Goal: Task Accomplishment & Management: Manage account settings

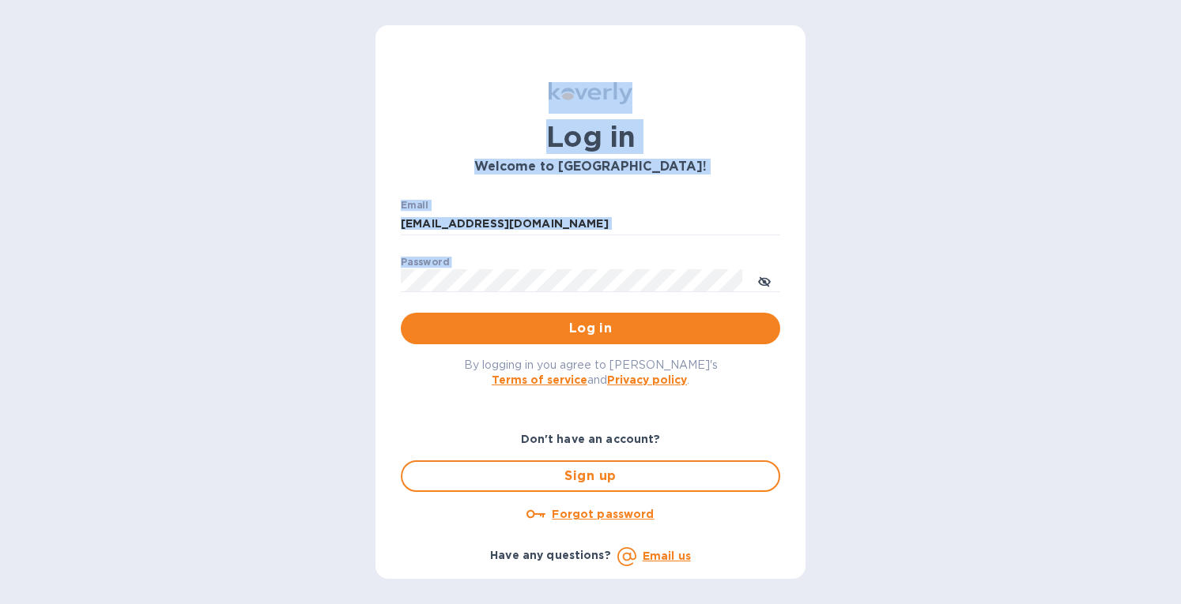
click at [243, 0] on html "Log in Welcome to [GEOGRAPHIC_DATA]! Email [EMAIL_ADDRESS][DOMAIN_NAME] ​ Passw…" at bounding box center [590, 302] width 1181 height 604
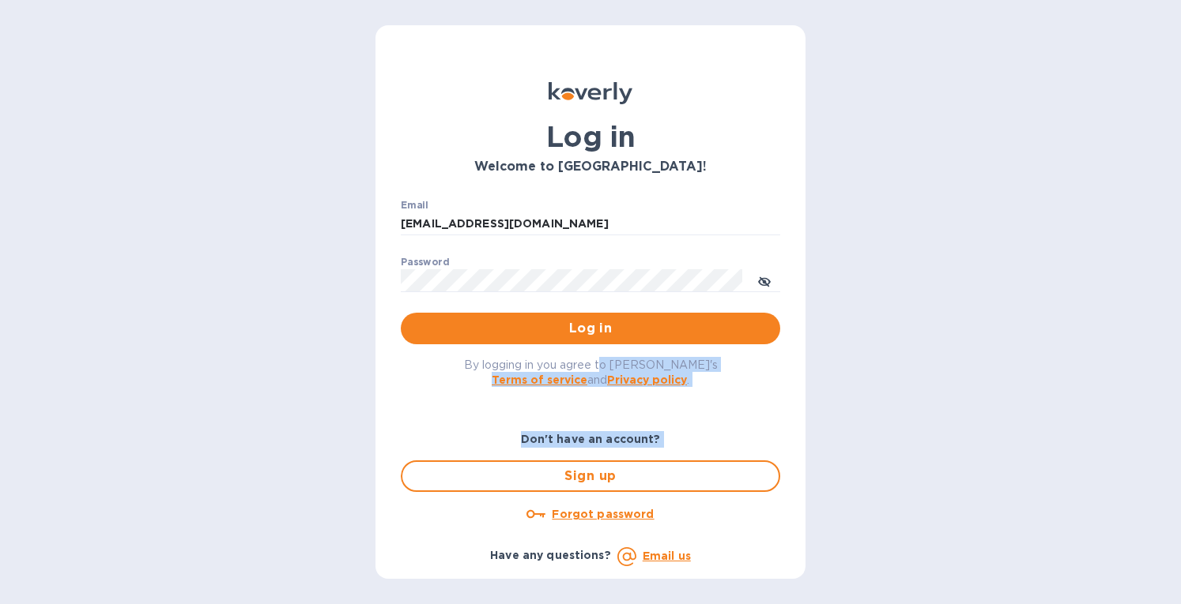
drag, startPoint x: 627, startPoint y: 369, endPoint x: 387, endPoint y: 518, distance: 282.4
click at [388, 518] on div "Log in Welcome to [GEOGRAPHIC_DATA]! Email [EMAIL_ADDRESS][DOMAIN_NAME] ​ Passw…" at bounding box center [590, 325] width 405 height 510
drag, startPoint x: 597, startPoint y: 581, endPoint x: 466, endPoint y: 555, distance: 132.8
click at [446, 544] on div "Log in Welcome to [GEOGRAPHIC_DATA]! Email [EMAIL_ADDRESS][DOMAIN_NAME] ​ Passw…" at bounding box center [590, 302] width 1181 height 604
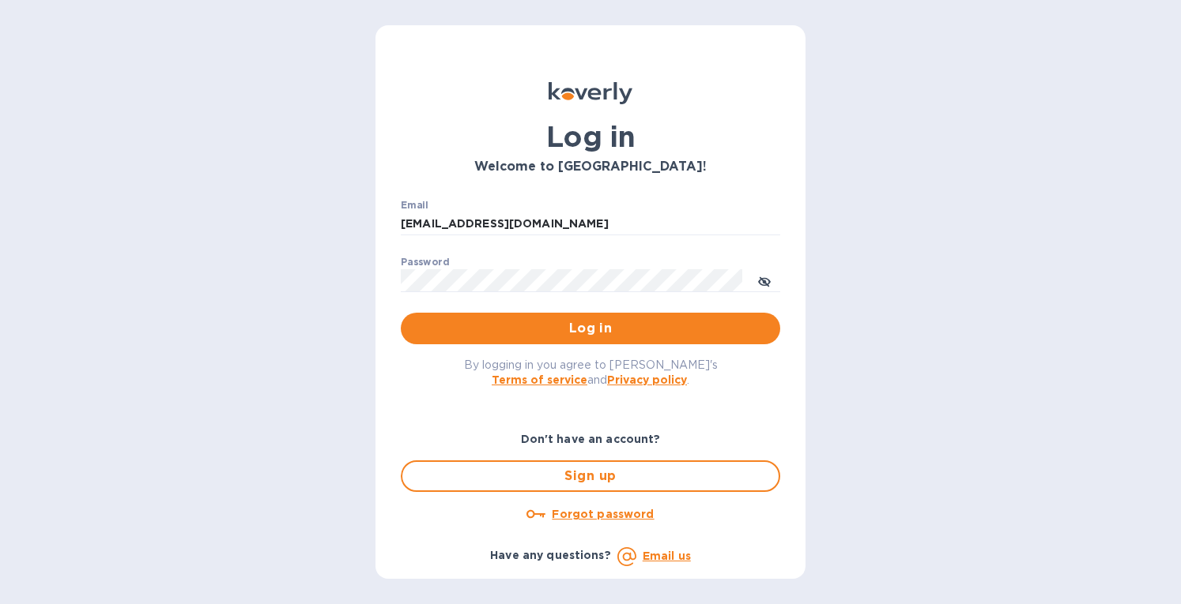
click at [928, 167] on div "Log in Welcome to [GEOGRAPHIC_DATA]! Email [EMAIL_ADDRESS][DOMAIN_NAME] ​ Passw…" at bounding box center [590, 302] width 1181 height 604
type input "[EMAIL_ADDRESS][DOMAIN_NAME]"
click at [572, 332] on span "Log in" at bounding box center [590, 328] width 354 height 19
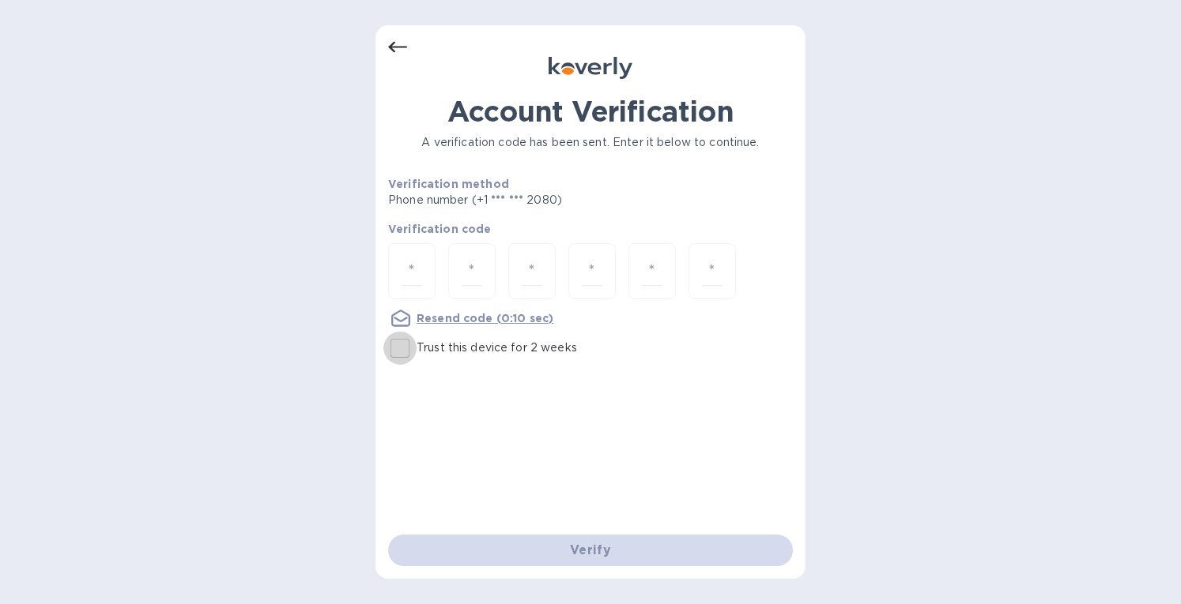
click at [395, 355] on input "Trust this device for 2 weeks" at bounding box center [399, 348] width 33 height 33
checkbox input "true"
click at [409, 263] on input "number" at bounding box center [411, 271] width 21 height 29
paste input "9"
type input "9"
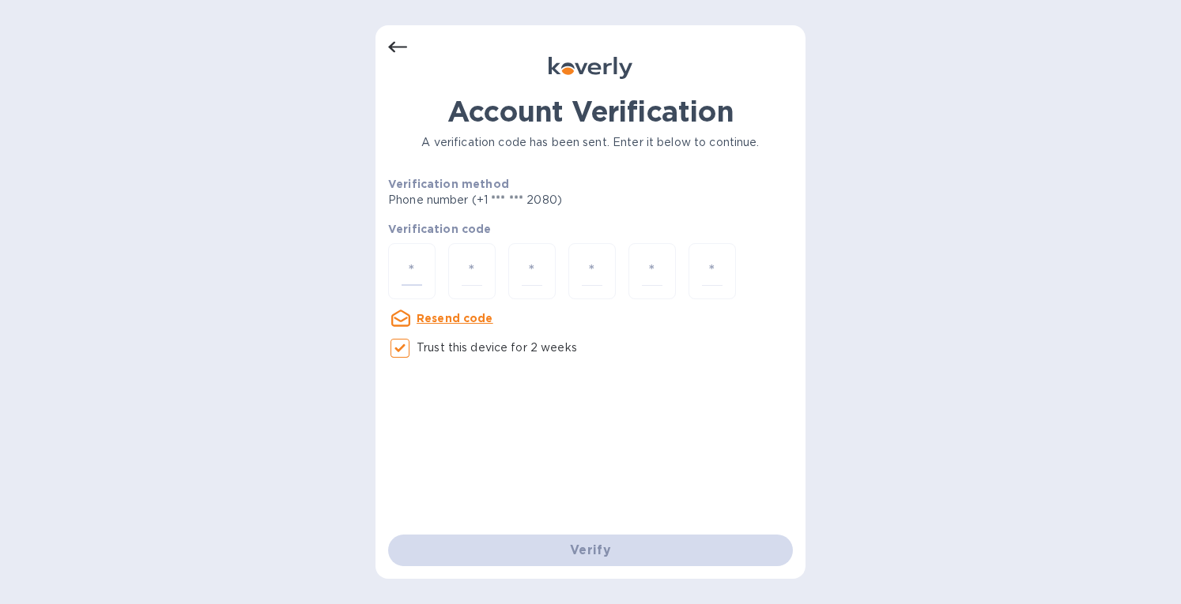
type input "6"
type input "1"
type input "0"
type input "5"
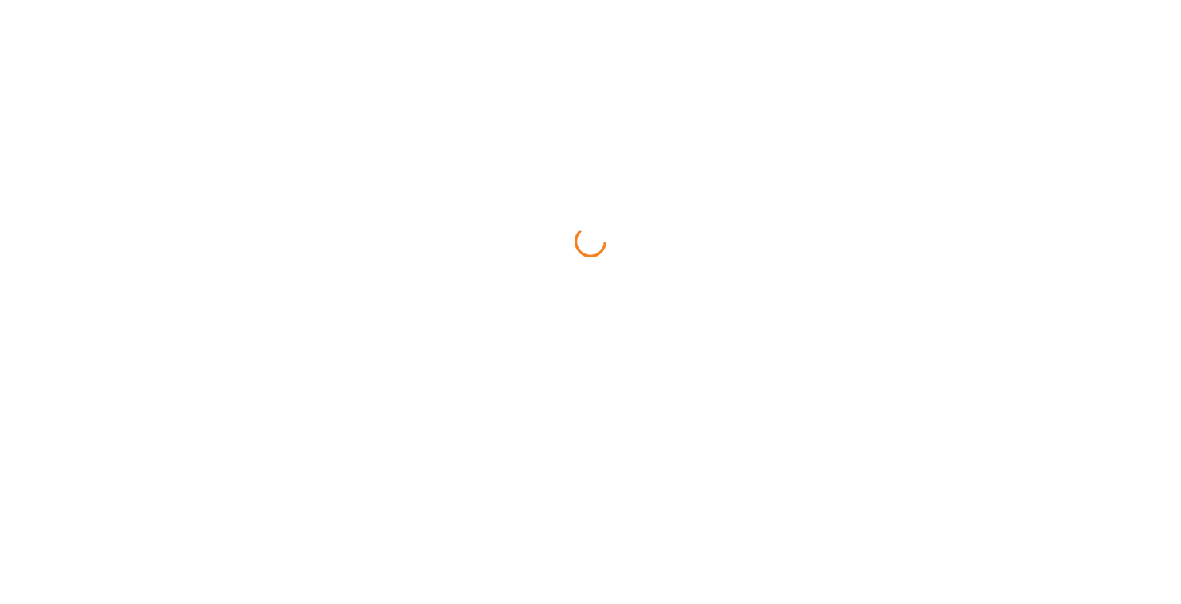
click at [554, 0] on html at bounding box center [590, 0] width 1181 height 0
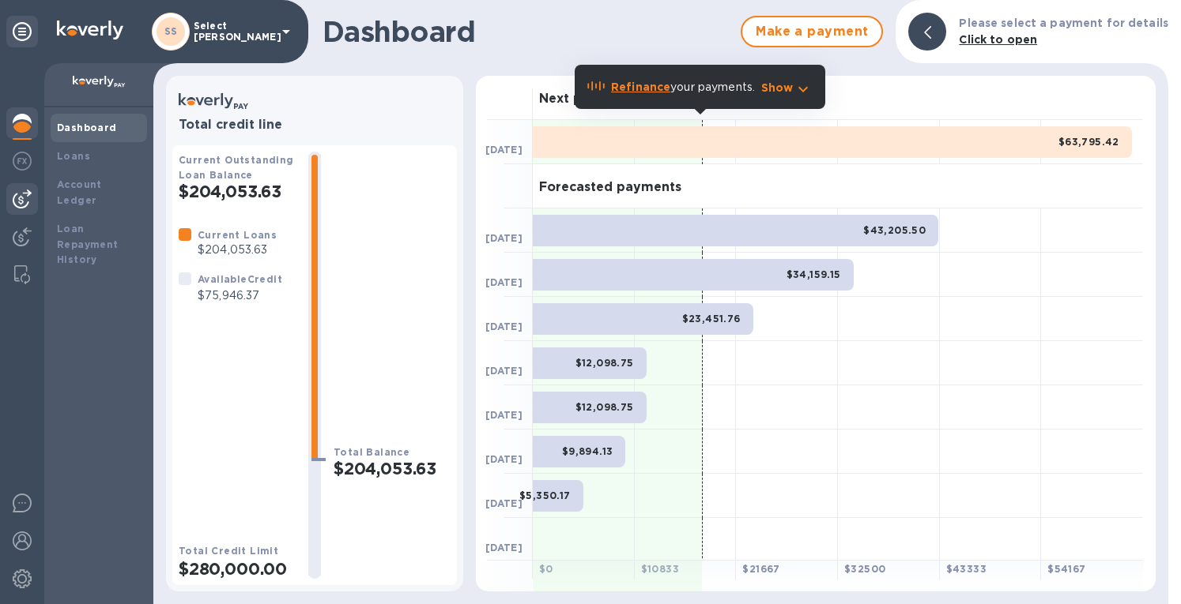
click at [22, 198] on img at bounding box center [22, 199] width 19 height 19
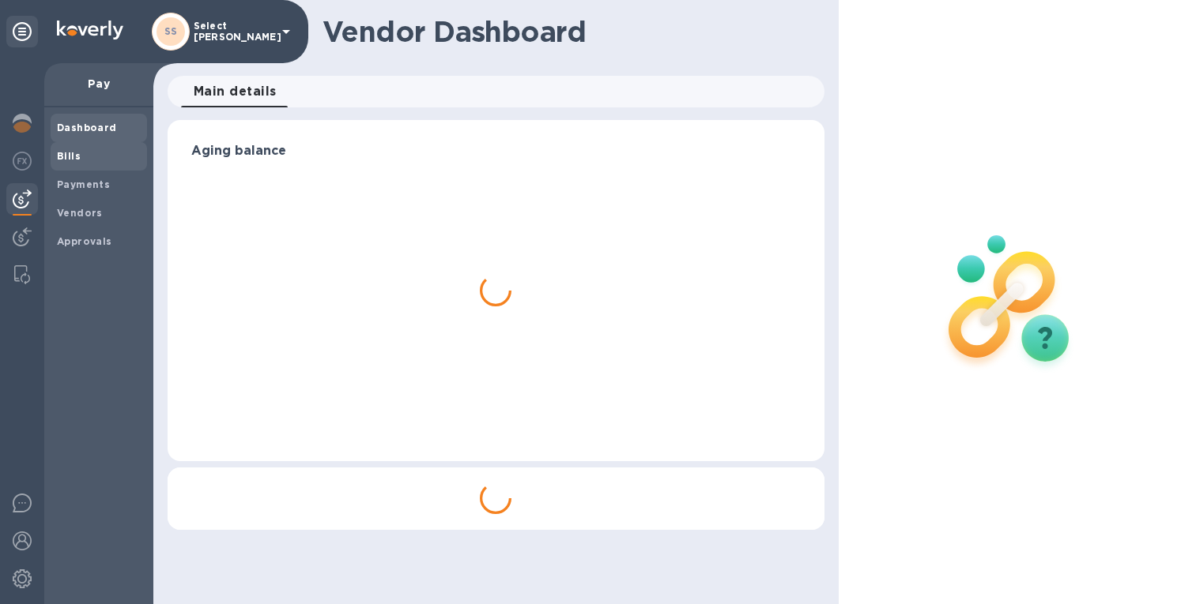
click at [81, 161] on span "Bills" at bounding box center [99, 157] width 84 height 16
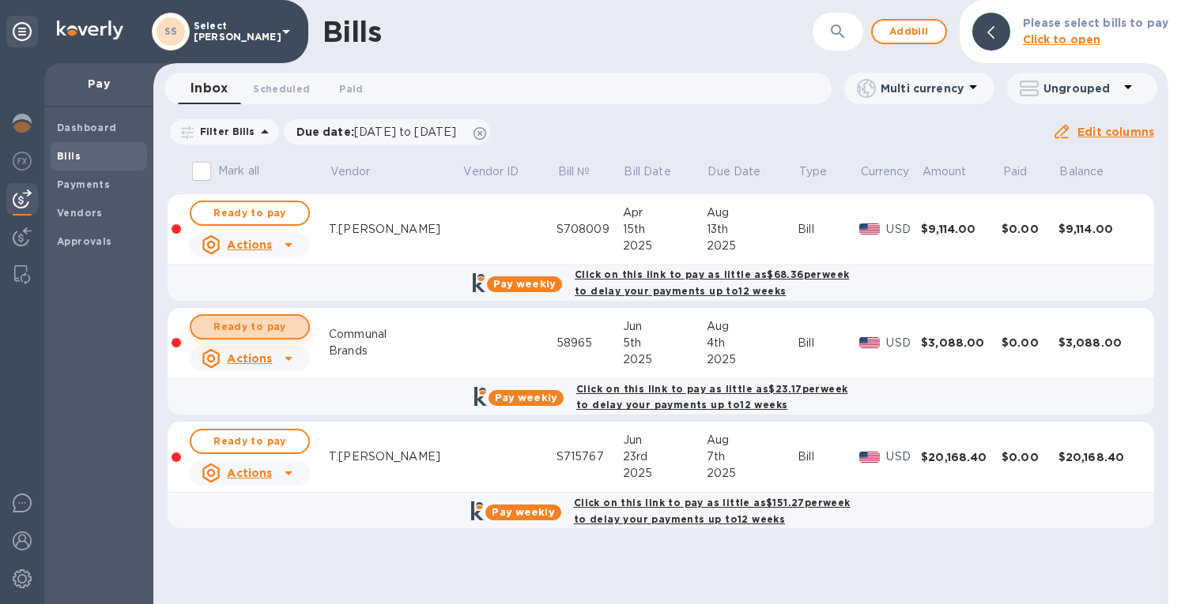
click at [230, 328] on span "Ready to pay" at bounding box center [250, 327] width 92 height 19
click at [486, 134] on icon at bounding box center [479, 133] width 13 height 13
click at [890, 24] on span "Add bill" at bounding box center [908, 31] width 47 height 19
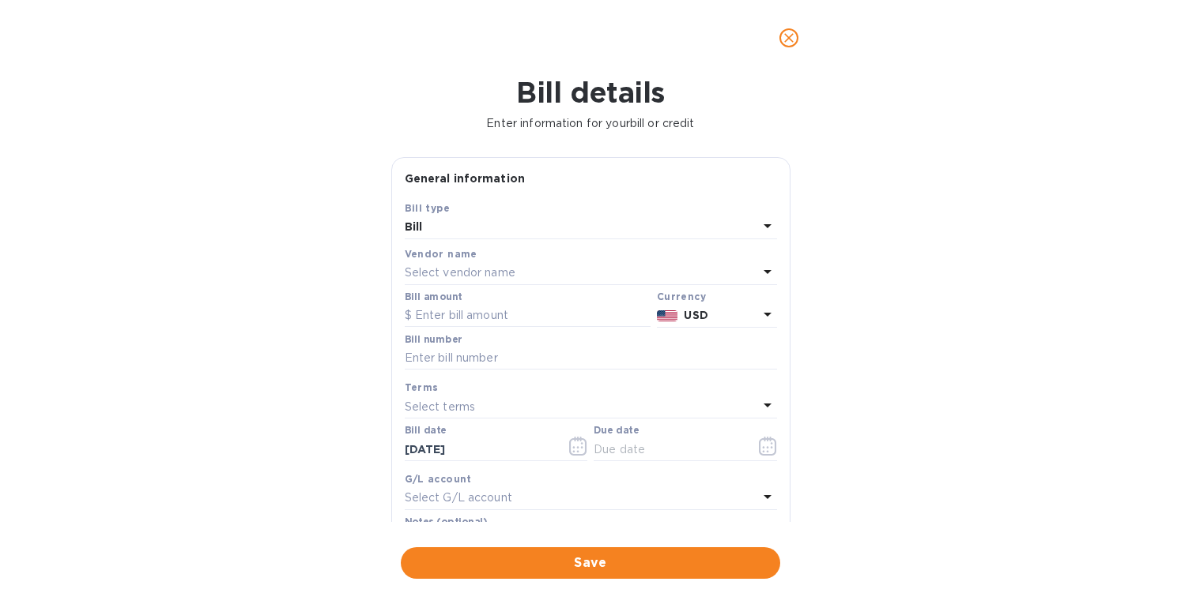
click at [438, 270] on p "Select vendor name" at bounding box center [460, 273] width 111 height 17
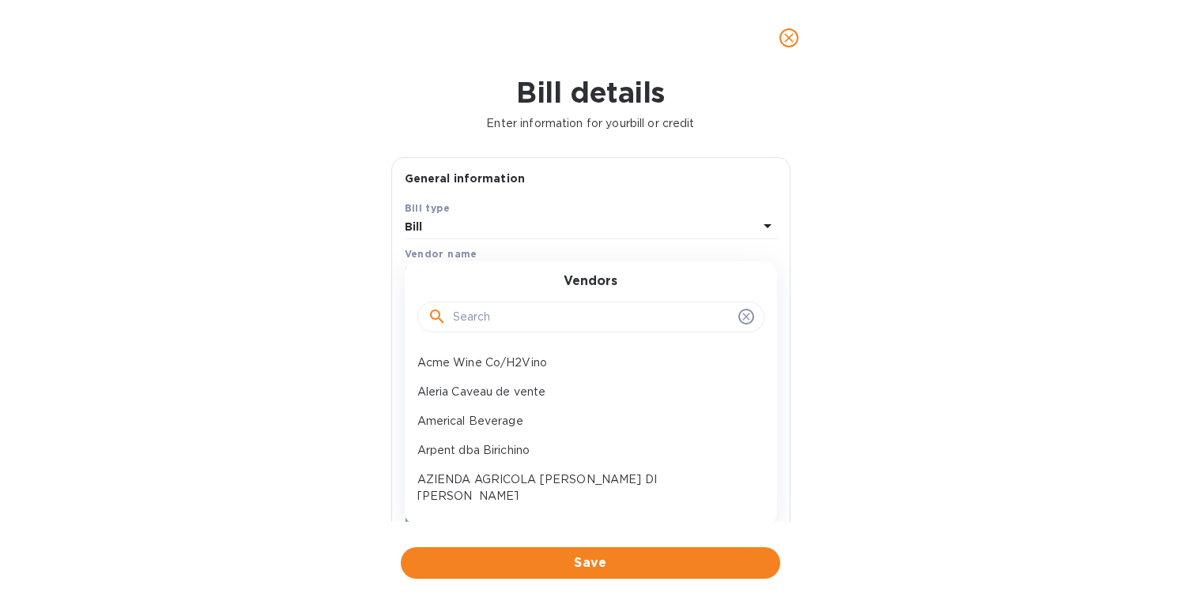
click at [461, 313] on input "text" at bounding box center [592, 318] width 279 height 24
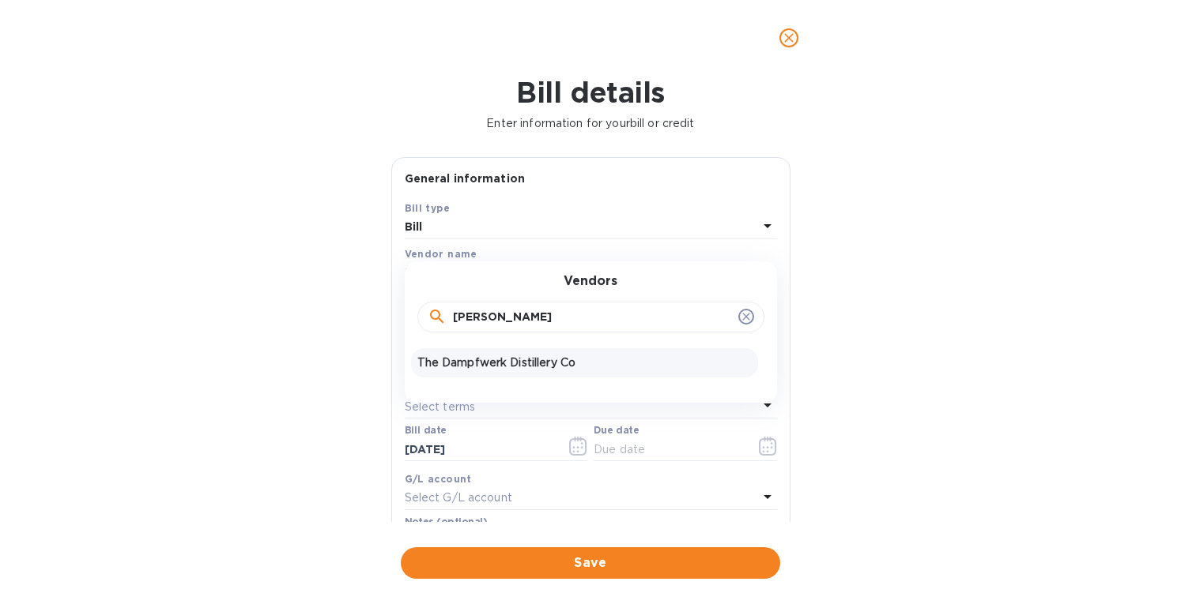
type input "dampf"
click at [480, 363] on p "The Dampfwerk Distillery Co" at bounding box center [584, 363] width 334 height 17
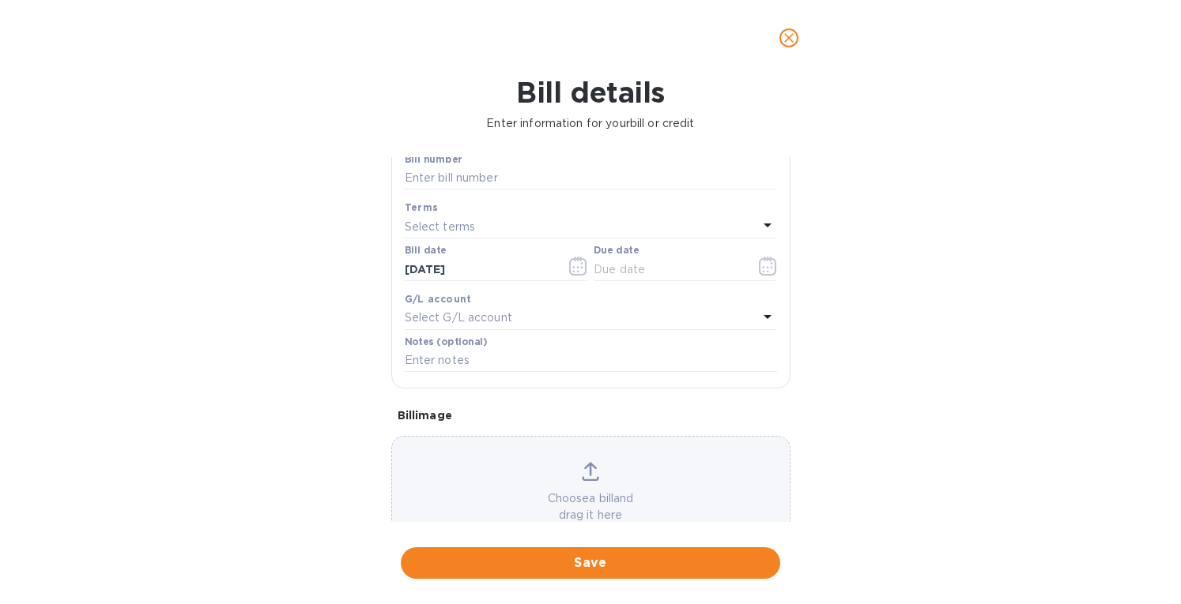
scroll to position [226, 0]
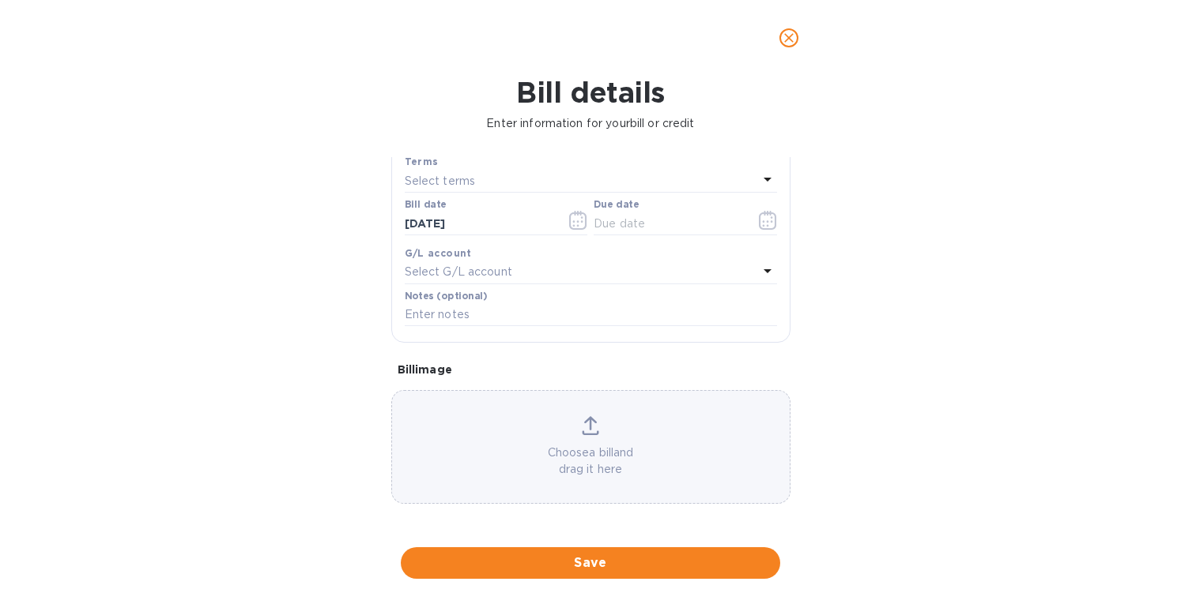
click at [576, 428] on div "Choose a bill and drag it here" at bounding box center [590, 447] width 397 height 62
click at [583, 427] on icon at bounding box center [590, 425] width 17 height 19
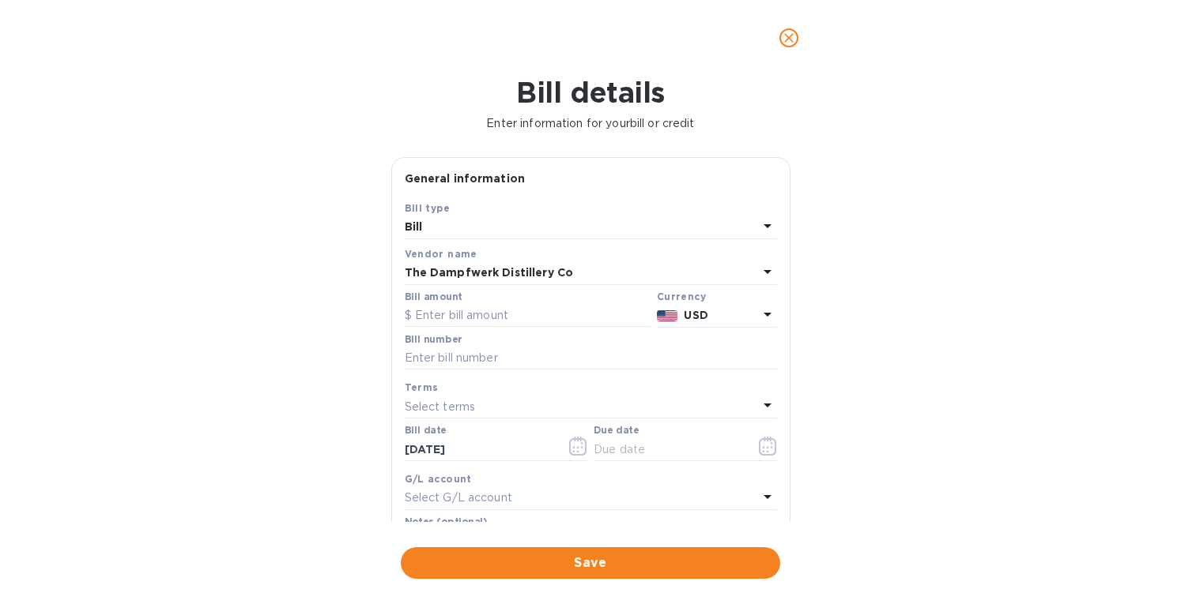
scroll to position [0, 0]
click at [441, 308] on input "text" at bounding box center [528, 316] width 246 height 24
paste input "4,722.17"
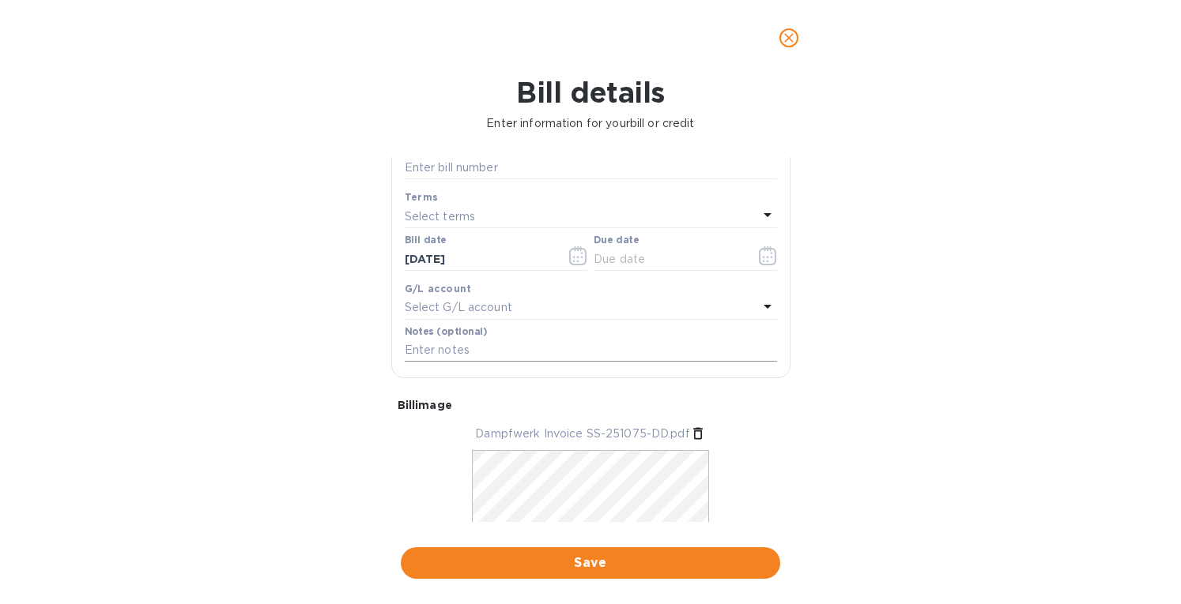
scroll to position [274, 0]
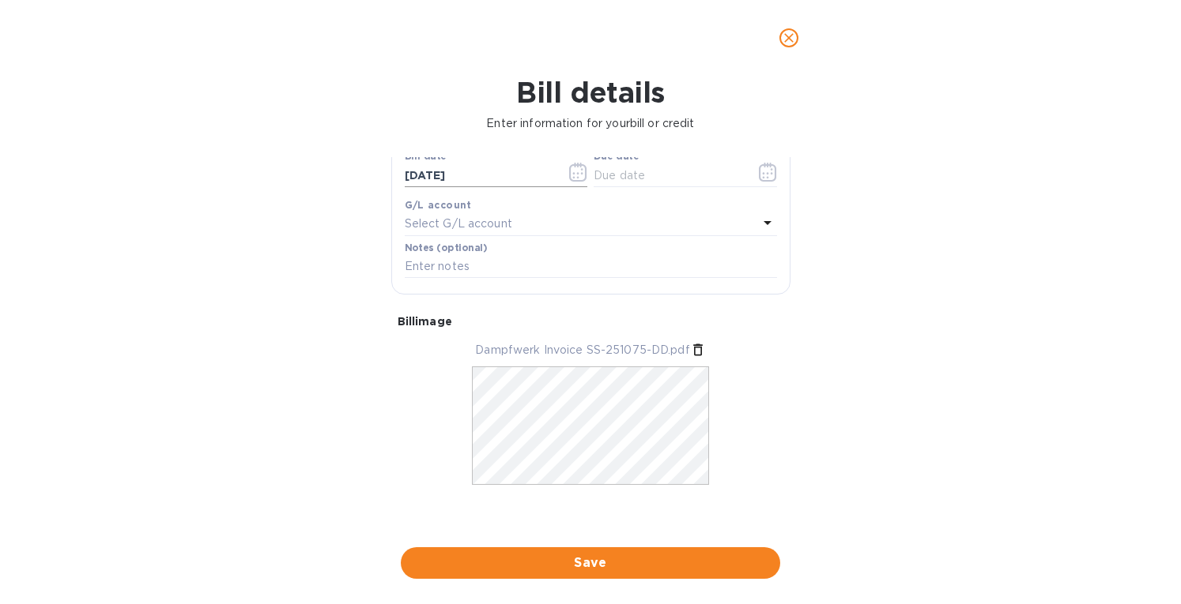
type input "4,722.17"
drag, startPoint x: 484, startPoint y: 175, endPoint x: 386, endPoint y: 170, distance: 98.1
click at [386, 170] on div "General information Save Bill type Bill Vendor name The Dampfwerk Distillery Co…" at bounding box center [590, 339] width 415 height 365
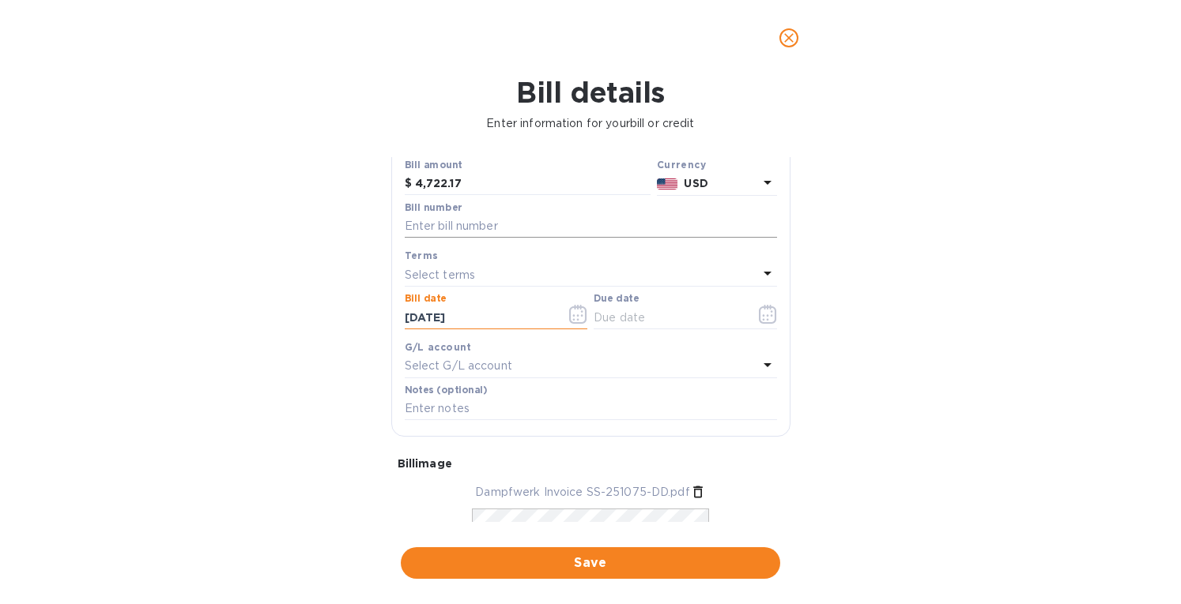
scroll to position [116, 0]
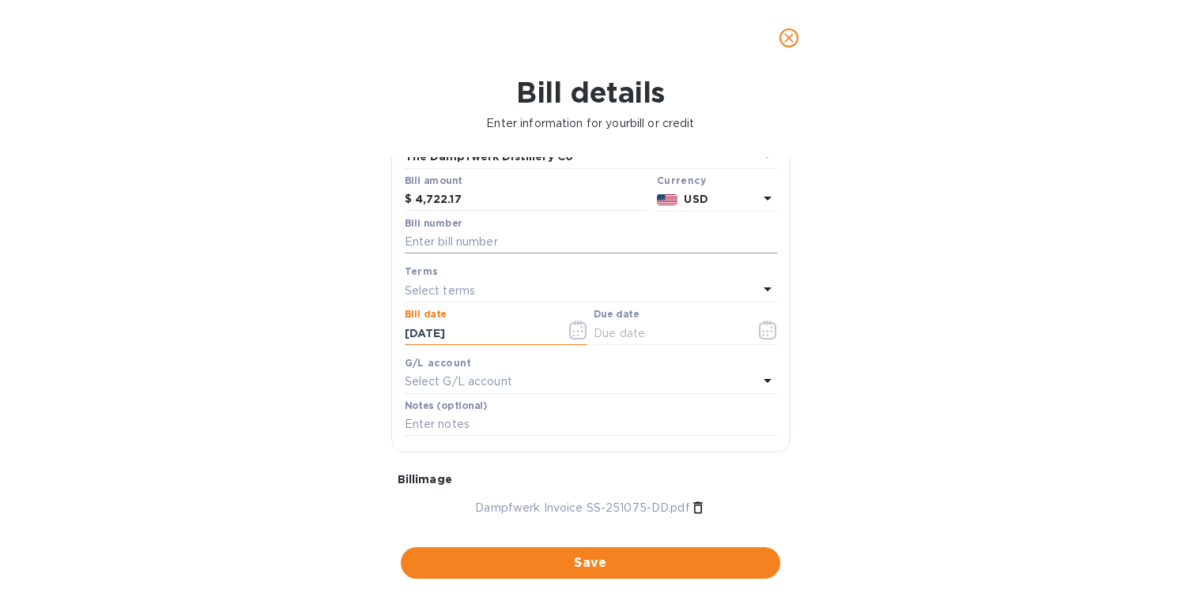
type input "05/15/2025"
click at [458, 240] on input "text" at bounding box center [591, 243] width 372 height 24
type input "SS-251075-DD"
click at [458, 292] on p "Select terms" at bounding box center [440, 291] width 71 height 17
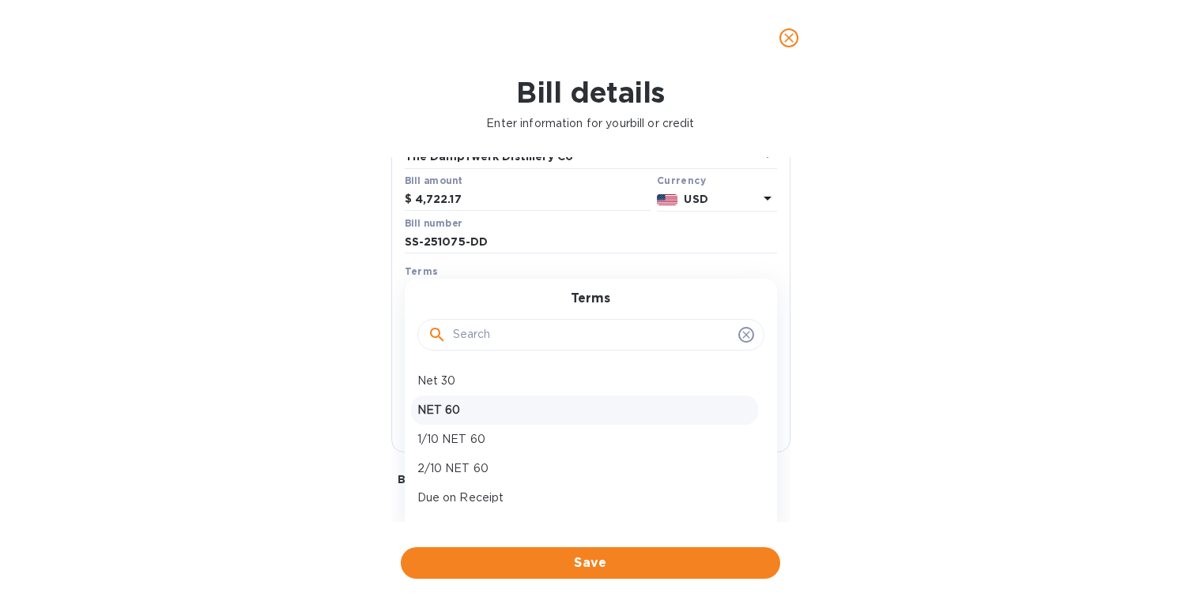
click at [453, 404] on p "NET 60" at bounding box center [584, 410] width 334 height 17
type input "07/14/2025"
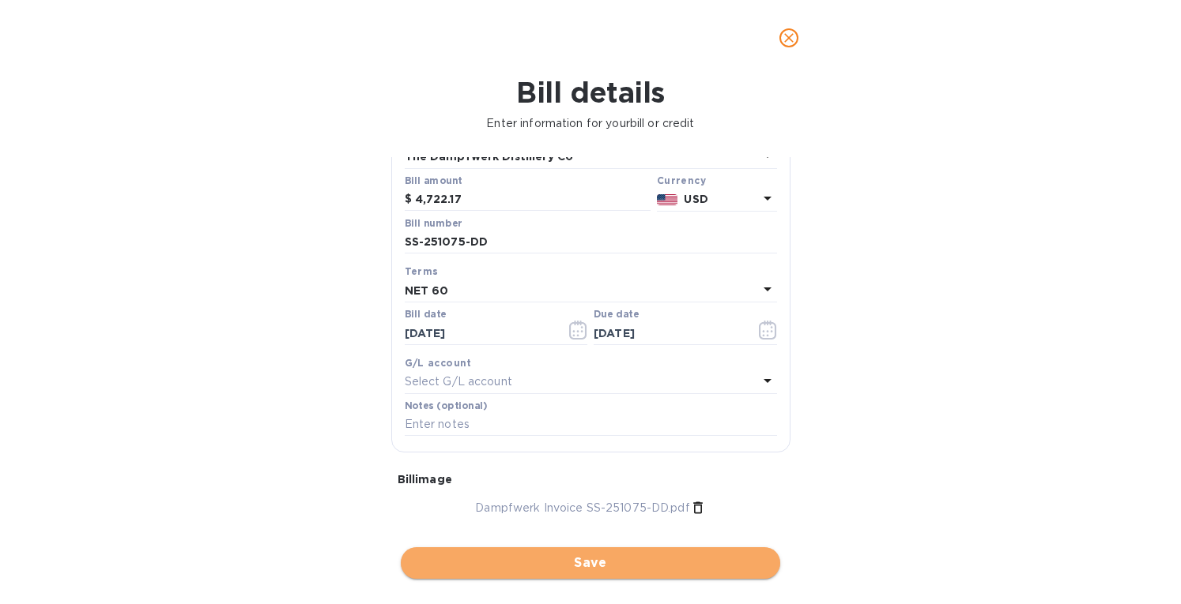
click at [588, 561] on span "Save" at bounding box center [590, 563] width 354 height 19
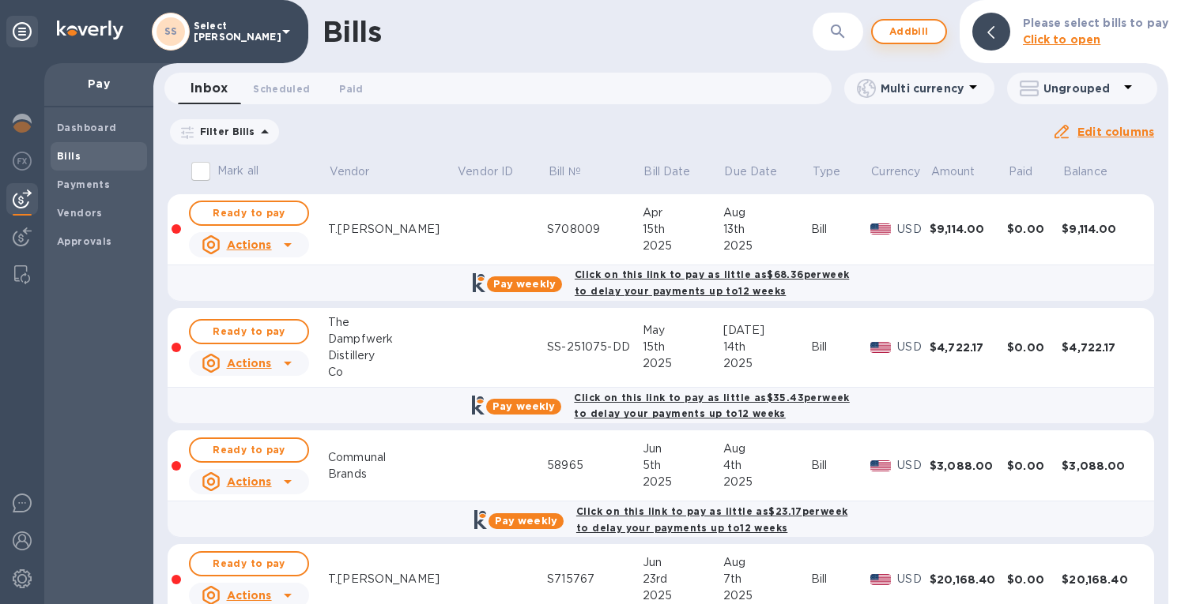
click at [909, 23] on span "Add bill" at bounding box center [908, 31] width 47 height 19
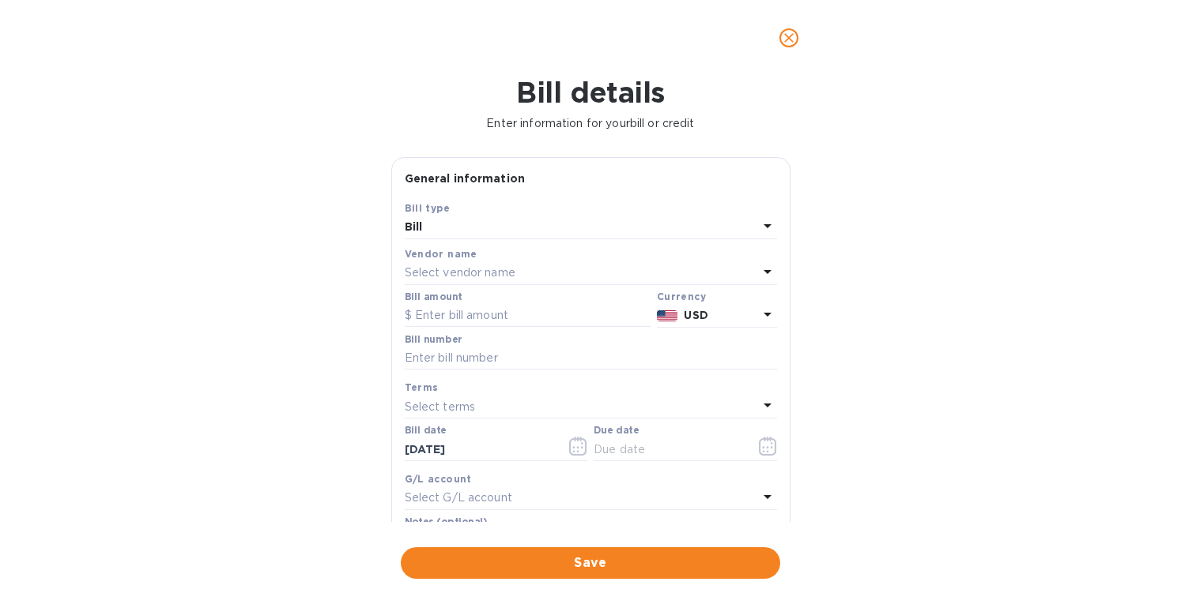
click at [468, 268] on p "Select vendor name" at bounding box center [460, 273] width 111 height 17
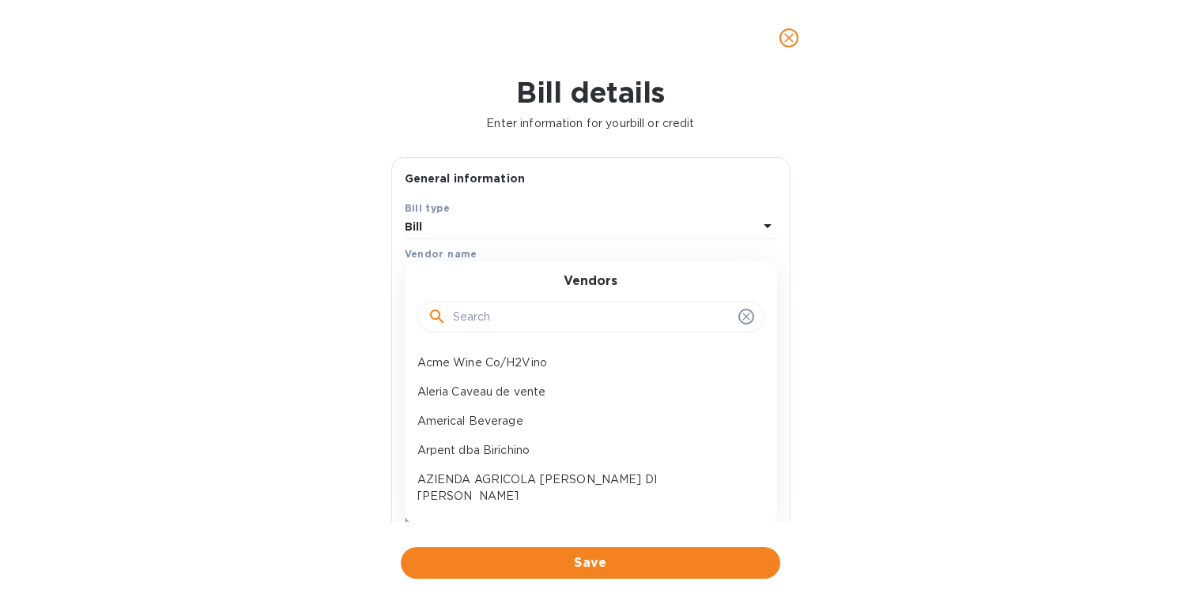
click at [485, 309] on input "text" at bounding box center [592, 318] width 279 height 24
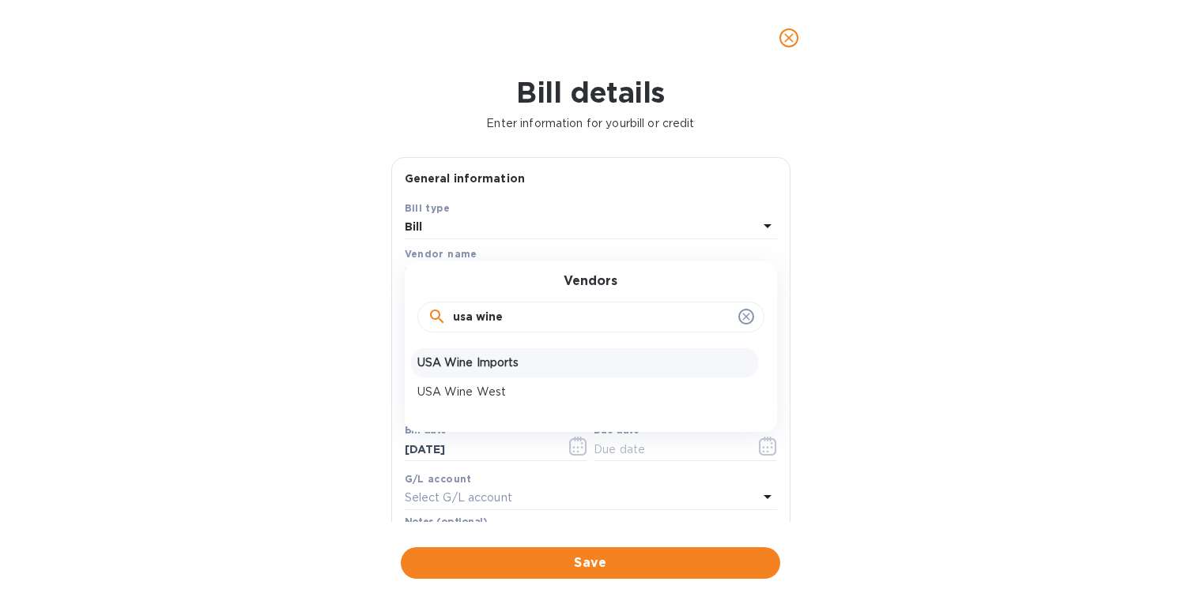
type input "usa wine"
click at [474, 356] on p "USA Wine Imports" at bounding box center [584, 363] width 334 height 17
type input "10/12/2025"
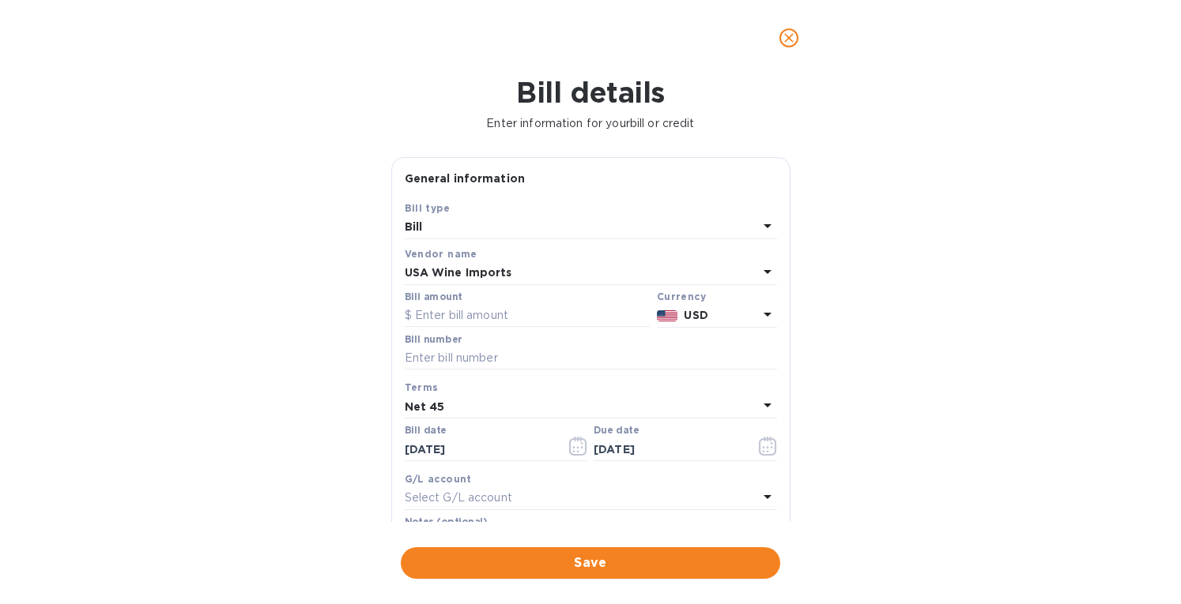
click at [510, 269] on div "USA Wine Imports" at bounding box center [581, 273] width 353 height 22
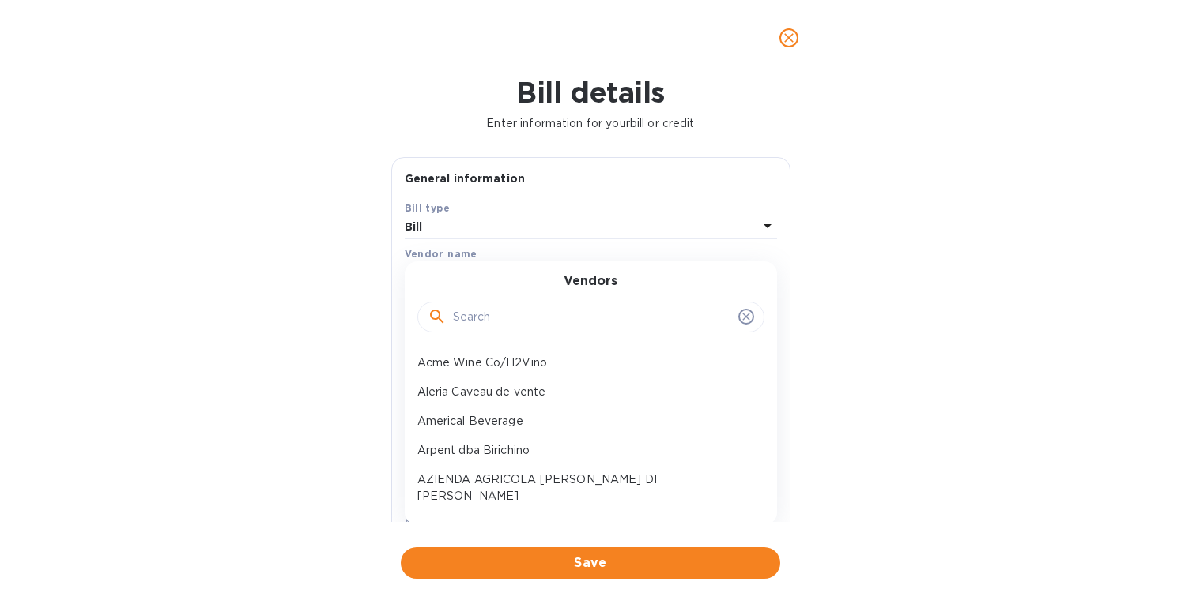
click at [477, 322] on input "text" at bounding box center [592, 318] width 279 height 24
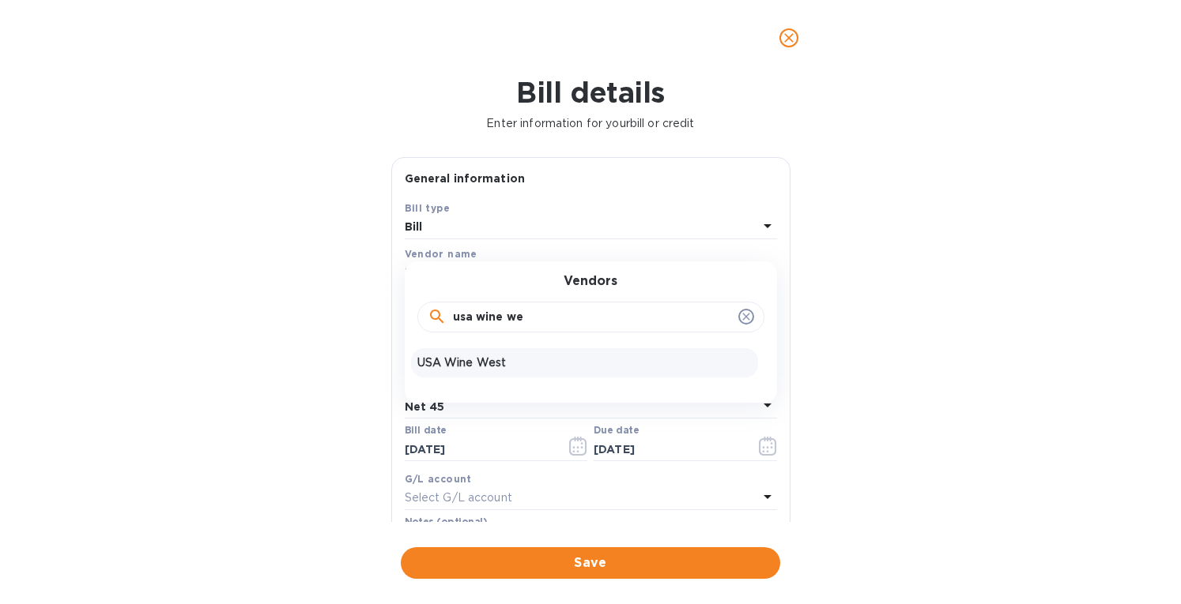
type input "usa wine we"
click at [480, 356] on p "USA Wine West" at bounding box center [584, 363] width 334 height 17
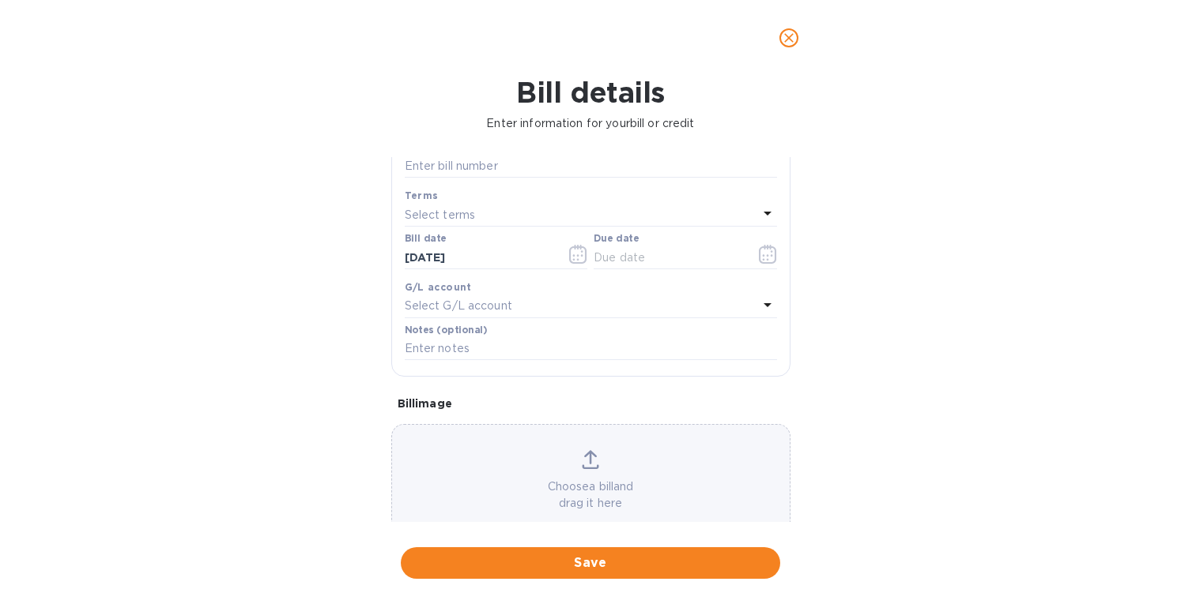
scroll to position [226, 0]
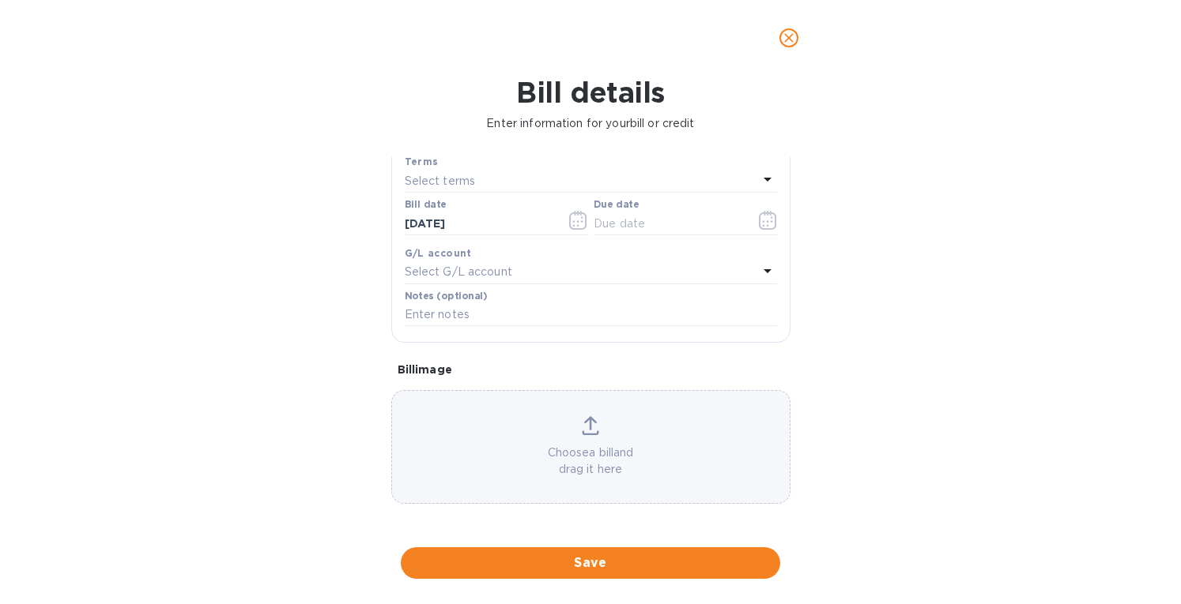
click at [599, 431] on div "Choose a bill and drag it here" at bounding box center [590, 447] width 397 height 62
click at [589, 426] on icon at bounding box center [590, 425] width 17 height 19
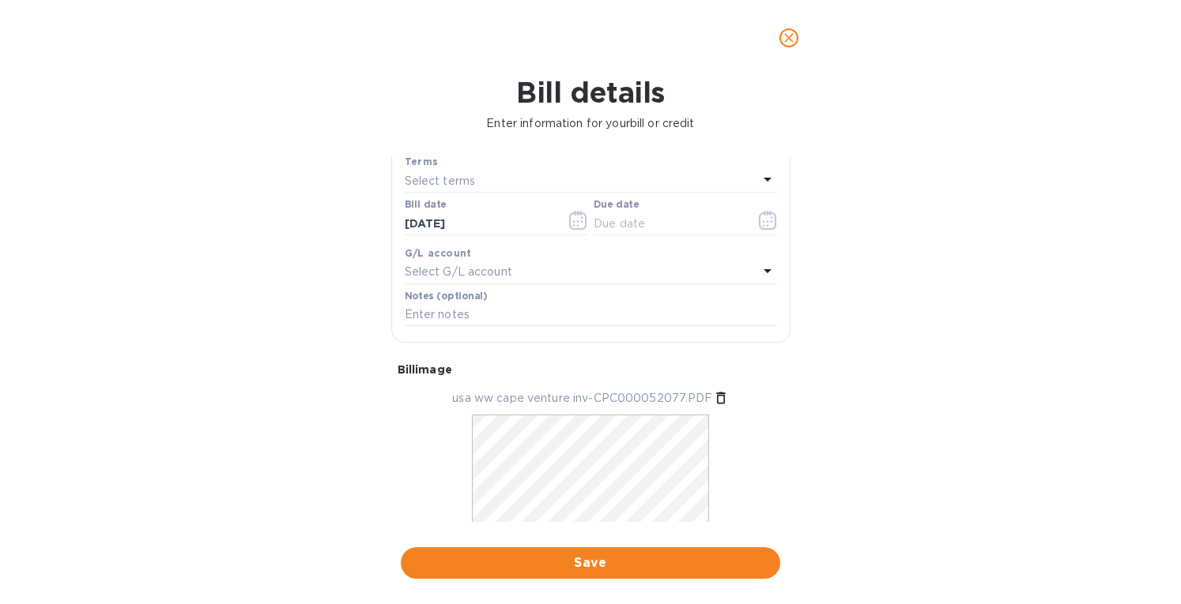
scroll to position [68, 0]
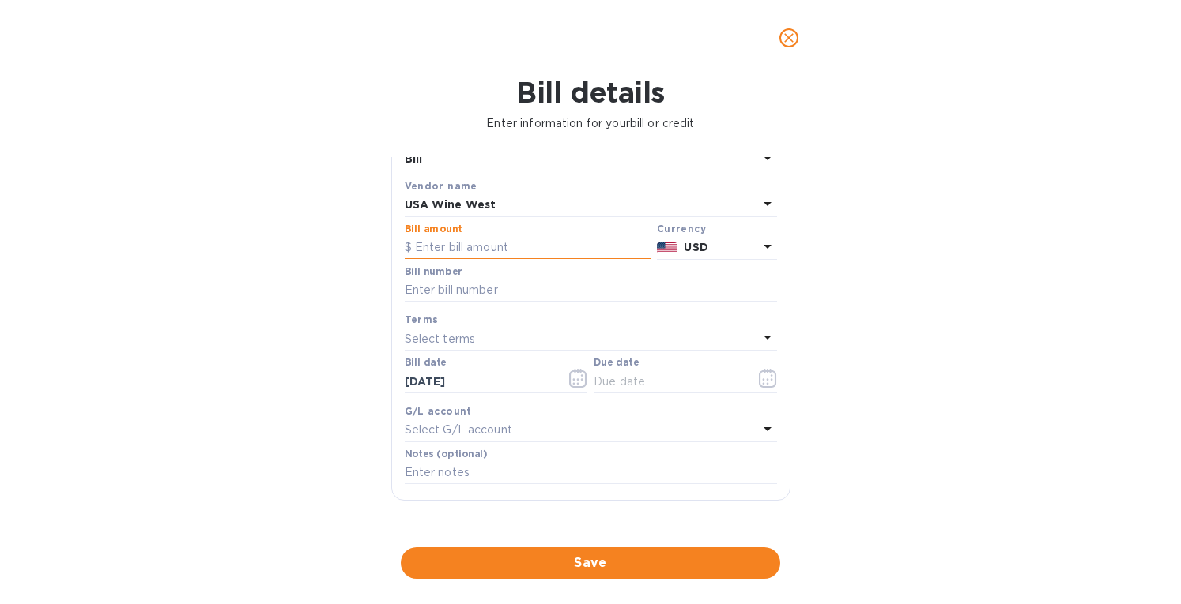
click at [465, 243] on input "text" at bounding box center [528, 248] width 246 height 24
paste input "3,384.97"
type input "3,384.97"
click at [455, 295] on input "text" at bounding box center [591, 291] width 372 height 24
paste input "CPC000052077"
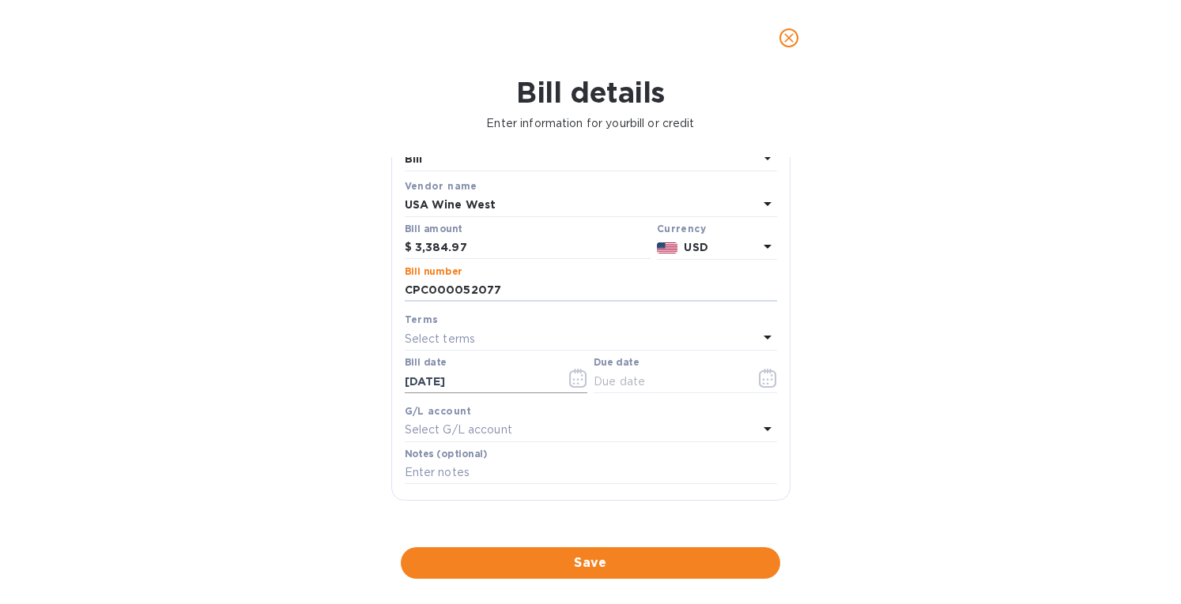
type input "CPC000052077"
drag, startPoint x: 439, startPoint y: 382, endPoint x: 337, endPoint y: 376, distance: 102.9
click at [337, 376] on div "Bill details Enter information for your bill or credit General information Save…" at bounding box center [590, 340] width 1181 height 529
type input "04/22/2025"
click at [449, 343] on p "Select terms" at bounding box center [440, 339] width 71 height 17
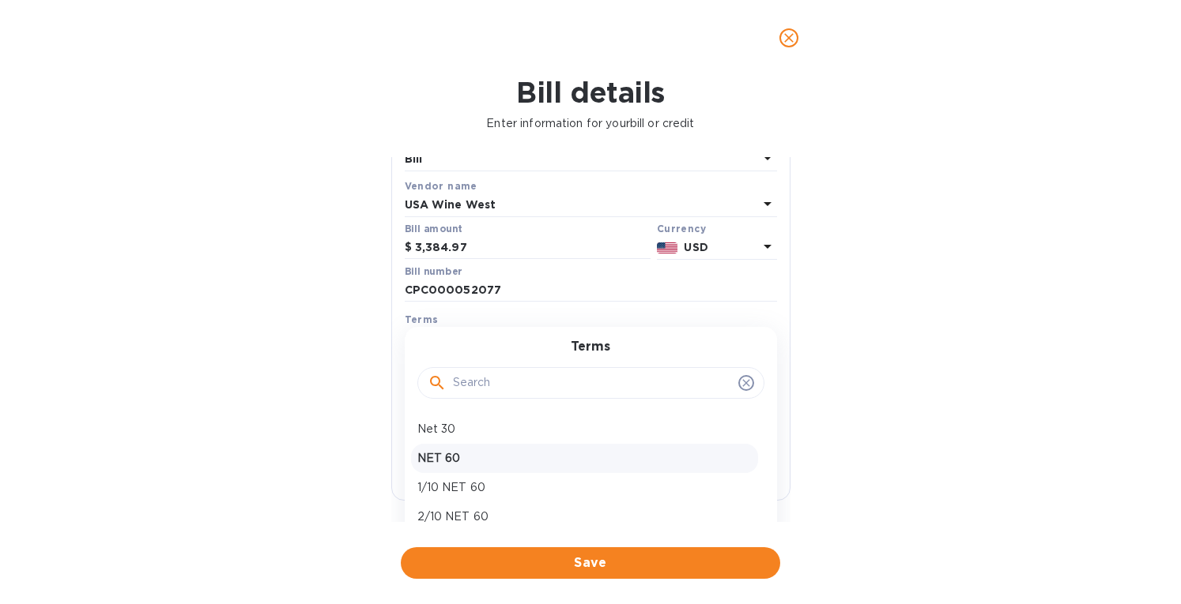
click at [482, 458] on p "NET 60" at bounding box center [584, 458] width 334 height 17
type input "06/21/2025"
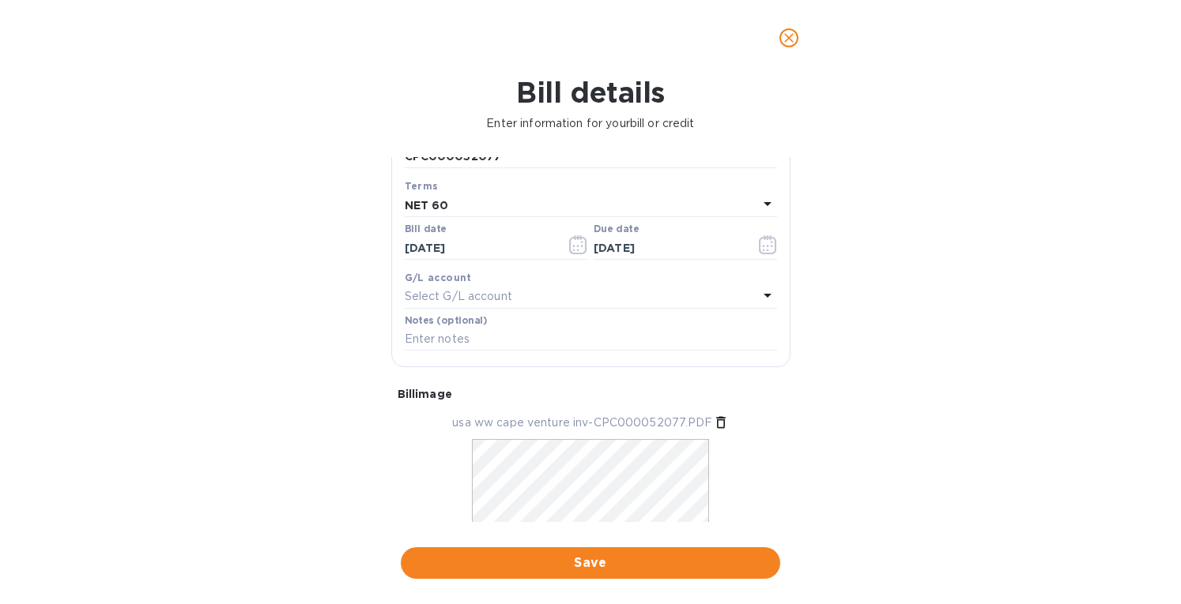
scroll to position [241, 0]
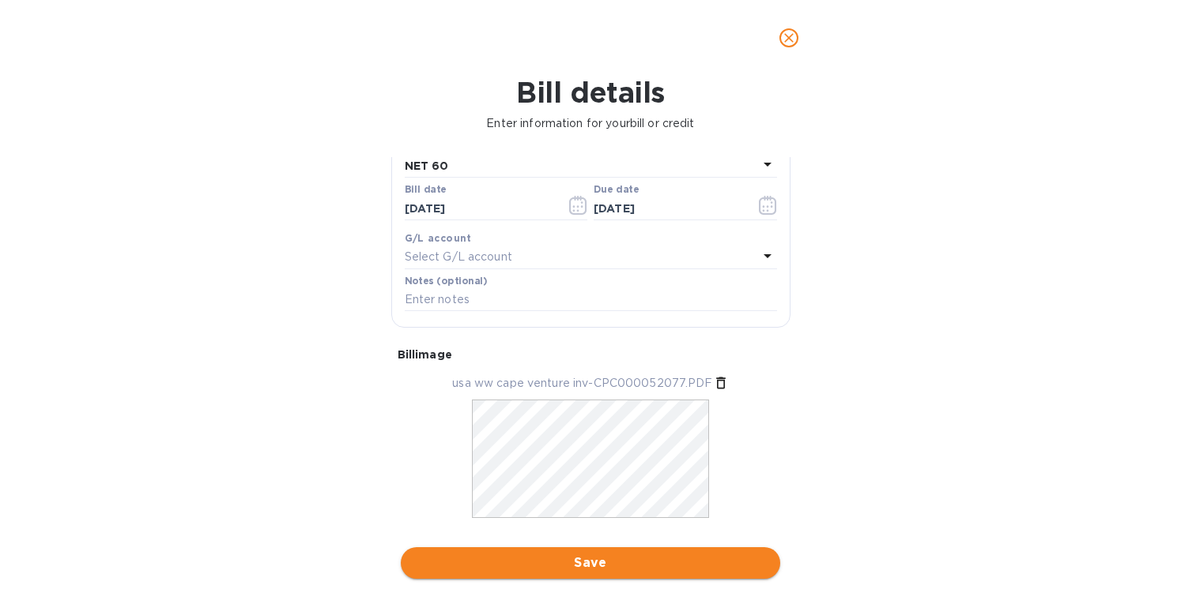
click at [589, 573] on button "Save" at bounding box center [590, 564] width 379 height 32
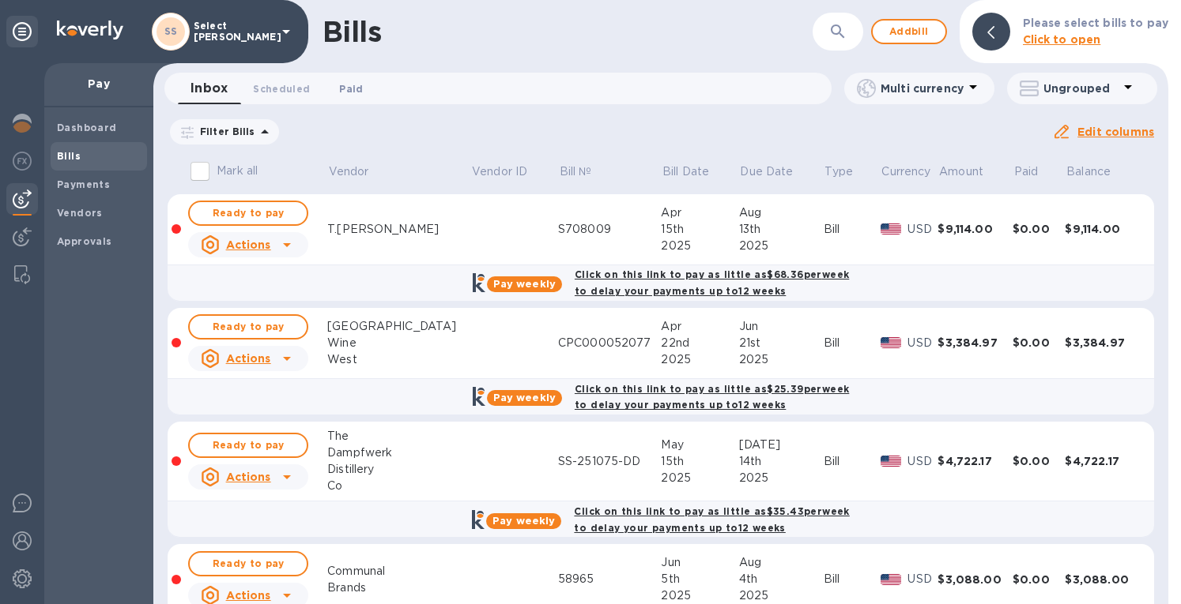
click at [341, 92] on span "Paid 0" at bounding box center [351, 89] width 24 height 17
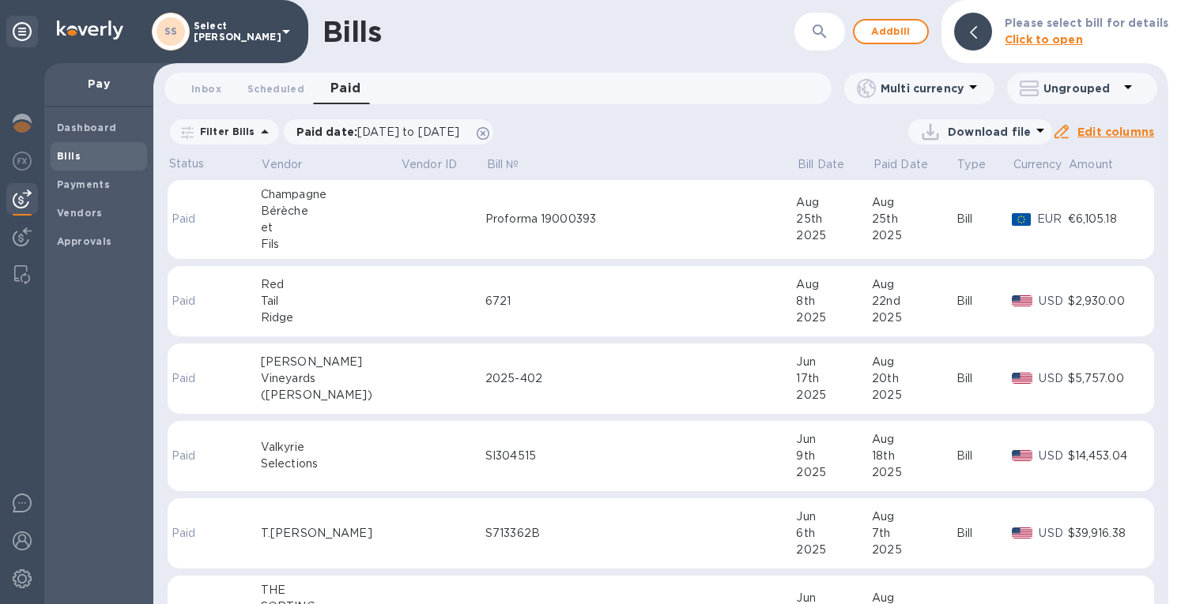
click at [821, 28] on icon "button" at bounding box center [819, 31] width 19 height 19
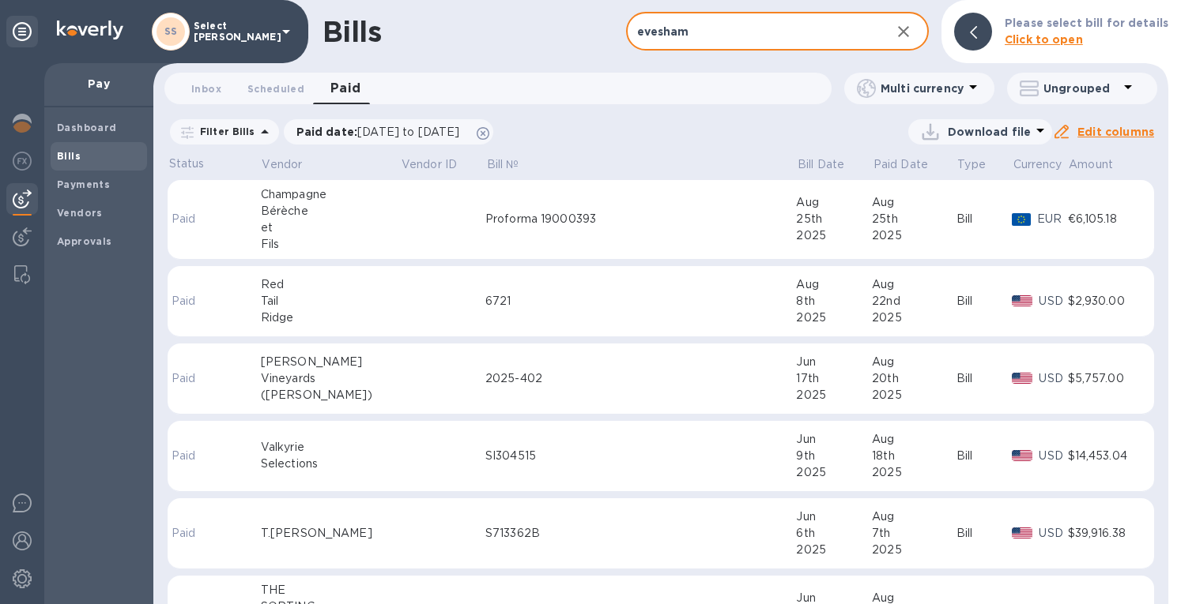
type input "evesham"
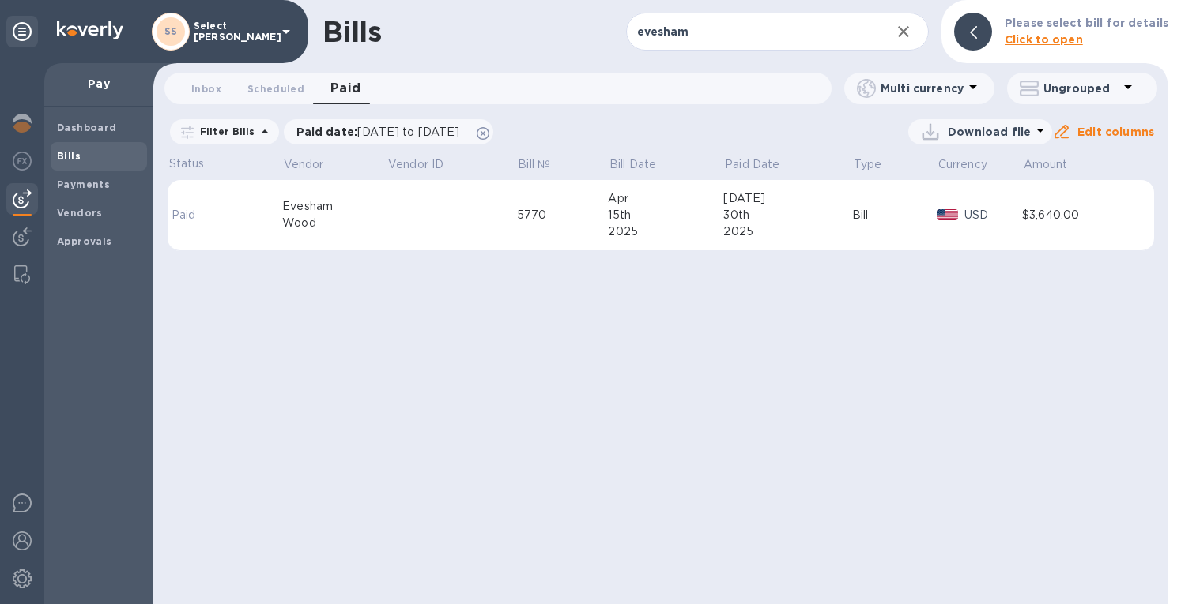
click at [796, 222] on div "30th" at bounding box center [787, 215] width 129 height 17
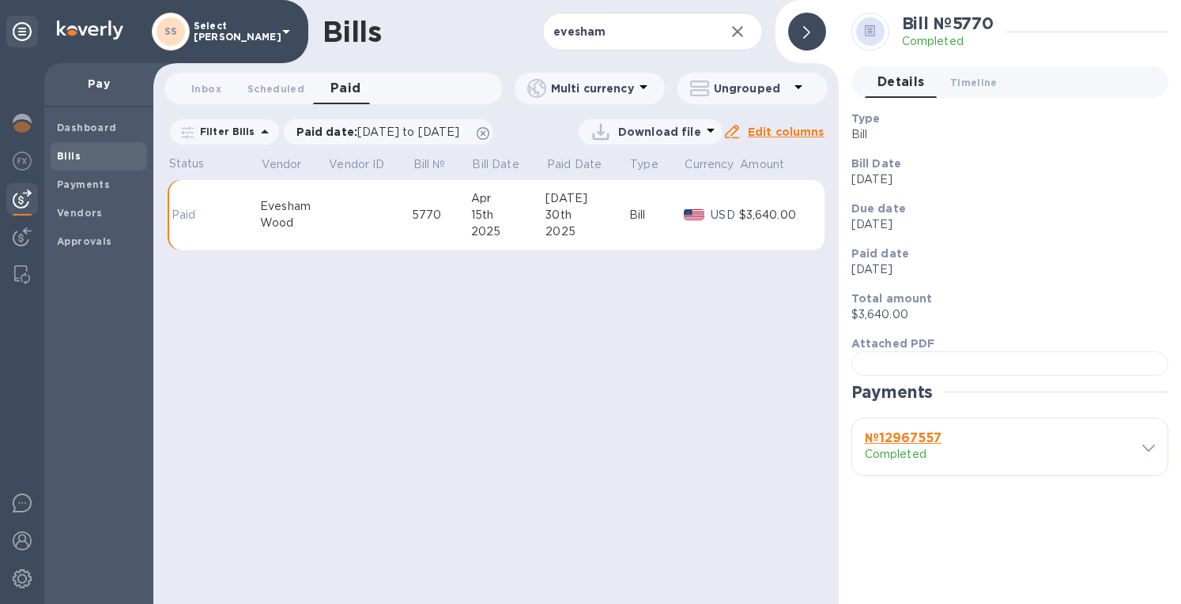
drag, startPoint x: 73, startPoint y: 161, endPoint x: 133, endPoint y: 150, distance: 60.3
click at [74, 159] on b "Bills" at bounding box center [69, 156] width 24 height 12
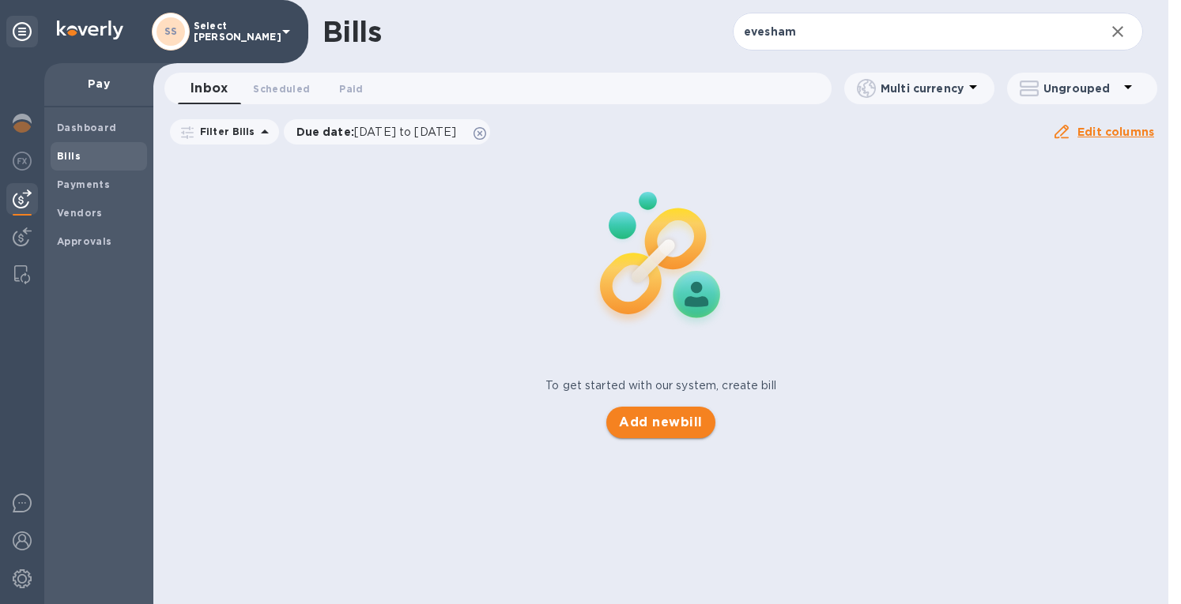
click at [653, 424] on span "Add new bill" at bounding box center [660, 422] width 83 height 19
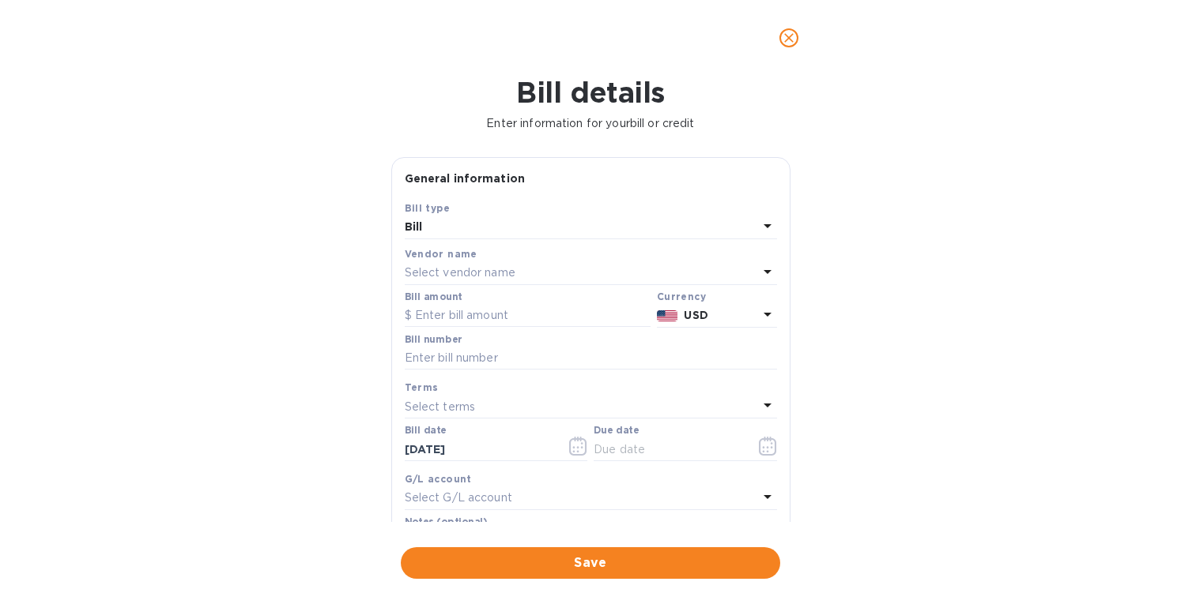
click at [454, 276] on p "Select vendor name" at bounding box center [460, 273] width 111 height 17
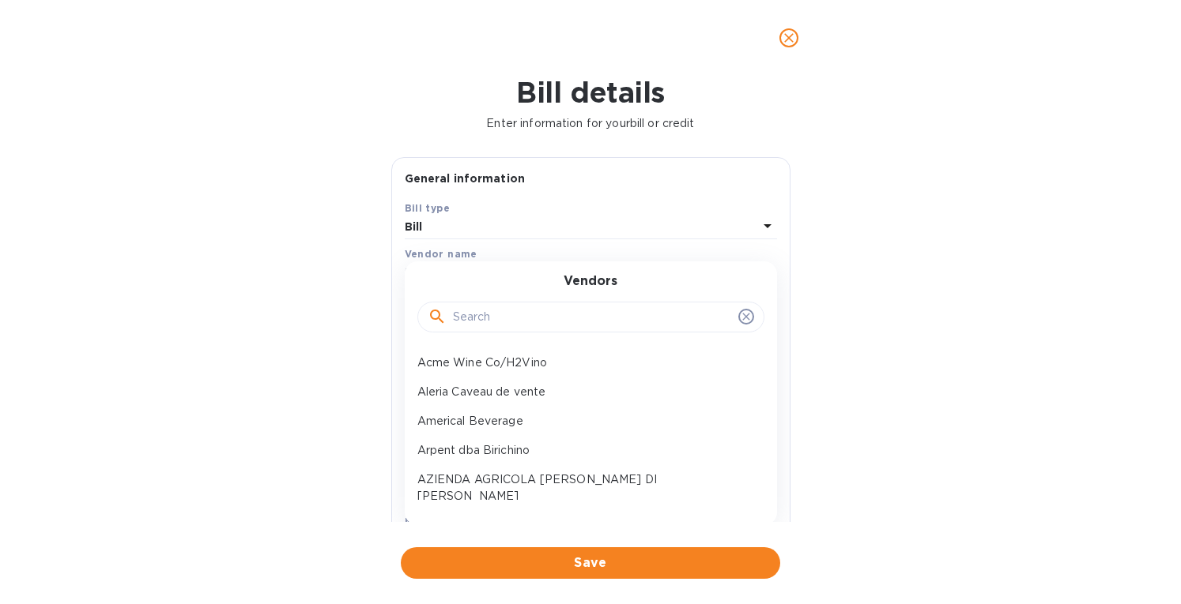
click at [475, 318] on input "text" at bounding box center [592, 318] width 279 height 24
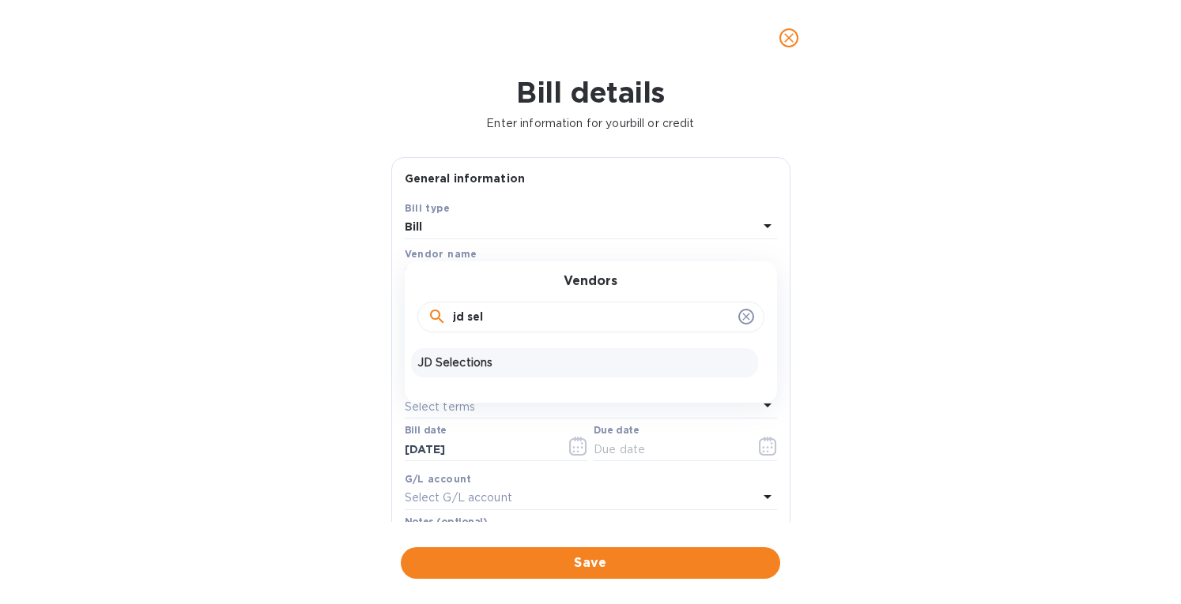
type input "jd sel"
click at [473, 355] on p "JD Selections" at bounding box center [584, 363] width 334 height 17
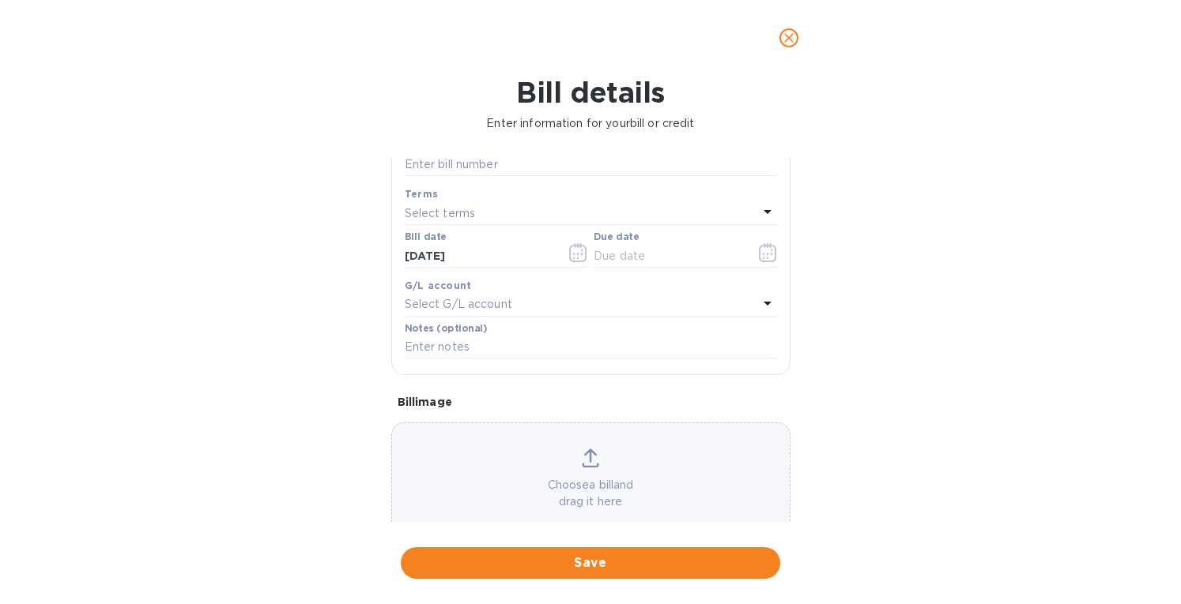
scroll to position [226, 0]
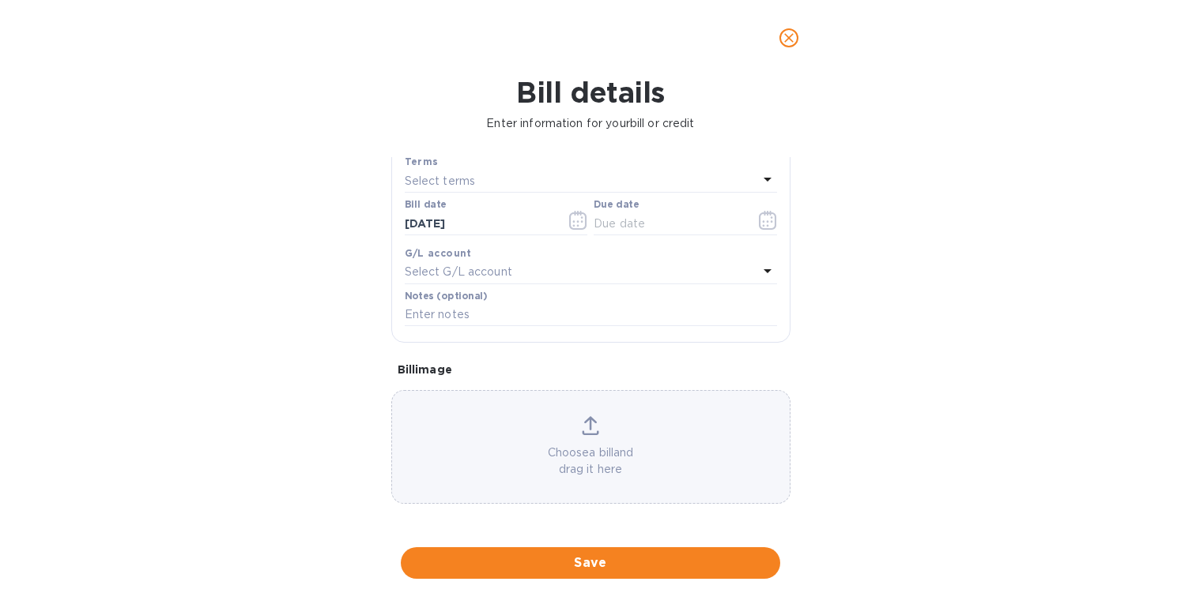
click at [593, 437] on div "Choose a bill and drag it here" at bounding box center [590, 447] width 397 height 62
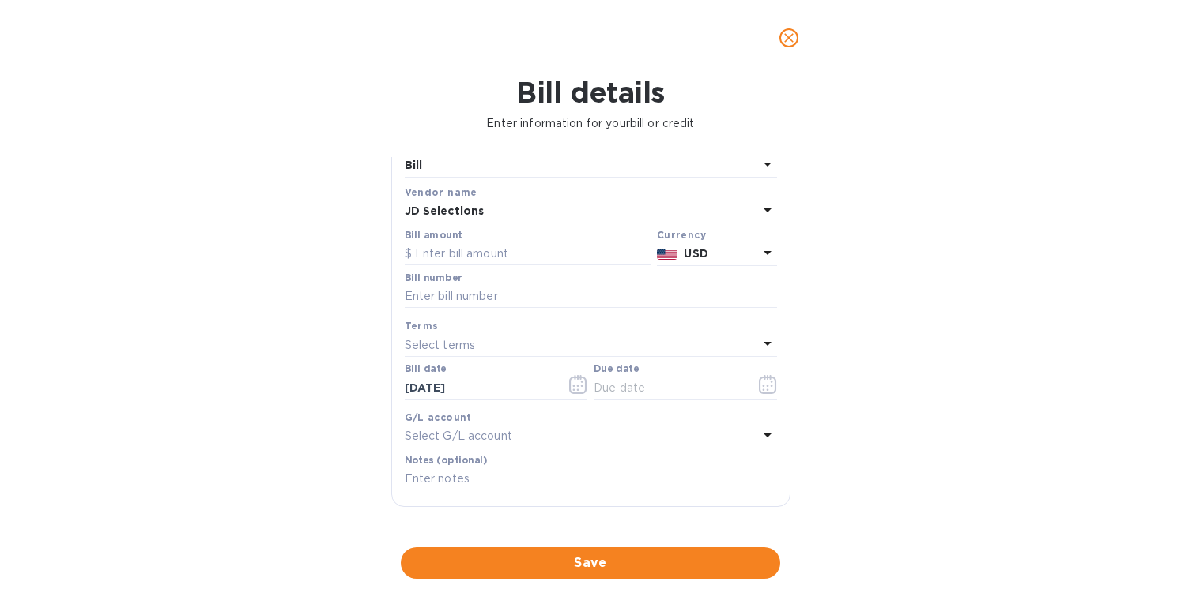
scroll to position [0, 0]
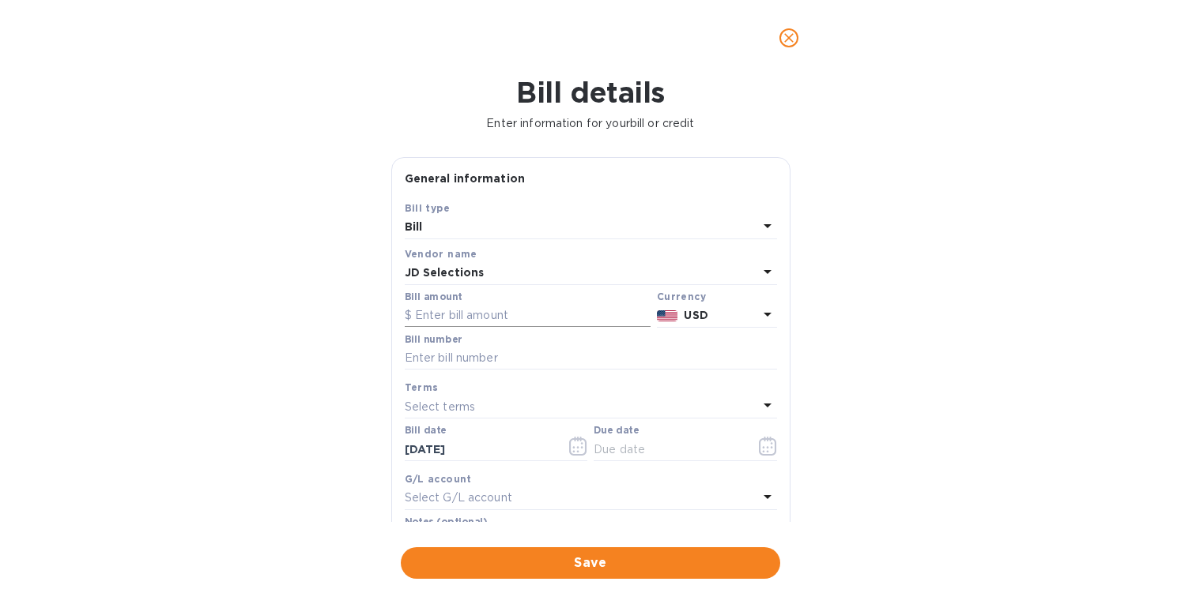
click at [457, 314] on input "text" at bounding box center [528, 316] width 246 height 24
paste input "2,219.70"
type input "2,219.70"
drag, startPoint x: 438, startPoint y: 450, endPoint x: 310, endPoint y: 424, distance: 130.6
click at [310, 425] on div "Bill details Enter information for your bill or credit General information Save…" at bounding box center [590, 340] width 1181 height 529
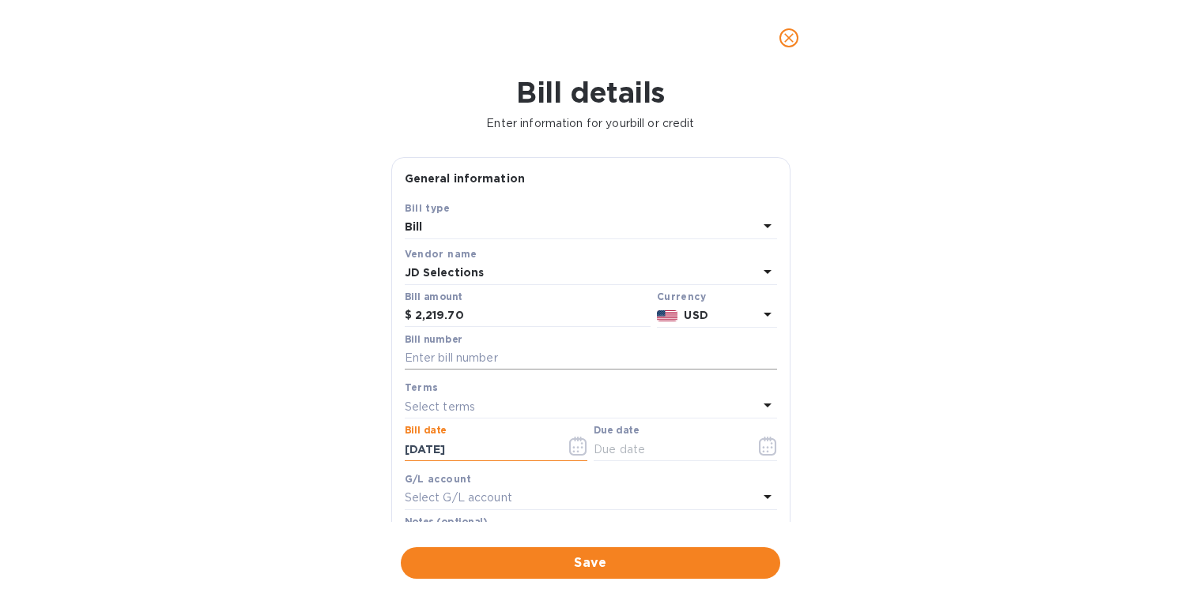
type input "04/22/2025"
click at [436, 352] on input "text" at bounding box center [591, 359] width 372 height 24
type input "1323"
click at [441, 399] on p "Select terms" at bounding box center [440, 407] width 71 height 17
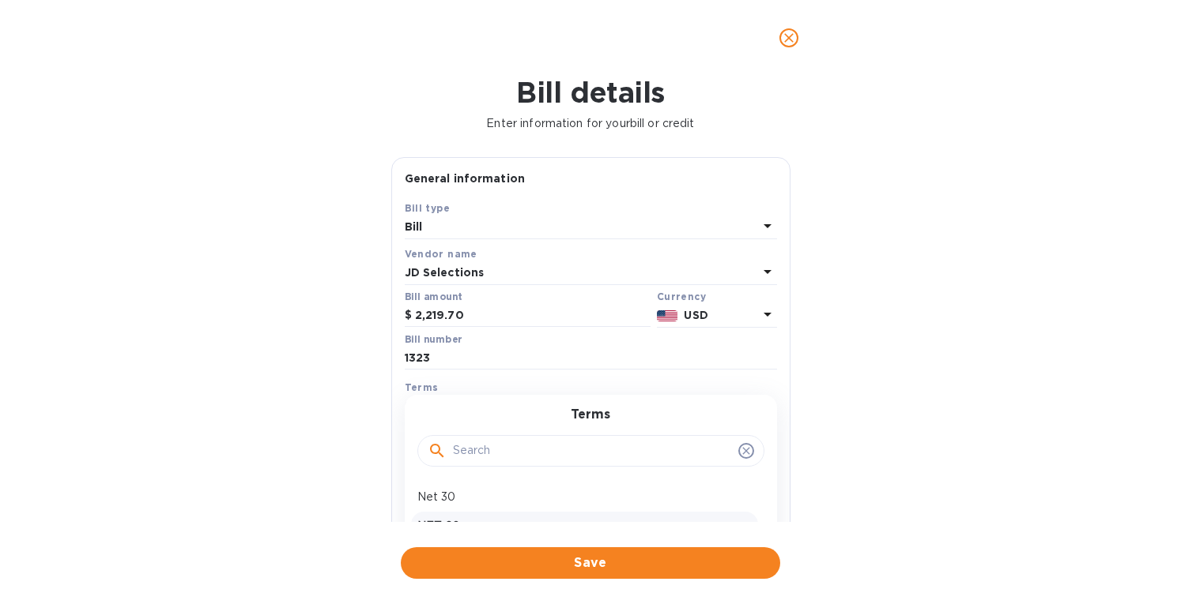
click at [446, 521] on p "NET 60" at bounding box center [584, 526] width 334 height 17
type input "06/21/2025"
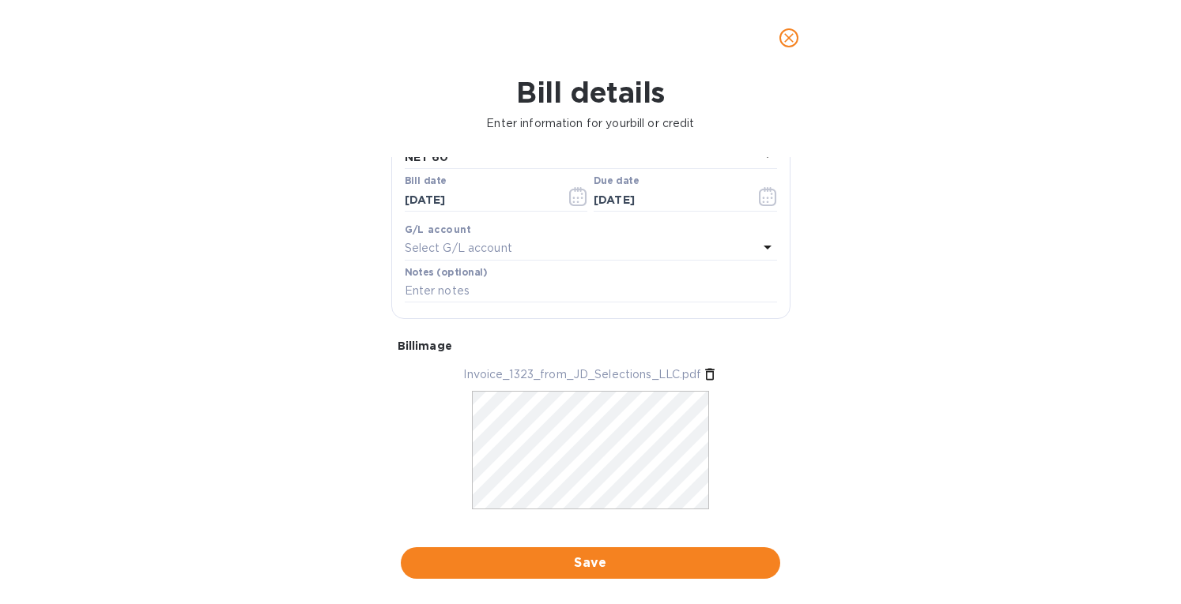
scroll to position [274, 0]
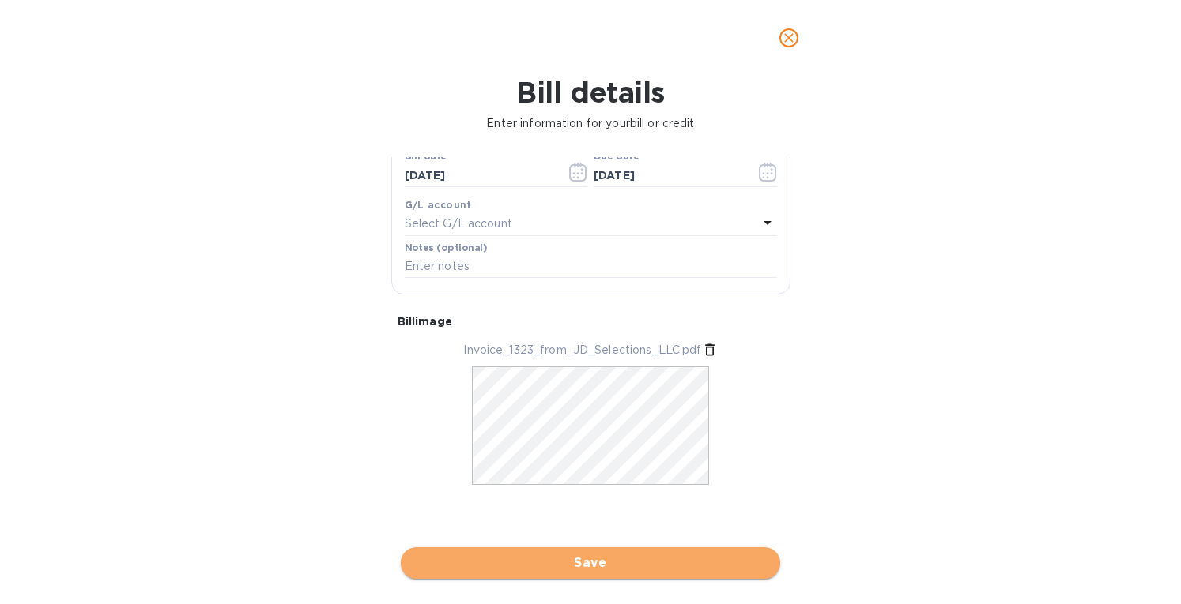
click at [556, 568] on span "Save" at bounding box center [590, 563] width 354 height 19
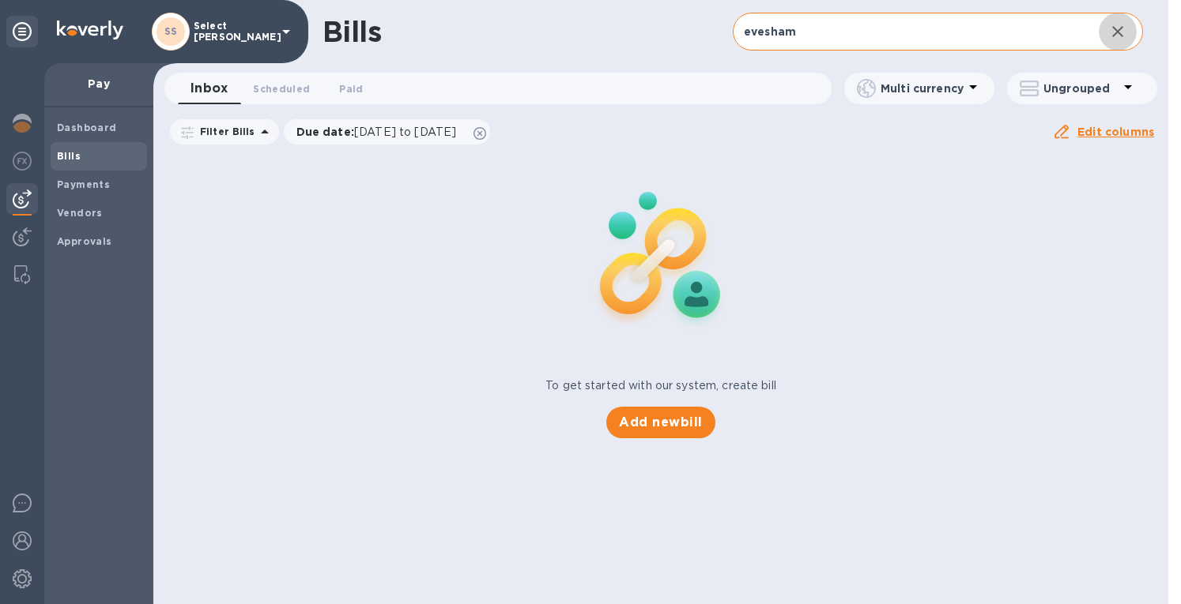
click at [1124, 31] on icon "button" at bounding box center [1117, 31] width 19 height 19
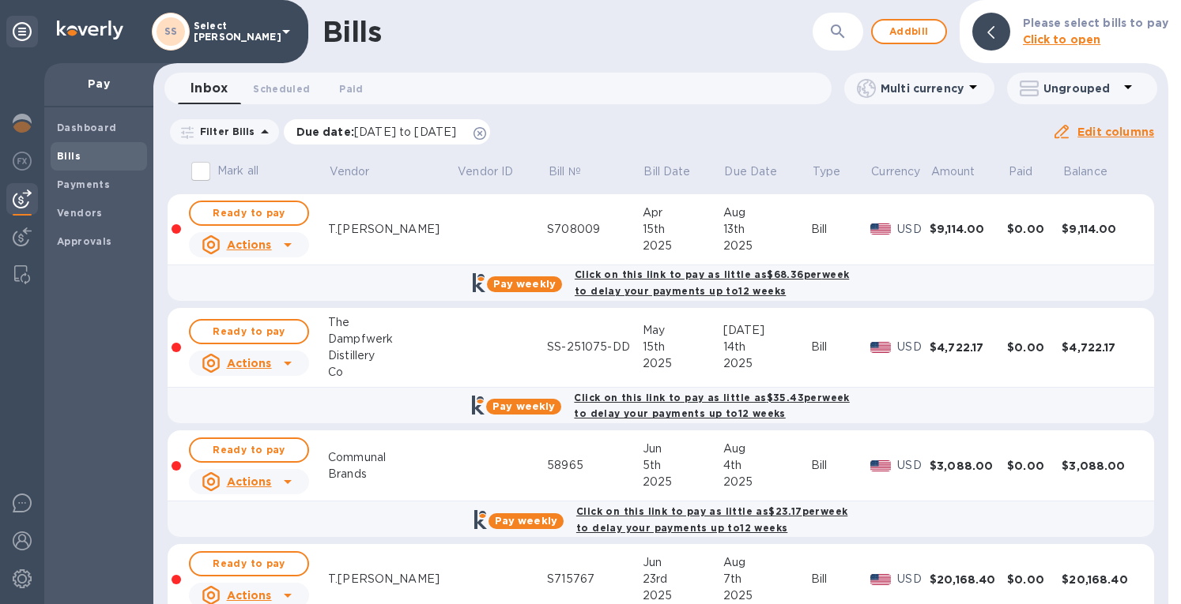
click at [486, 135] on icon at bounding box center [479, 133] width 13 height 13
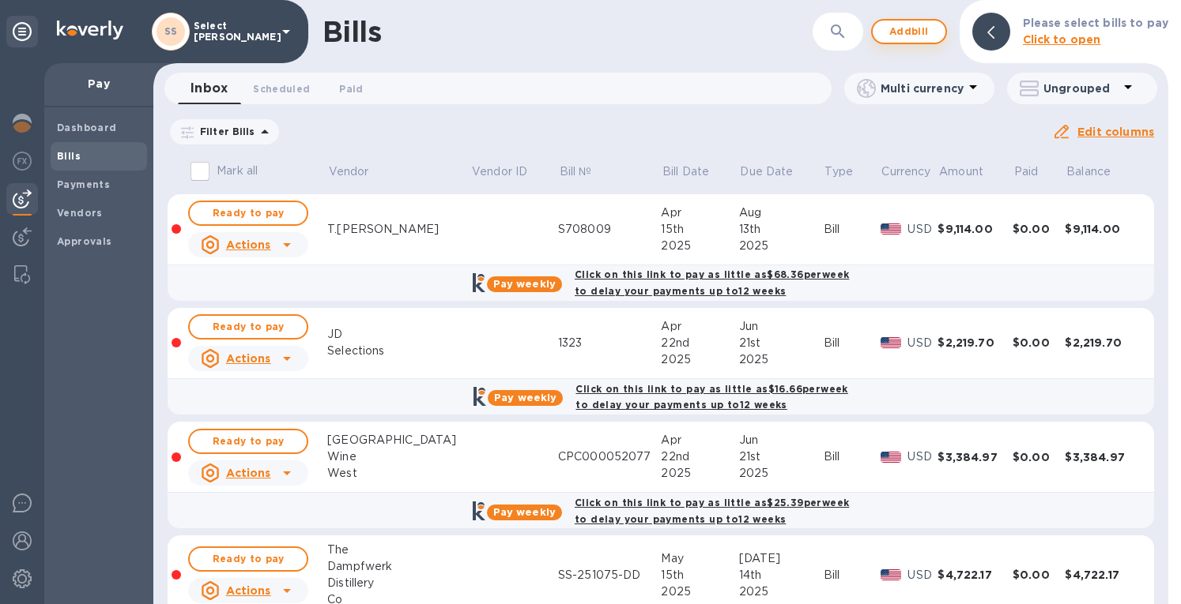
click at [892, 29] on span "Add bill" at bounding box center [908, 31] width 47 height 19
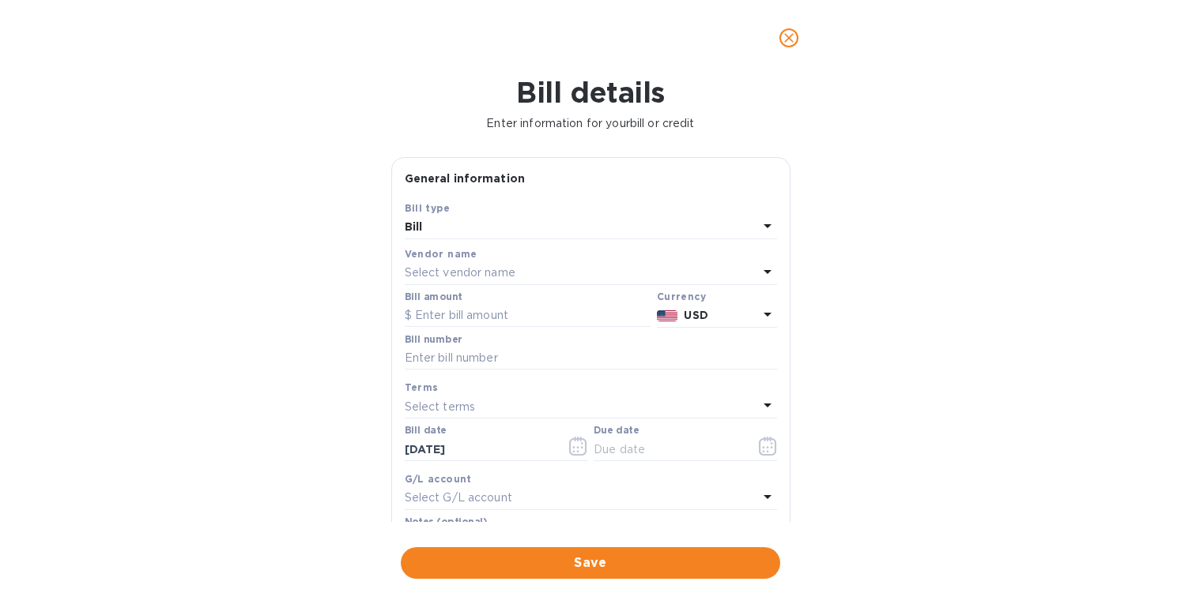
click at [477, 274] on p "Select vendor name" at bounding box center [460, 273] width 111 height 17
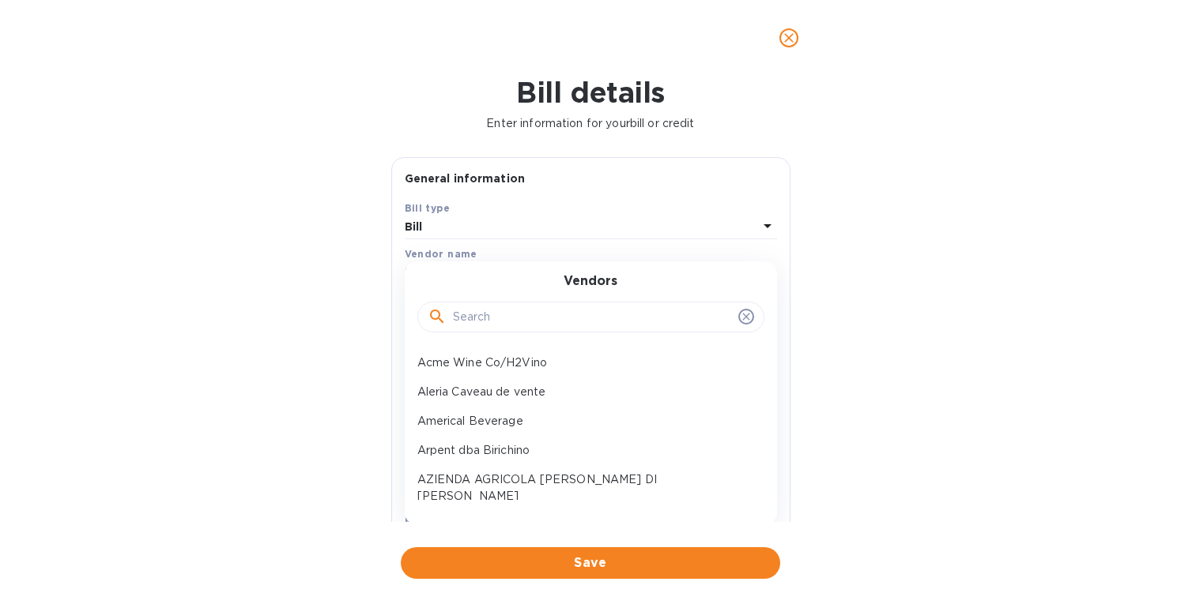
click at [482, 325] on input "text" at bounding box center [592, 318] width 279 height 24
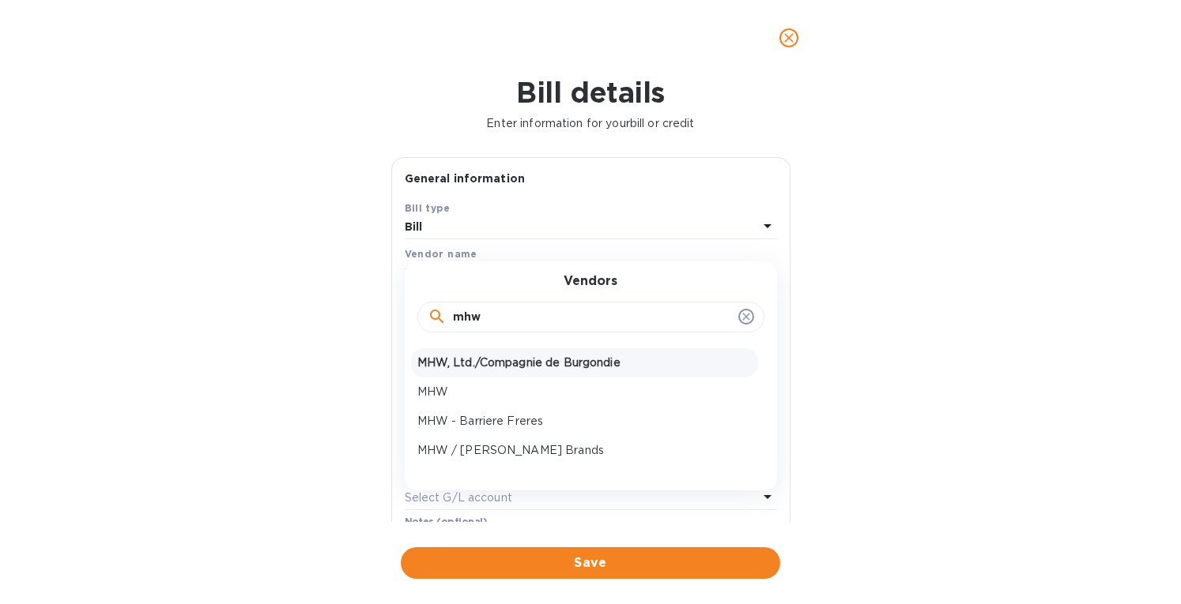
type input "mhw"
click at [484, 356] on p "MHW, Ltd./Compagnie de Burgondie" at bounding box center [584, 363] width 334 height 17
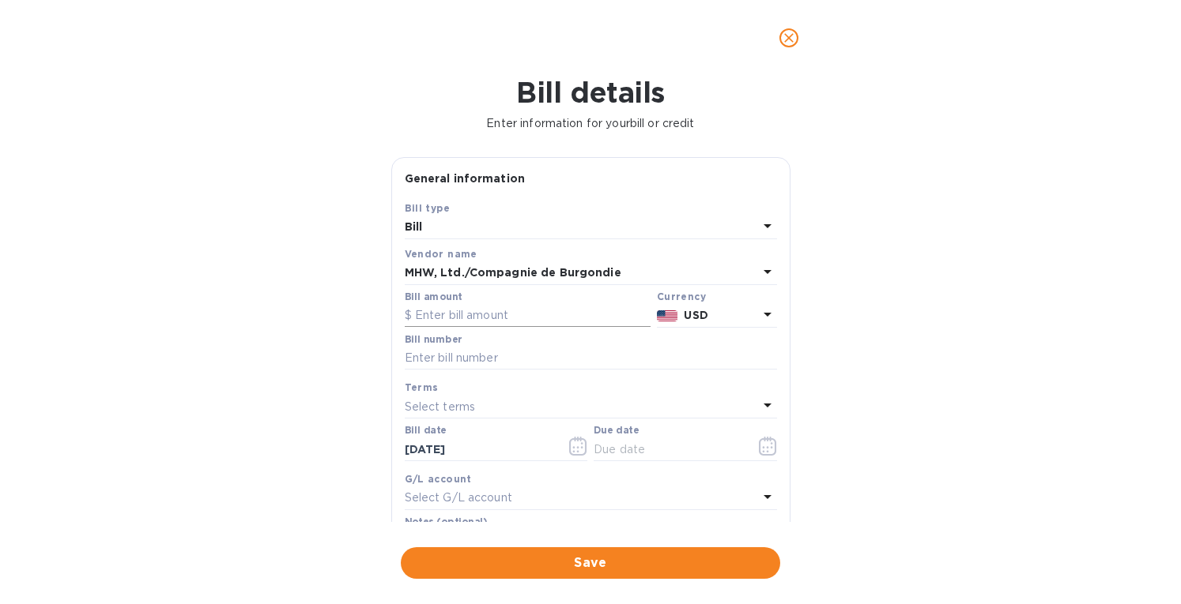
click at [439, 311] on input "text" at bounding box center [528, 316] width 246 height 24
paste input "5,640.22"
type input "5,640.22"
click at [439, 356] on input "text" at bounding box center [591, 359] width 372 height 24
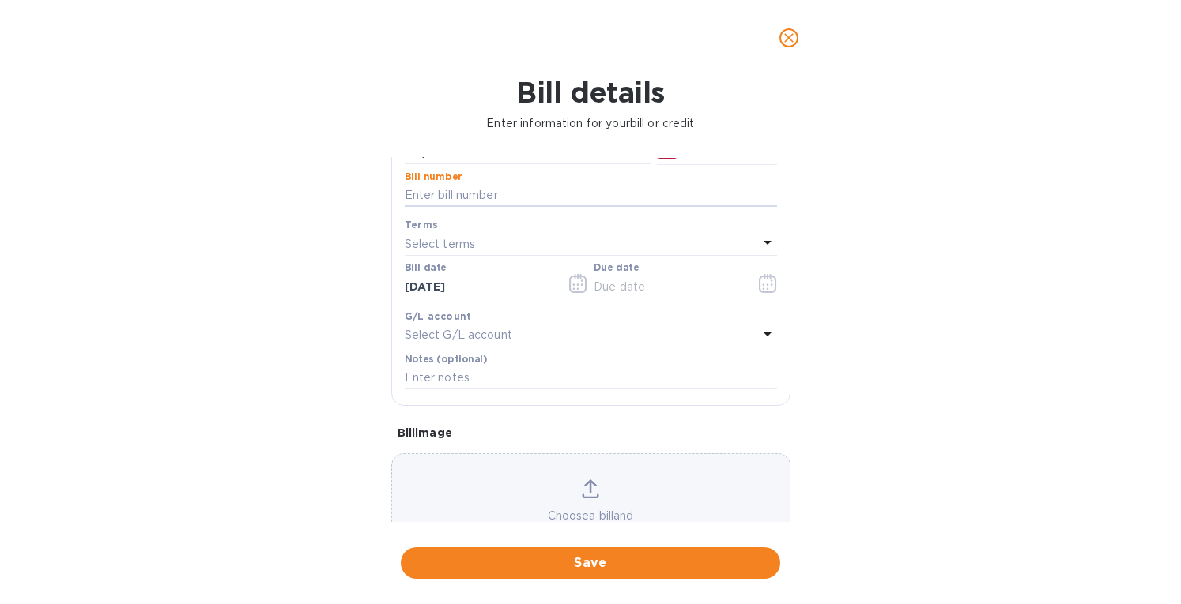
scroll to position [226, 0]
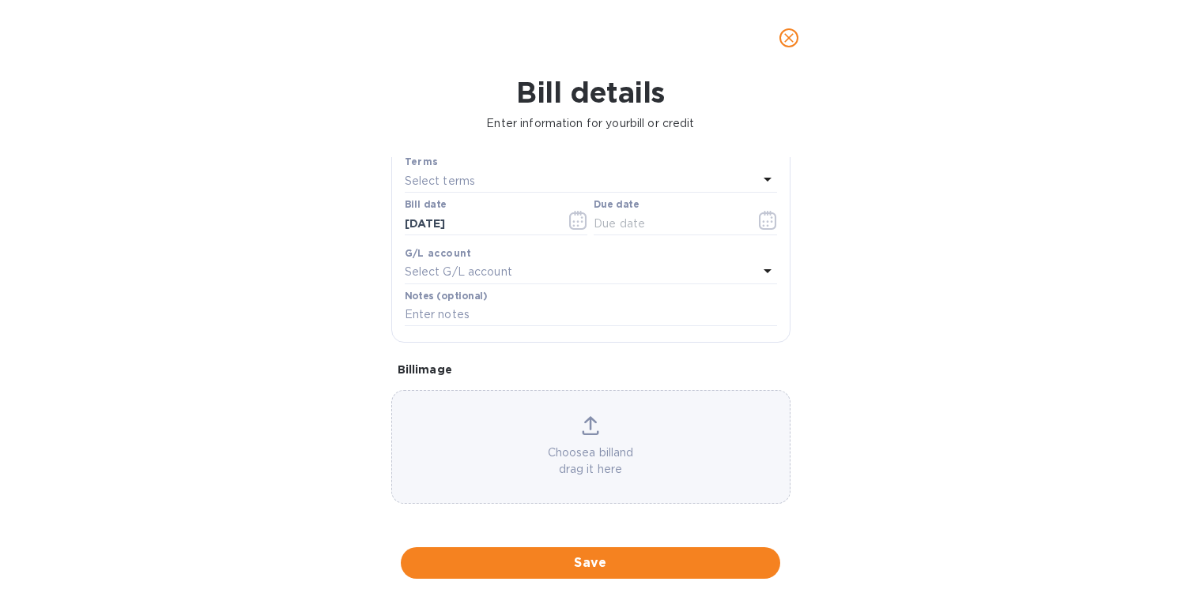
click at [662, 466] on p "Choose a bill and drag it here" at bounding box center [590, 461] width 397 height 33
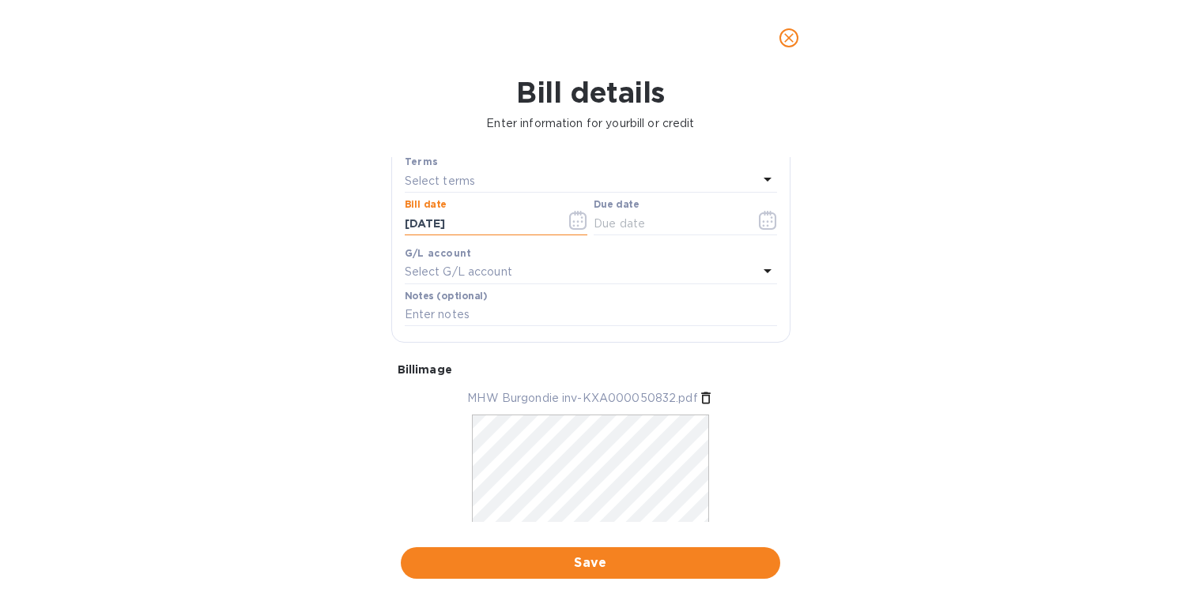
drag, startPoint x: 491, startPoint y: 218, endPoint x: 264, endPoint y: 220, distance: 227.6
click at [264, 220] on div "Bill details Enter information for your bill or credit General information Save…" at bounding box center [590, 340] width 1181 height 529
type input "06/23/2025"
click at [499, 179] on div "Select terms" at bounding box center [581, 181] width 353 height 22
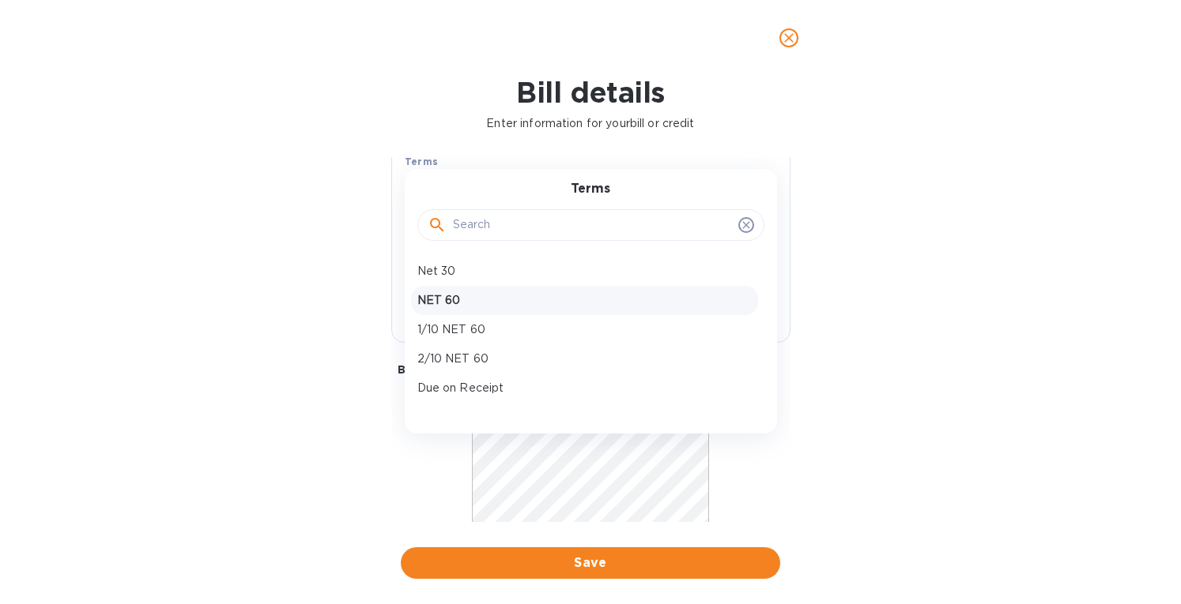
click at [453, 295] on p "NET 60" at bounding box center [584, 300] width 334 height 17
type input "08/22/2025"
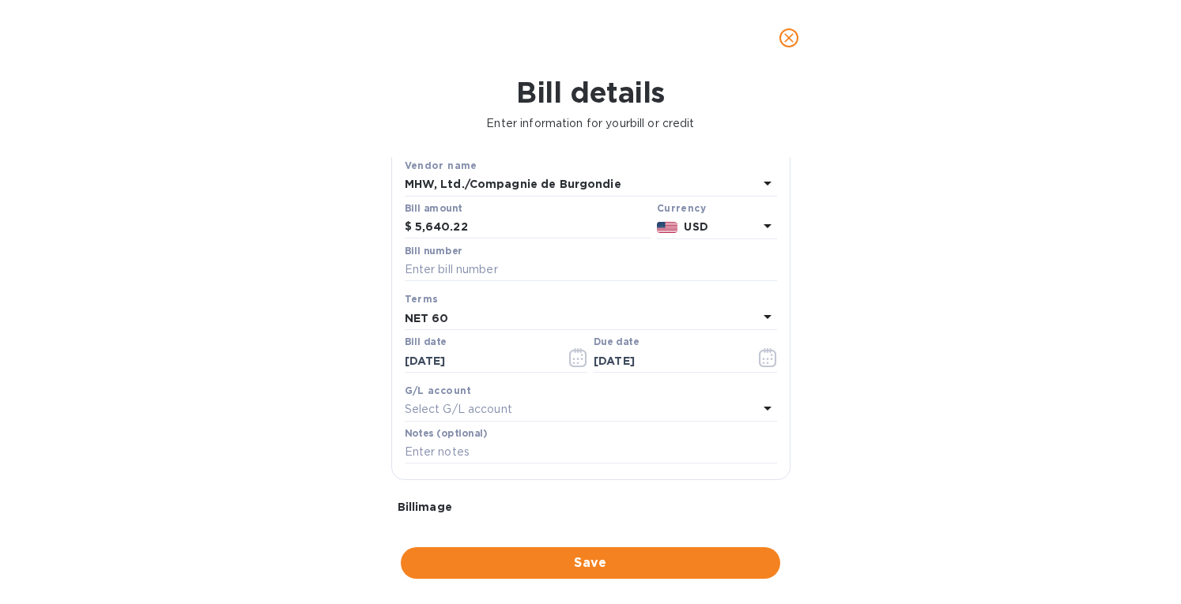
scroll to position [0, 0]
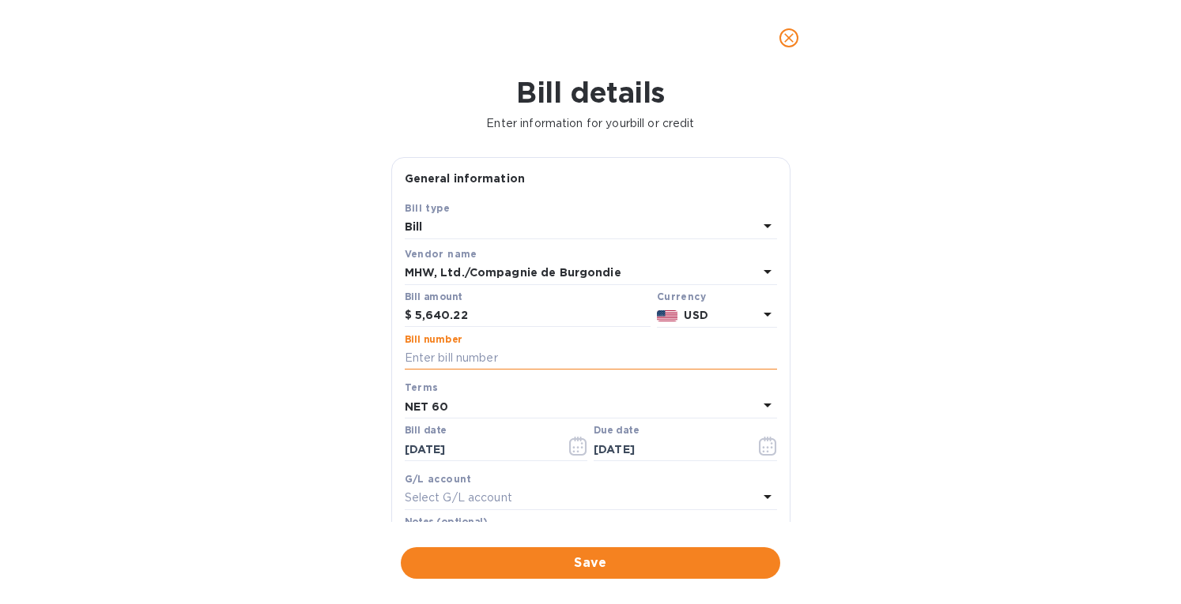
click at [436, 364] on input "text" at bounding box center [591, 359] width 372 height 24
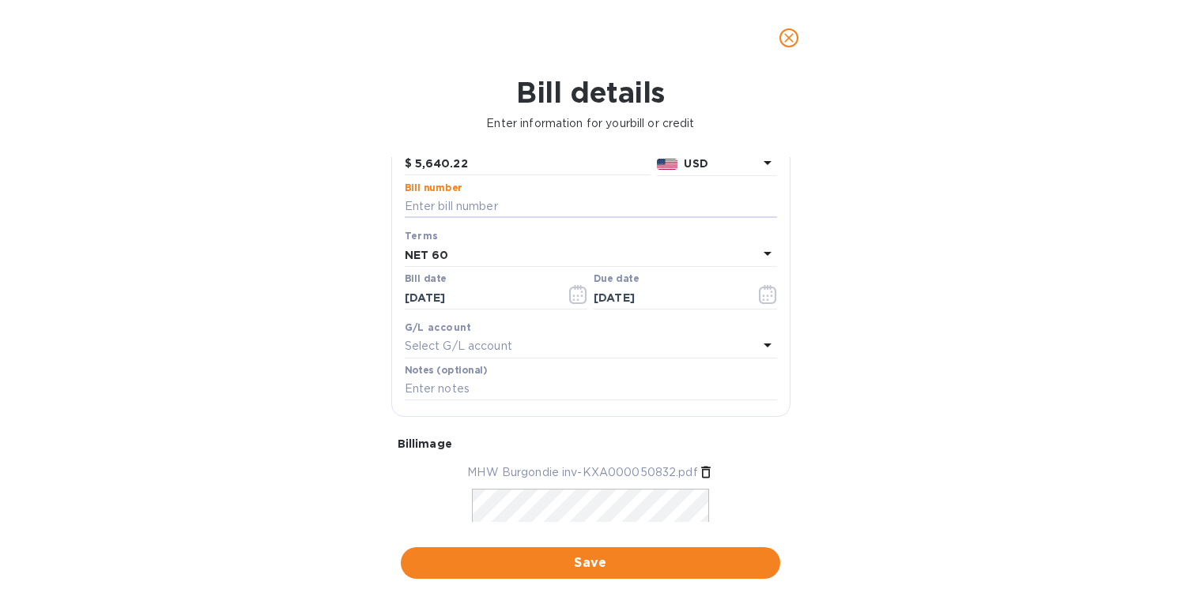
scroll to position [116, 0]
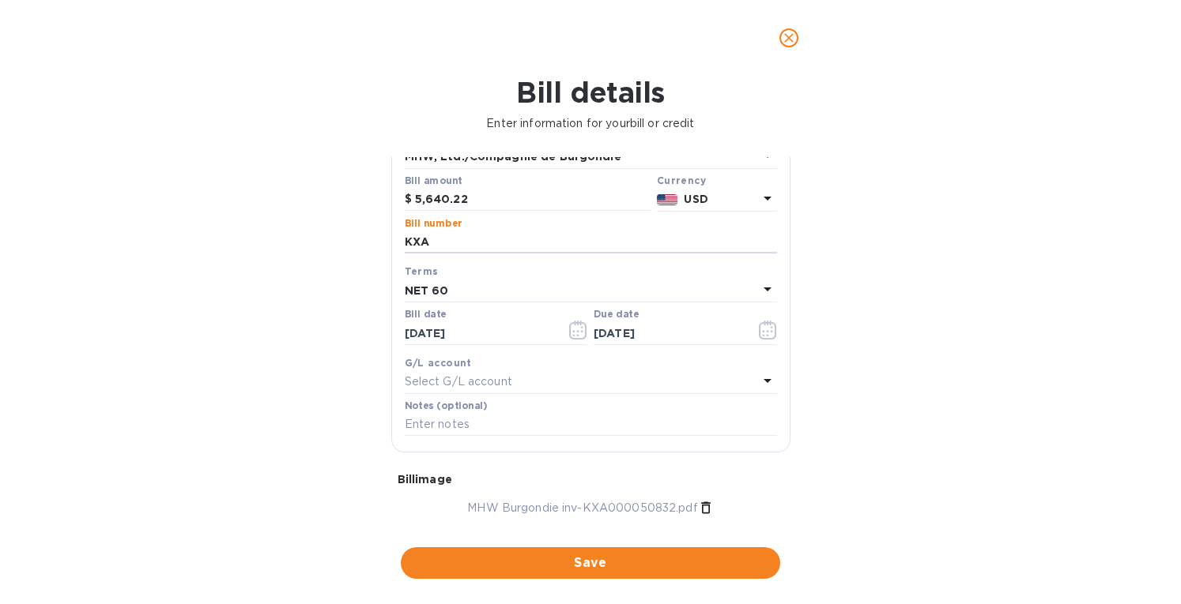
drag, startPoint x: 906, startPoint y: 272, endPoint x: 887, endPoint y: 270, distance: 19.0
click at [906, 272] on div "Bill details Enter information for your bill or credit General information Save…" at bounding box center [590, 340] width 1181 height 529
click at [488, 243] on input "KXA" at bounding box center [591, 243] width 372 height 24
type input "KXA000050832"
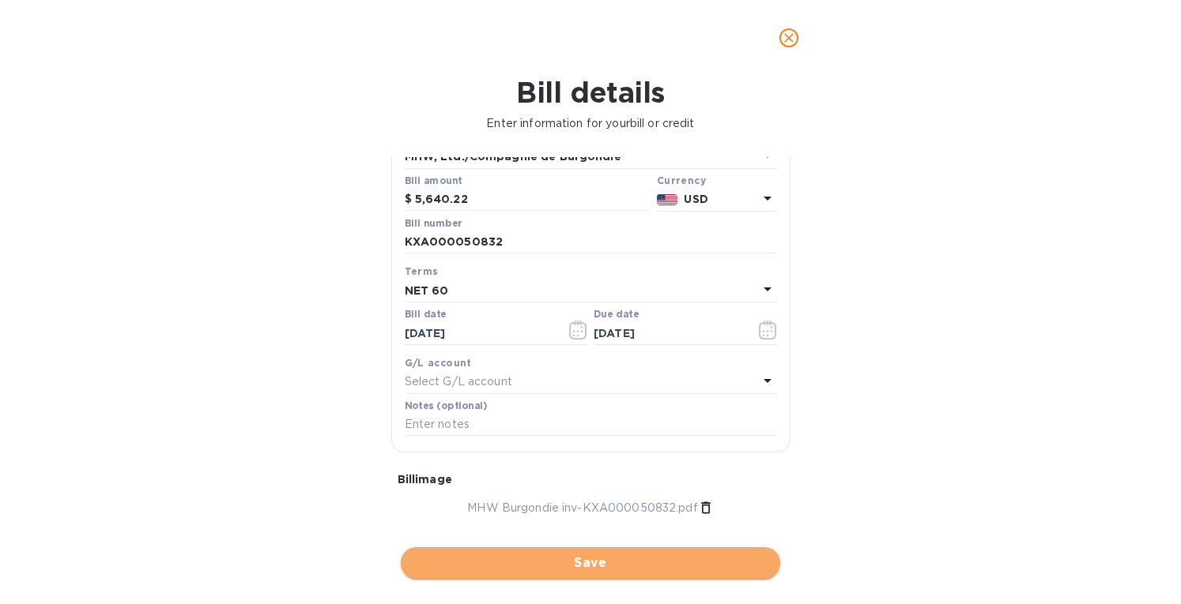
click at [507, 567] on span "Save" at bounding box center [590, 563] width 354 height 19
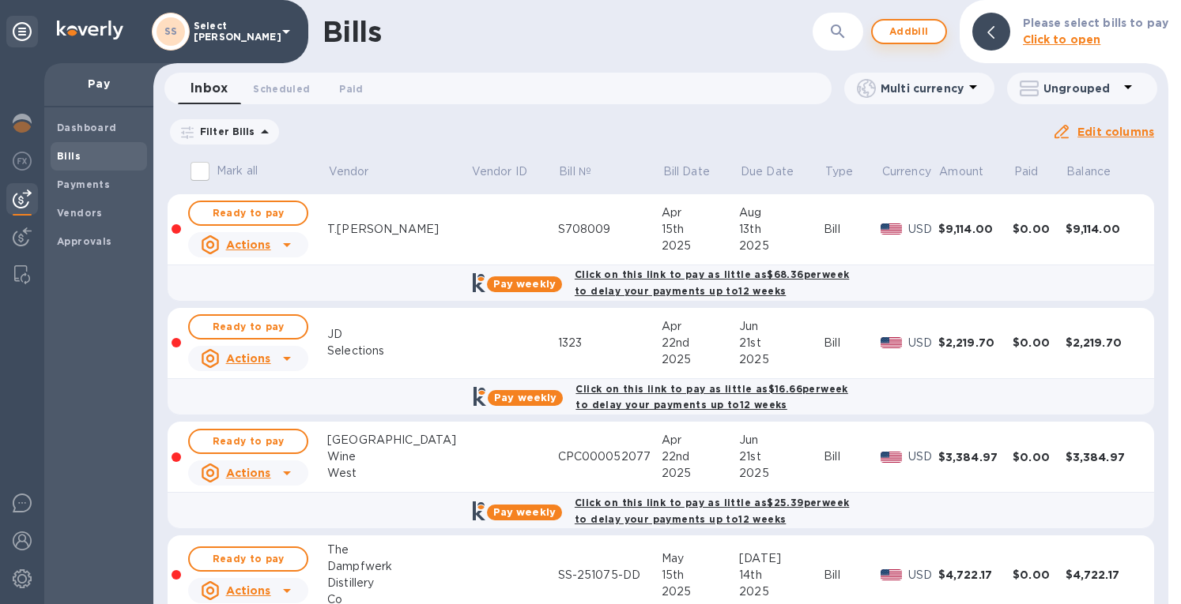
click at [909, 23] on span "Add bill" at bounding box center [908, 31] width 47 height 19
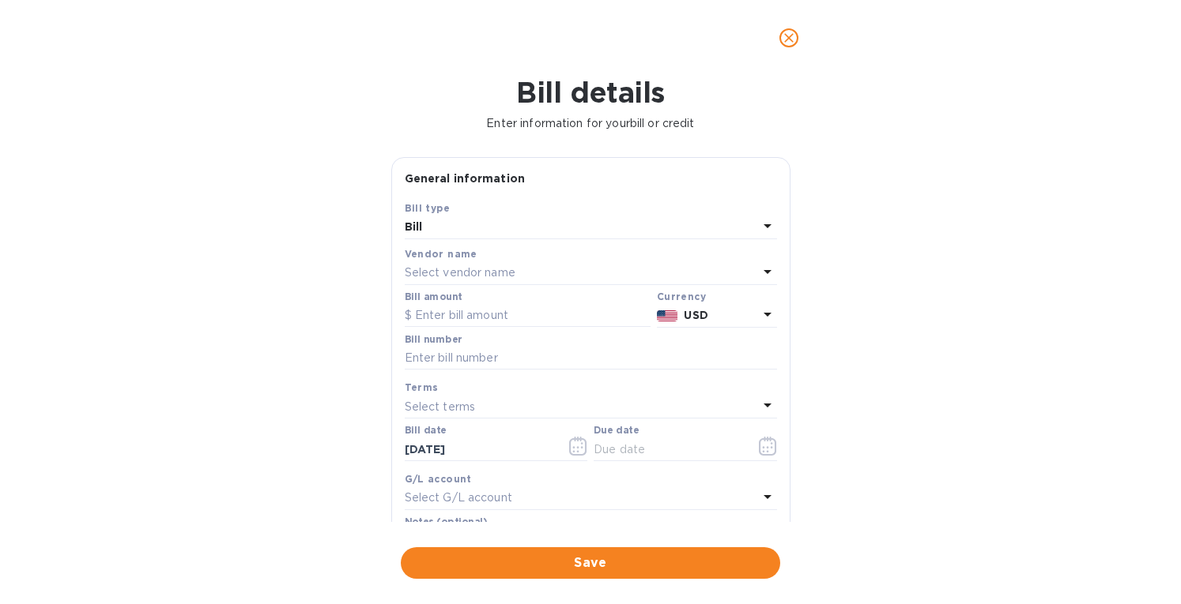
click at [461, 268] on p "Select vendor name" at bounding box center [460, 273] width 111 height 17
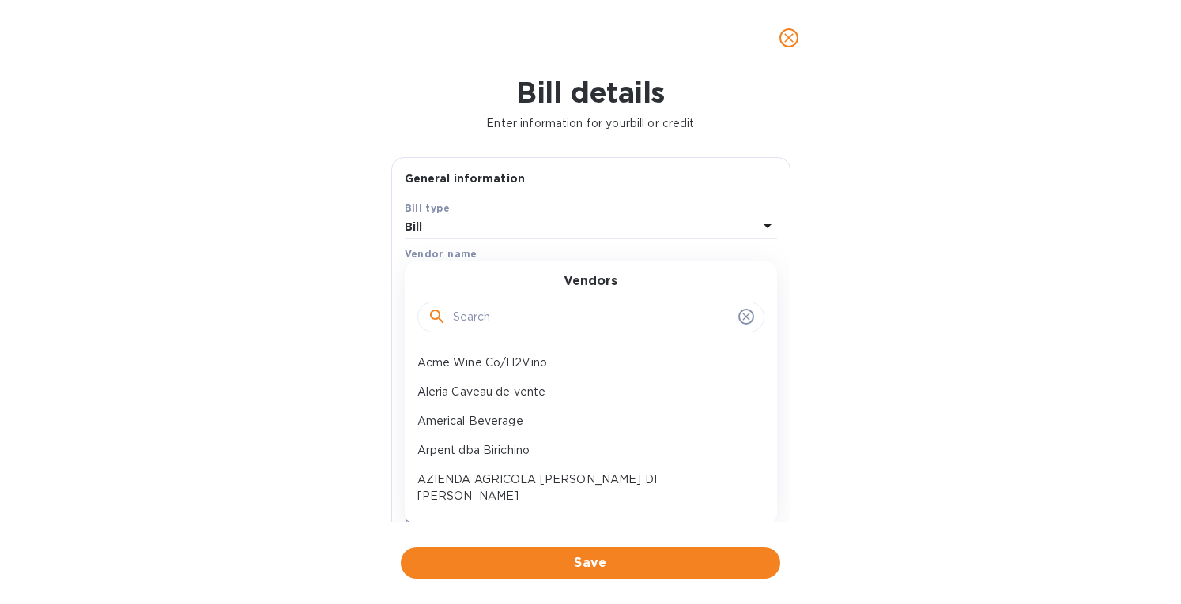
click at [488, 310] on input "text" at bounding box center [592, 318] width 279 height 24
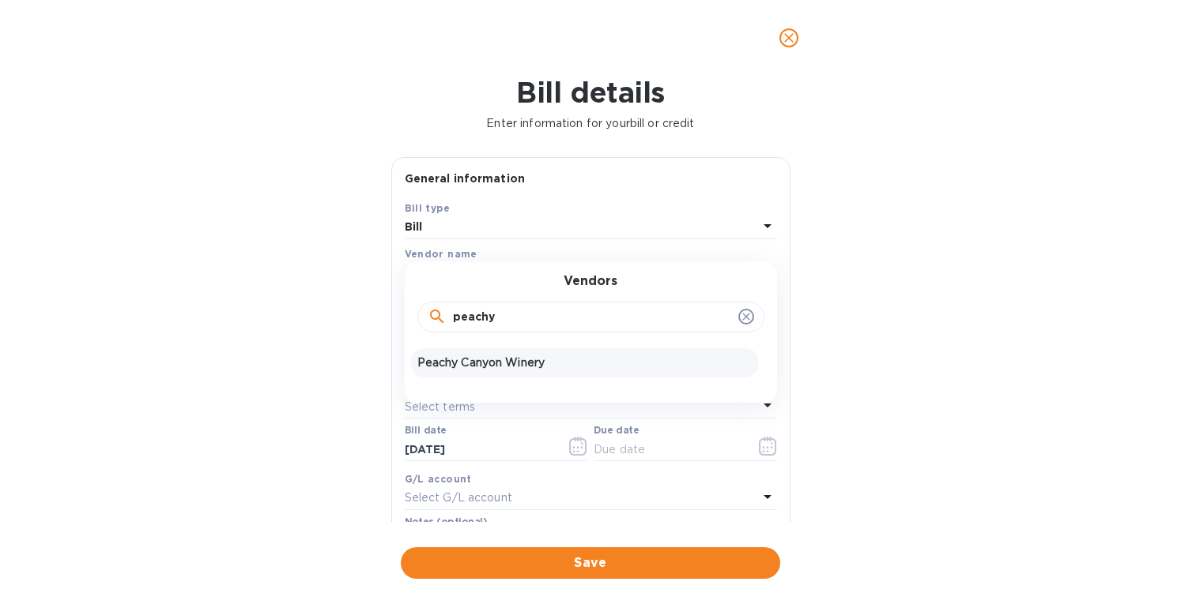
type input "peachy"
click at [479, 358] on p "Peachy Canyon Winery" at bounding box center [584, 363] width 334 height 17
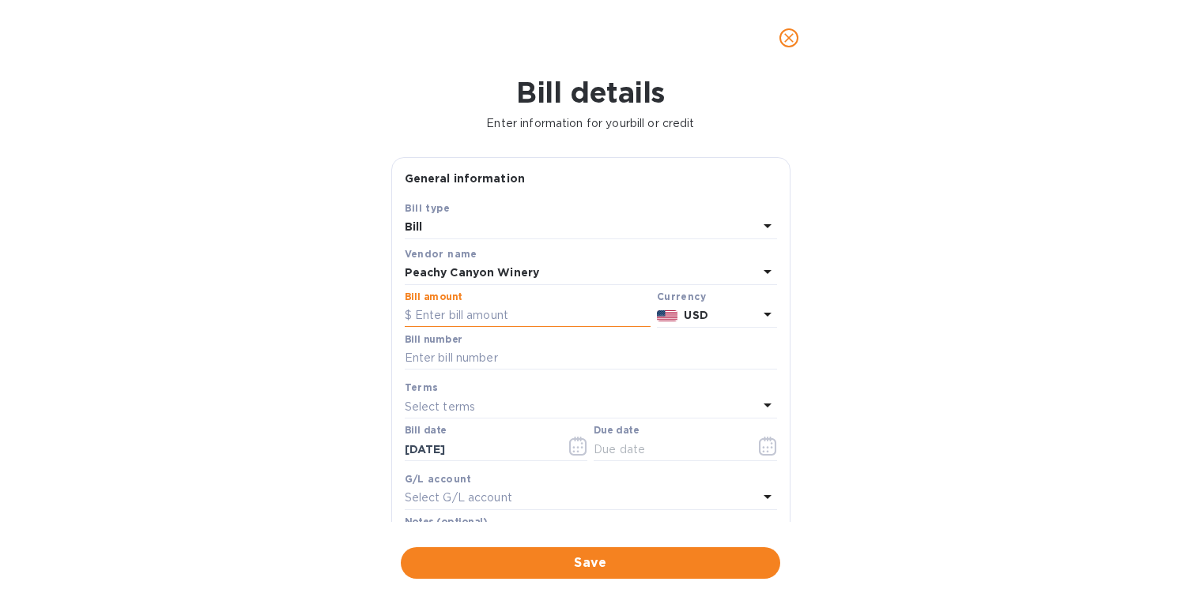
click at [499, 316] on input "text" at bounding box center [528, 316] width 246 height 24
paste input "2,636.40"
type input "2,636.40"
click at [466, 352] on input "text" at bounding box center [591, 359] width 372 height 24
type input "9796"
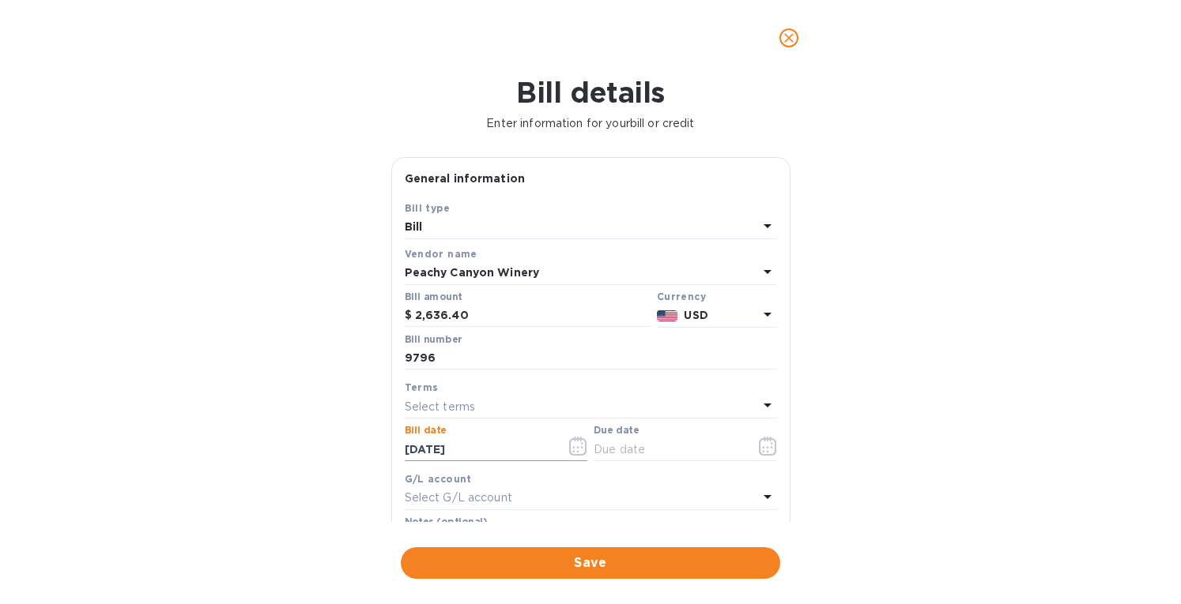
drag, startPoint x: 474, startPoint y: 443, endPoint x: 284, endPoint y: 448, distance: 189.7
click at [284, 448] on div "Bill details Enter information for your bill or credit General information Save…" at bounding box center [590, 340] width 1181 height 529
type input "05/19/2025"
click at [465, 404] on p "Select terms" at bounding box center [440, 407] width 71 height 17
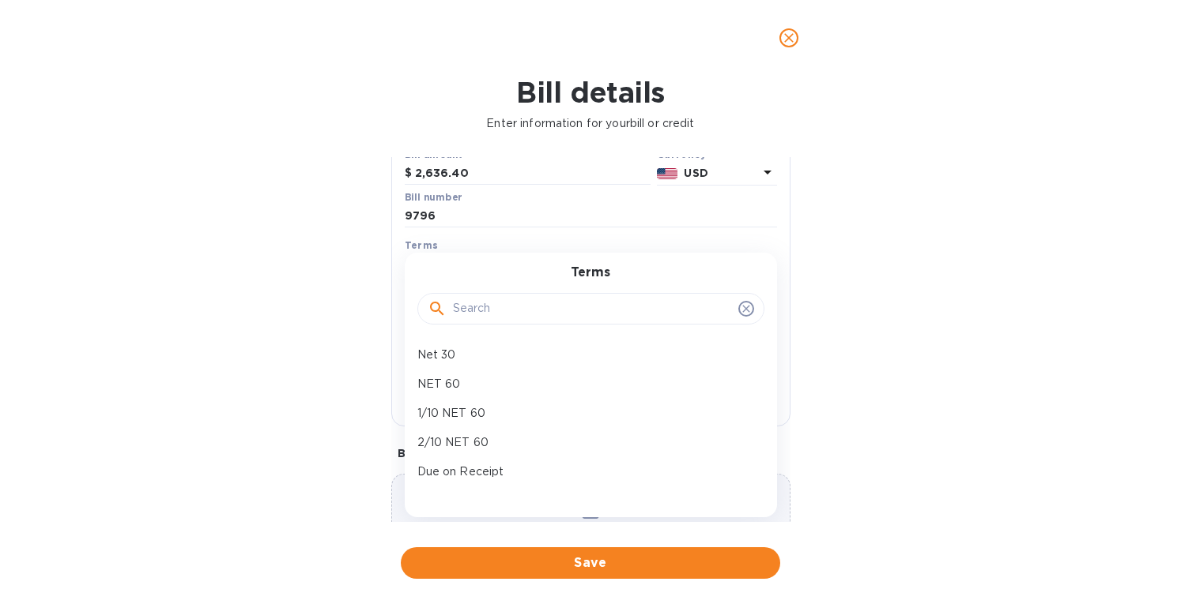
scroll to position [158, 0]
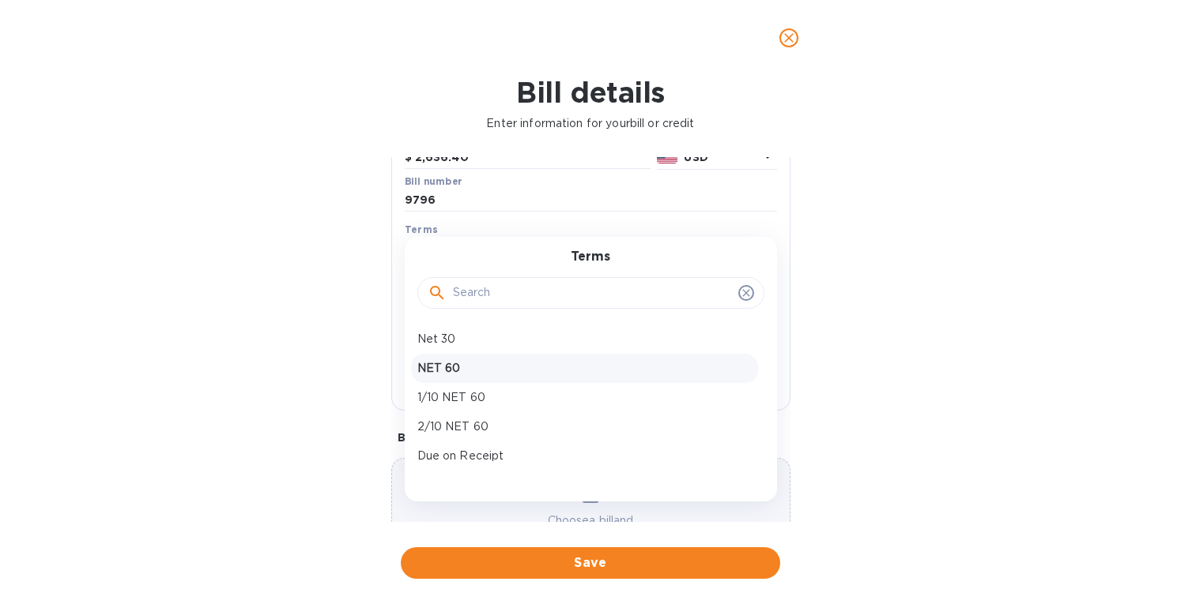
click at [451, 370] on p "NET 60" at bounding box center [584, 368] width 334 height 17
type input "07/18/2025"
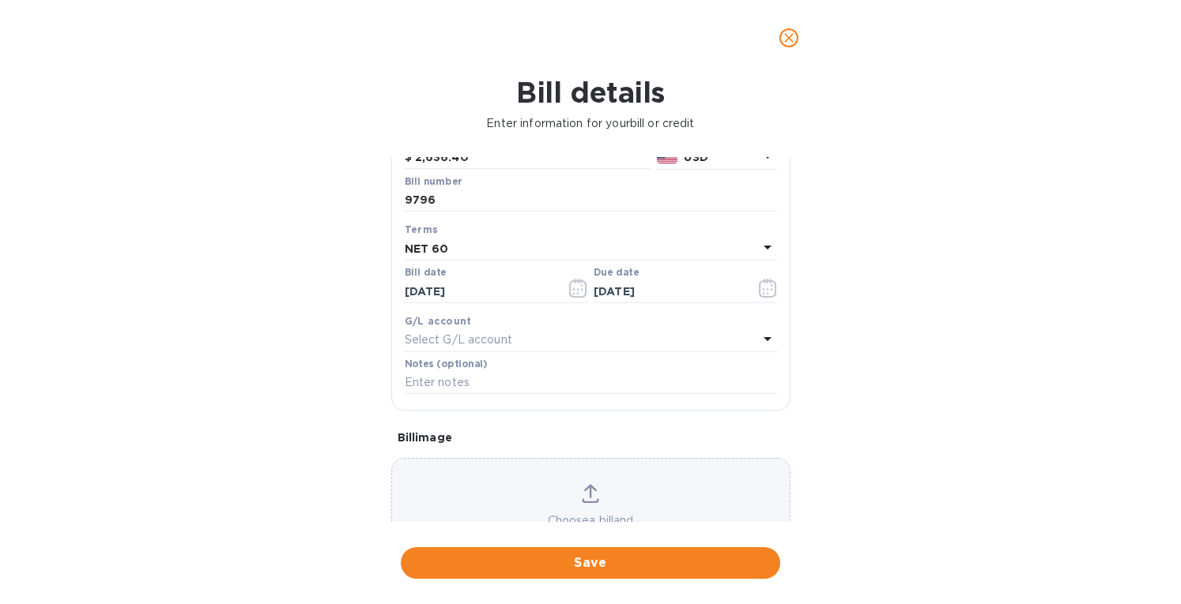
click at [583, 494] on icon at bounding box center [590, 493] width 17 height 19
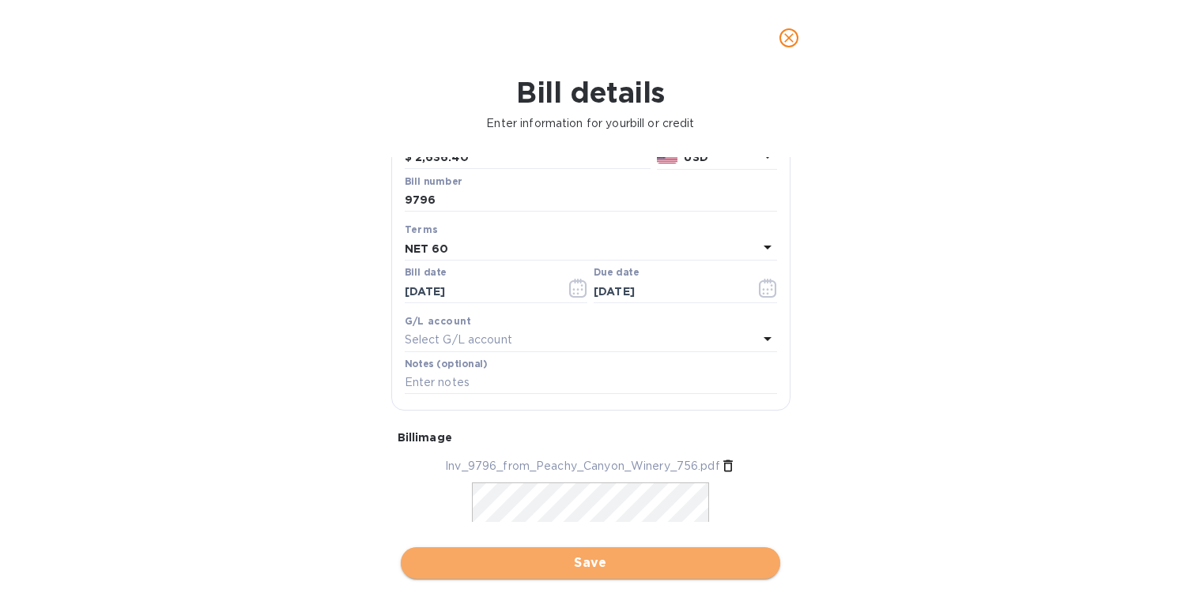
click at [611, 557] on span "Save" at bounding box center [590, 563] width 354 height 19
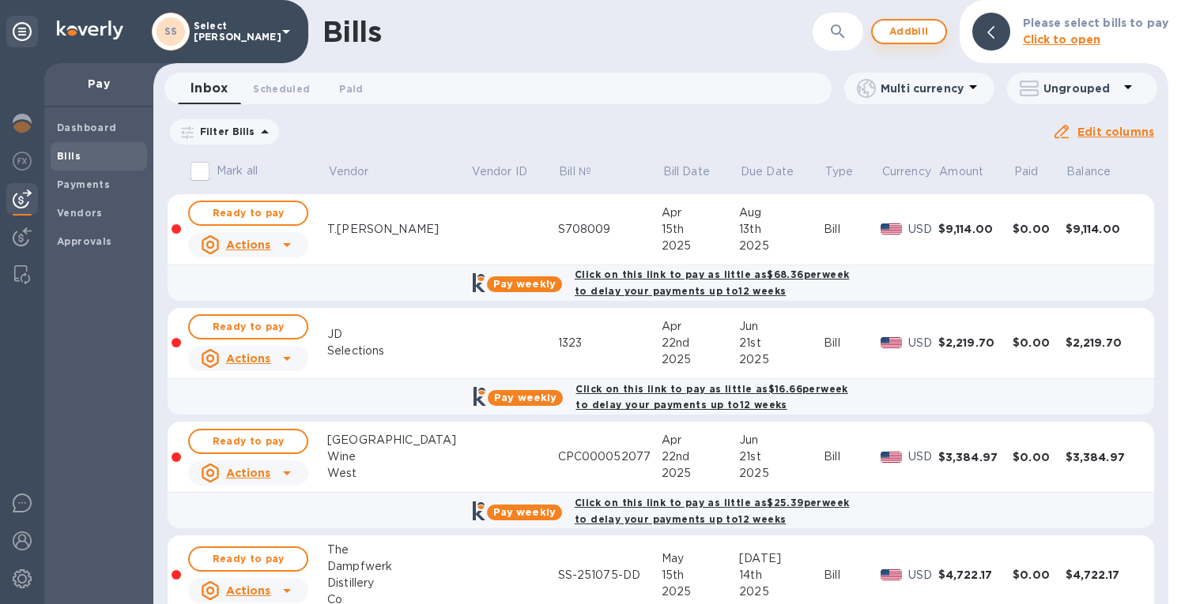
click at [901, 28] on span "Add bill" at bounding box center [908, 31] width 47 height 19
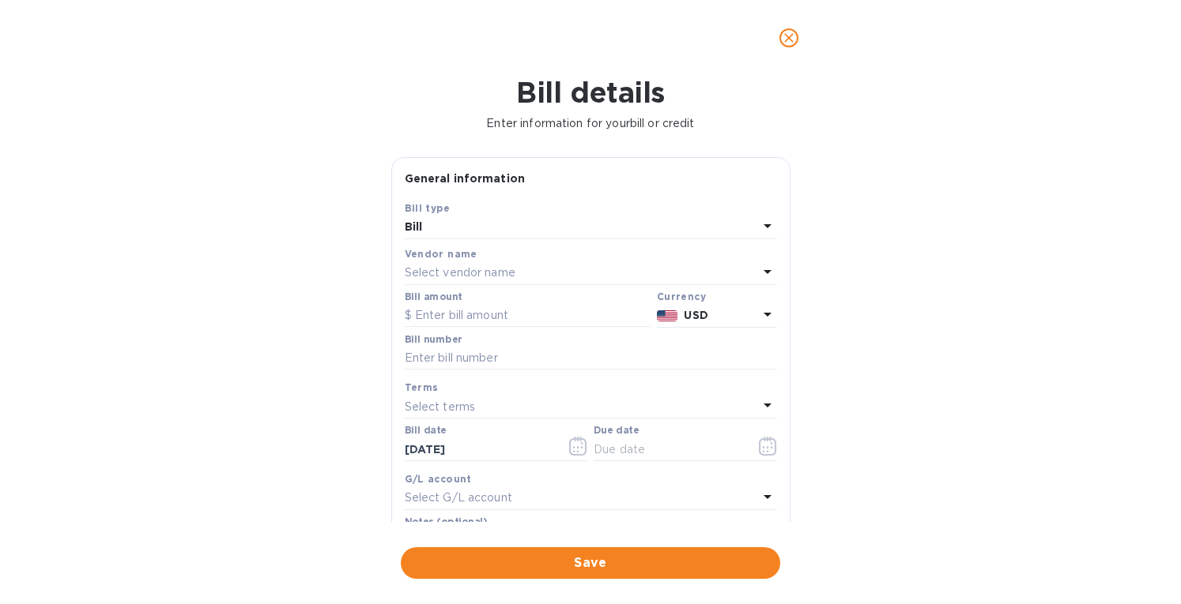
click at [516, 270] on div "Select vendor name" at bounding box center [581, 273] width 353 height 22
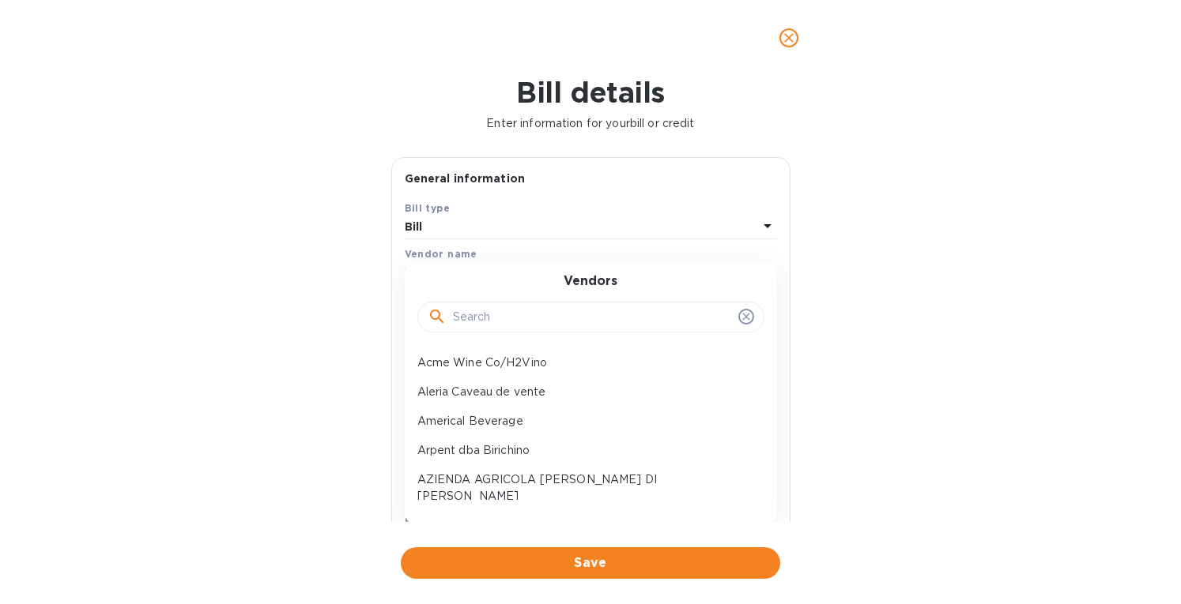
click at [503, 325] on input "text" at bounding box center [592, 318] width 279 height 24
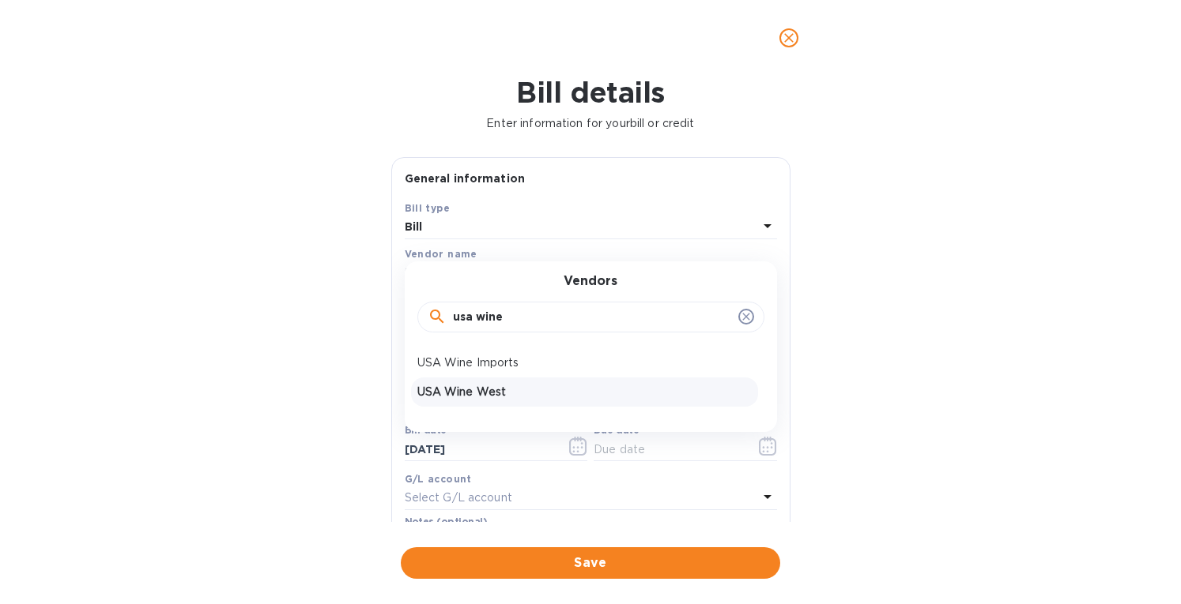
type input "usa wine"
click at [479, 393] on p "USA Wine West" at bounding box center [584, 392] width 334 height 17
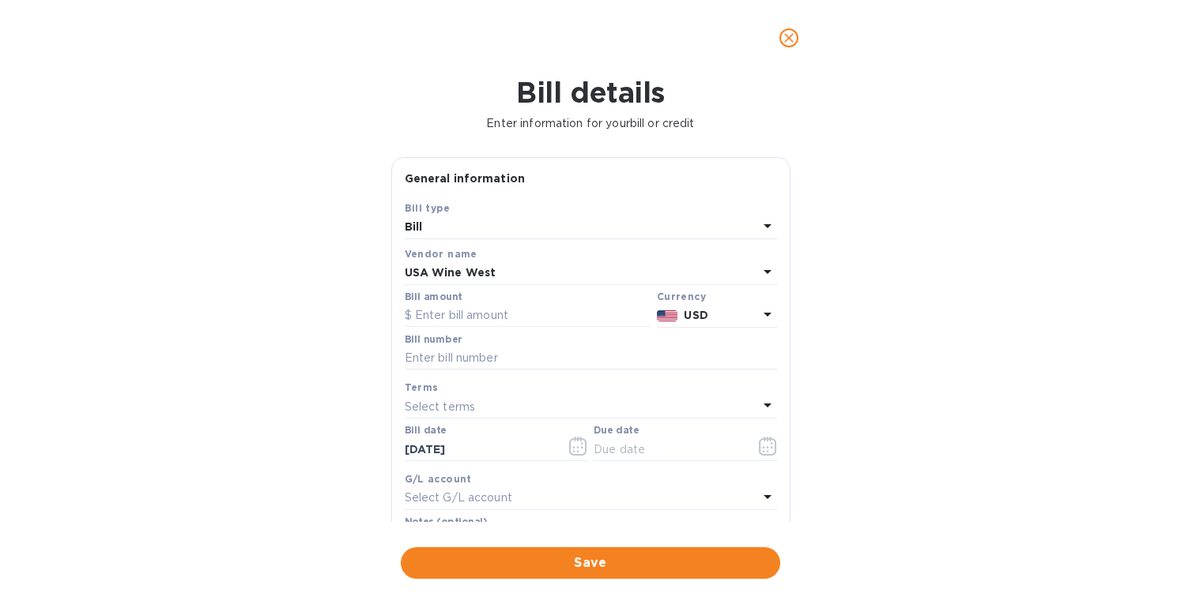
scroll to position [226, 0]
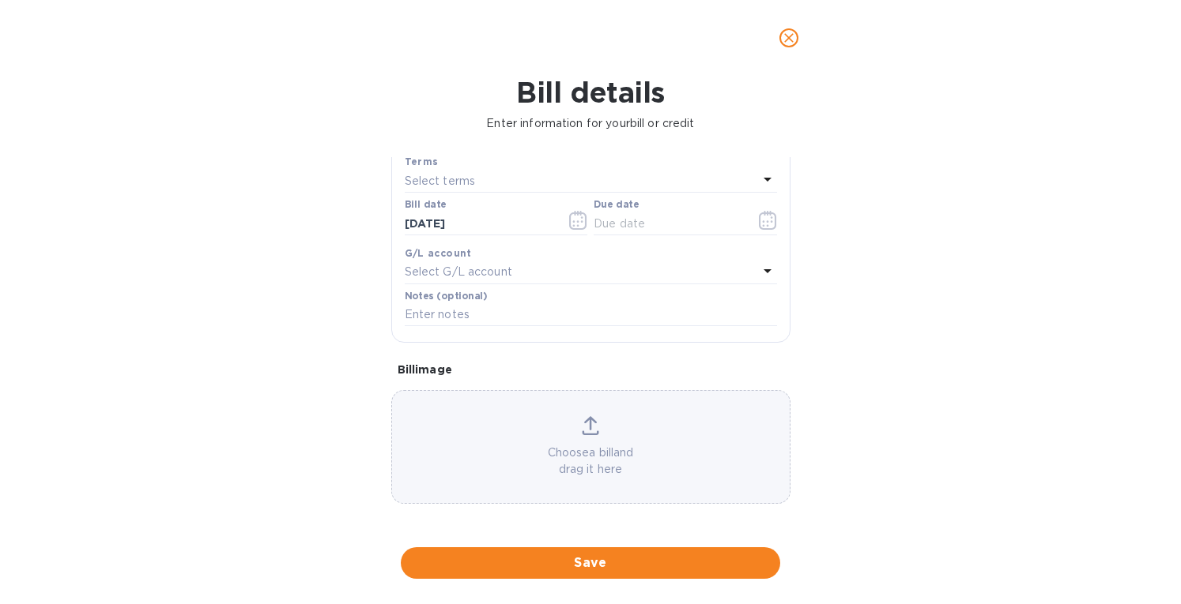
click at [585, 424] on icon at bounding box center [590, 425] width 17 height 19
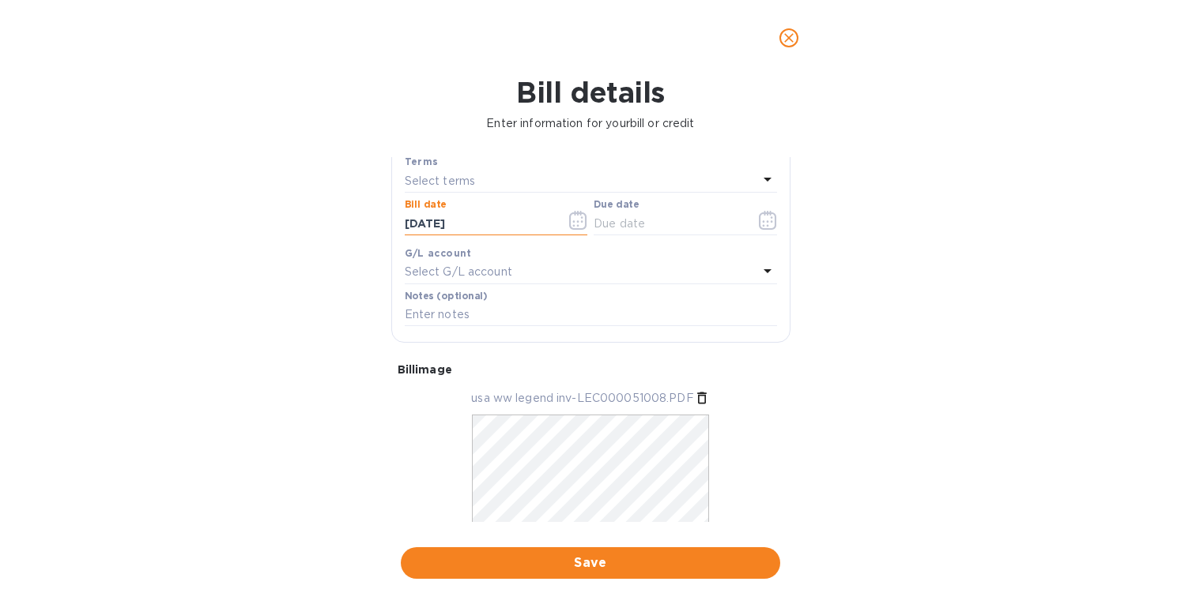
drag, startPoint x: 484, startPoint y: 220, endPoint x: 311, endPoint y: 217, distance: 172.3
click at [311, 217] on div "Bill details Enter information for your bill or credit General information Save…" at bounding box center [590, 340] width 1181 height 529
type input "04/22/2025"
click at [480, 168] on div "Terms" at bounding box center [591, 161] width 372 height 17
click at [473, 183] on p "Select terms" at bounding box center [440, 181] width 71 height 17
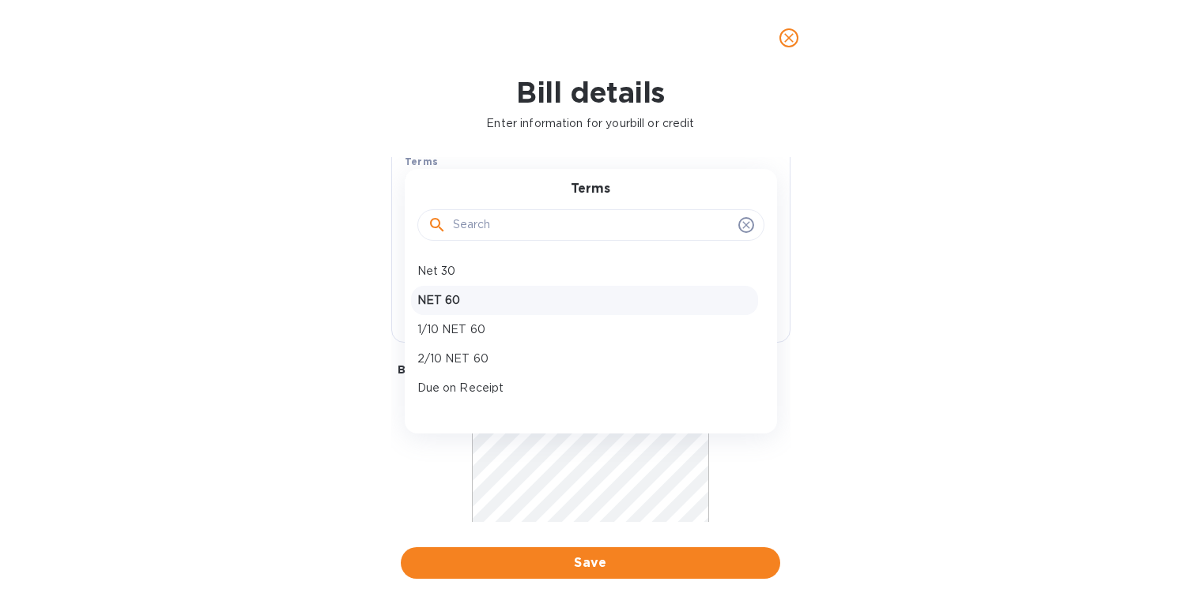
click at [445, 298] on p "NET 60" at bounding box center [584, 300] width 334 height 17
type input "06/21/2025"
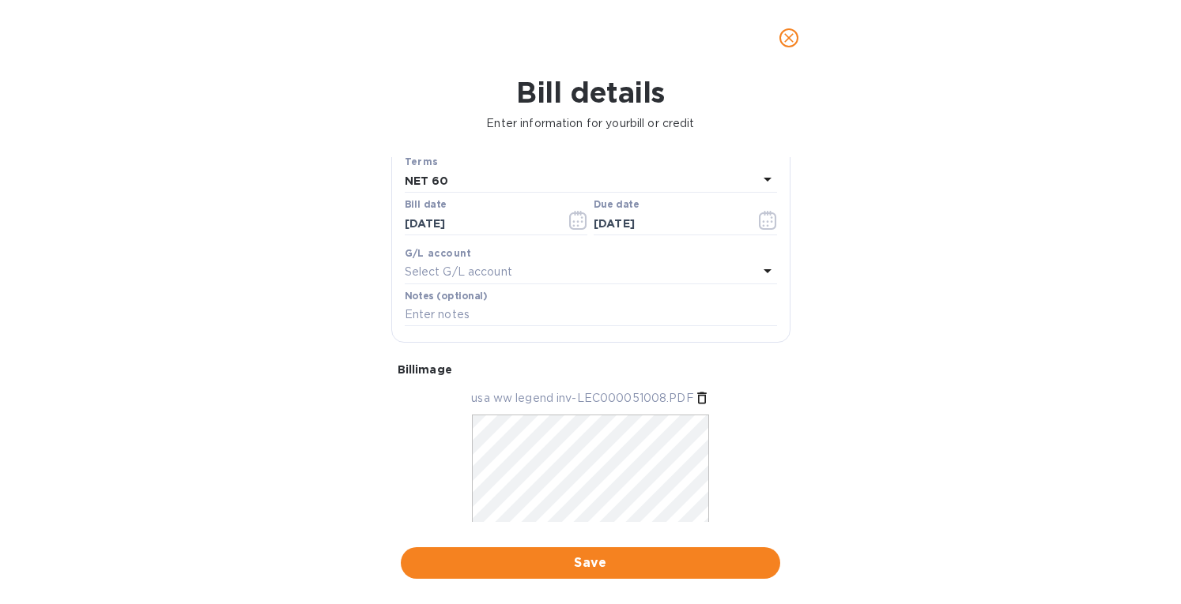
scroll to position [0, 0]
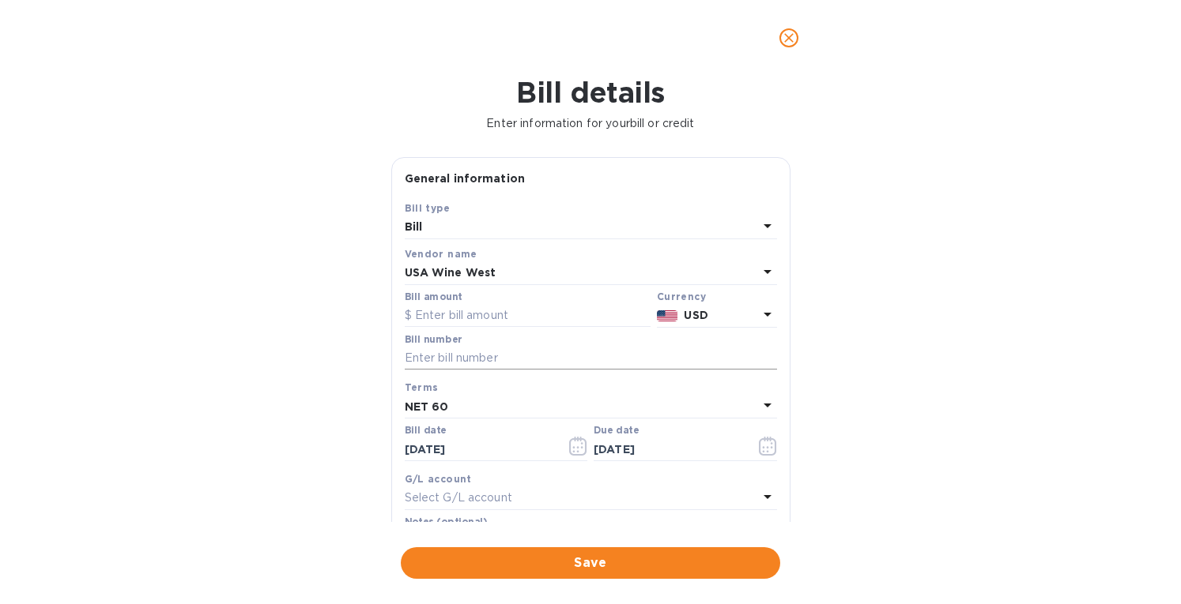
click at [429, 352] on input "text" at bounding box center [591, 359] width 372 height 24
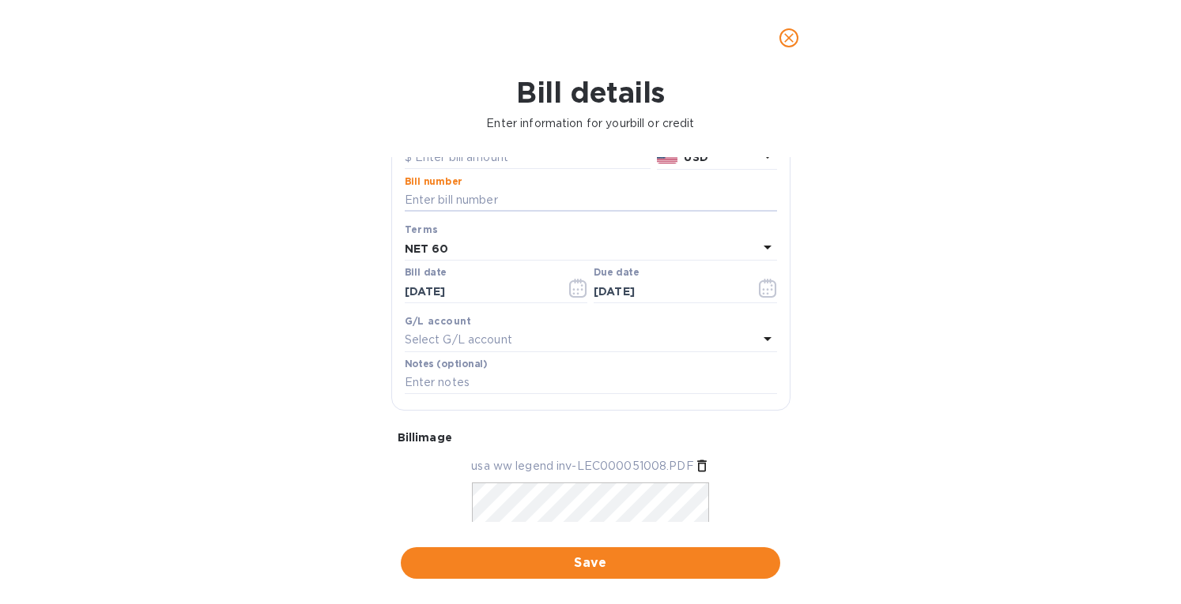
click at [855, 377] on div "Bill details Enter information for your bill or credit General information Save…" at bounding box center [590, 340] width 1181 height 529
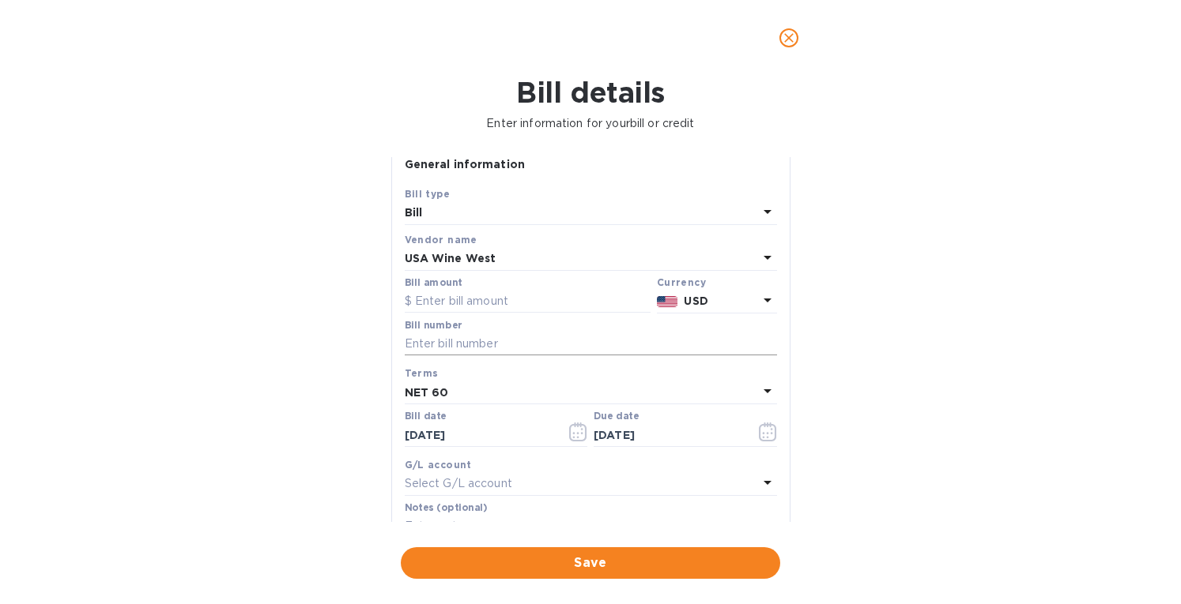
scroll to position [0, 0]
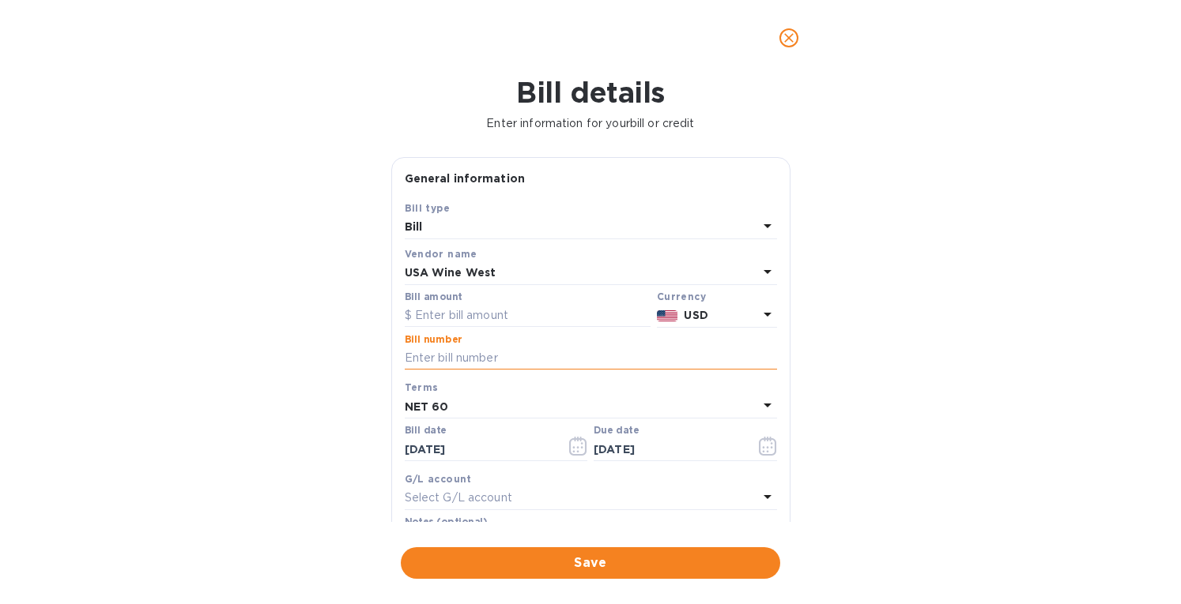
click at [448, 363] on input "text" at bounding box center [591, 359] width 372 height 24
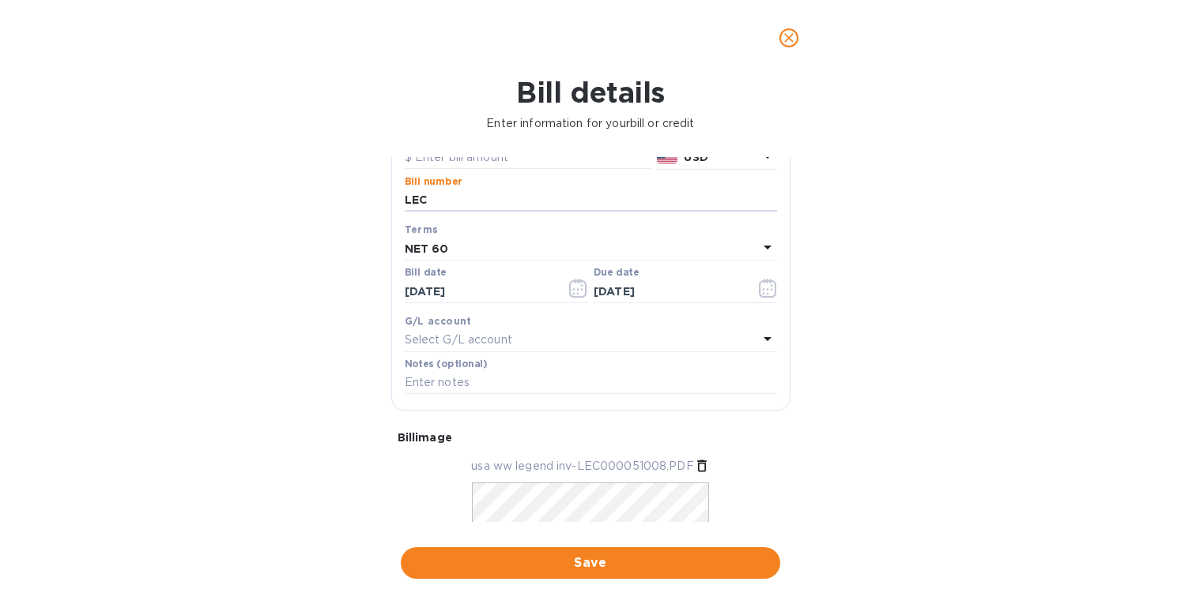
click at [929, 407] on div "Bill details Enter information for your bill or credit General information Save…" at bounding box center [590, 340] width 1181 height 529
click at [487, 198] on input "LEC" at bounding box center [591, 201] width 372 height 24
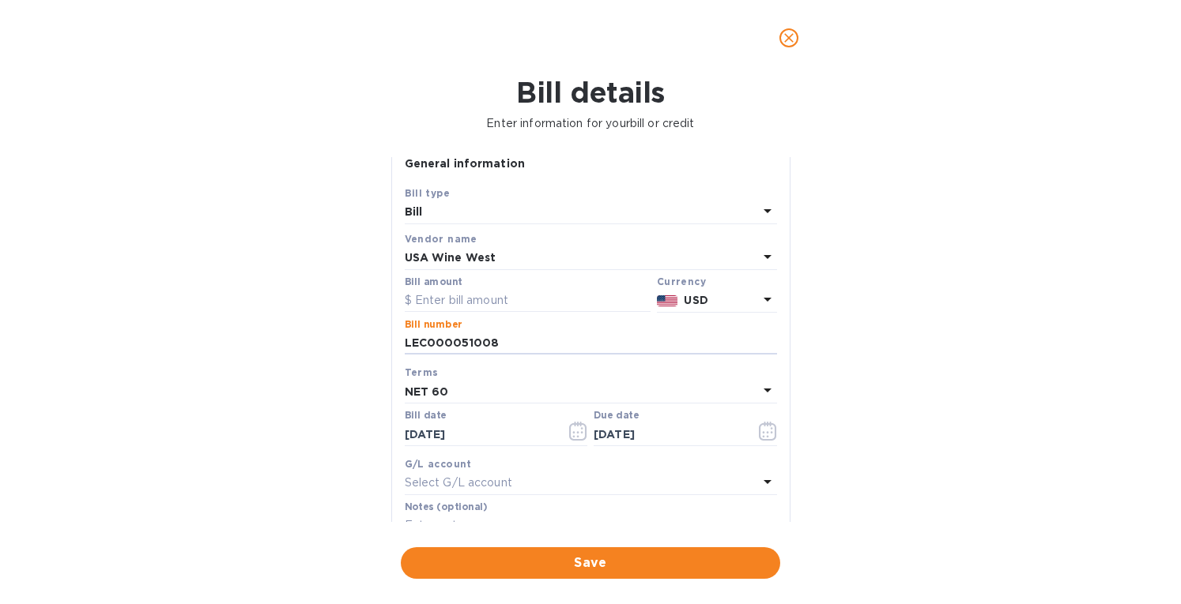
scroll to position [0, 0]
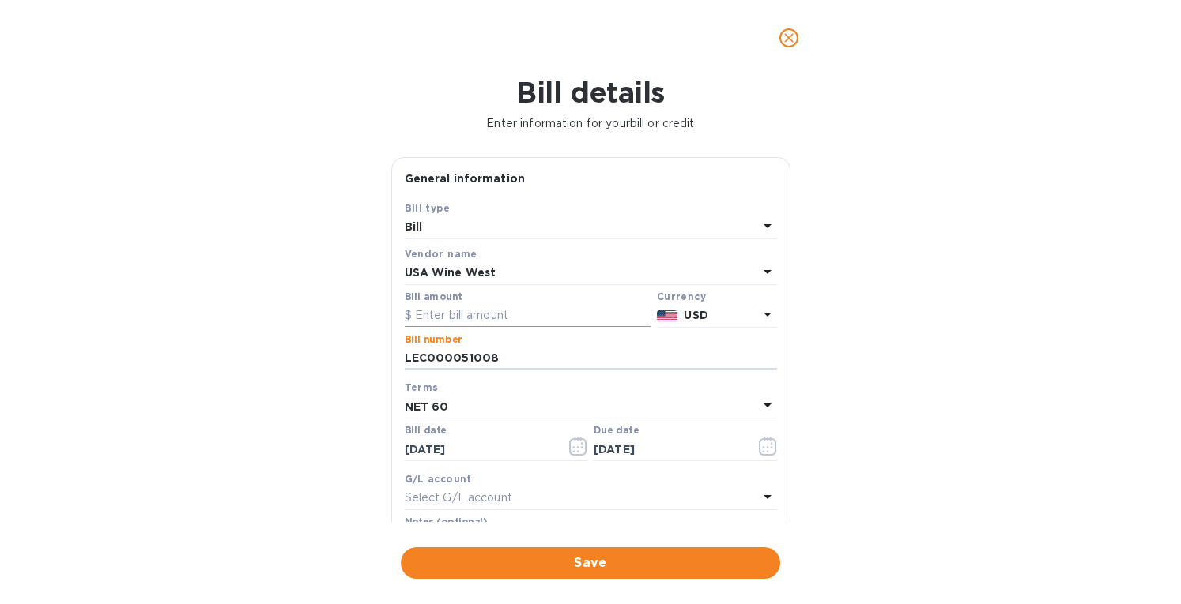
type input "LEC000051008"
click at [456, 315] on input "text" at bounding box center [528, 316] width 246 height 24
paste input "6,633.94"
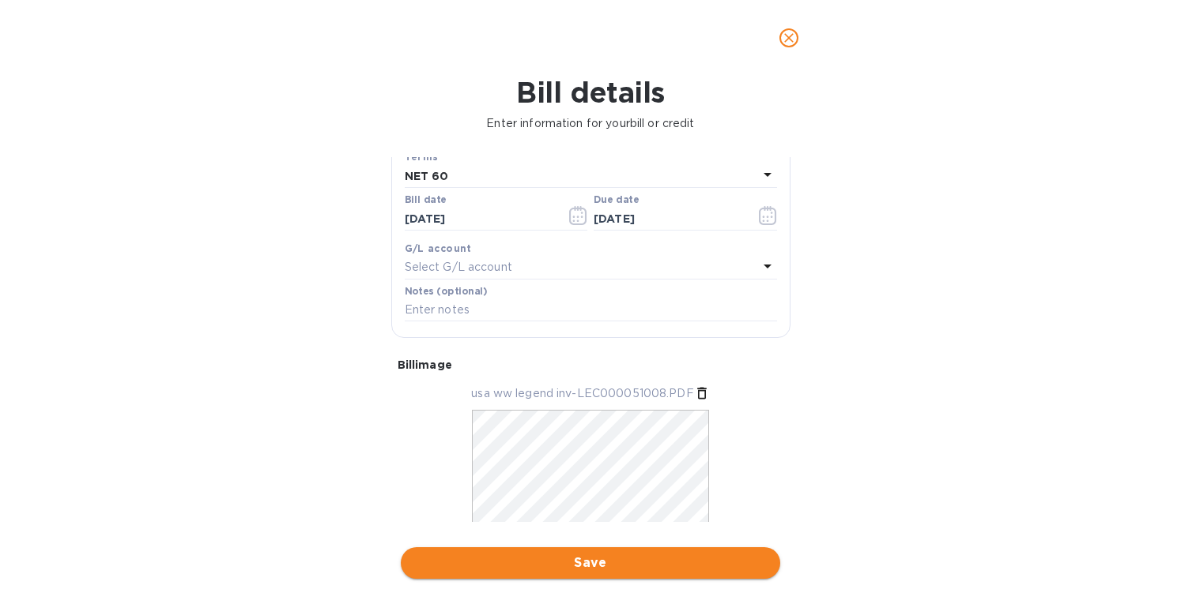
scroll to position [274, 0]
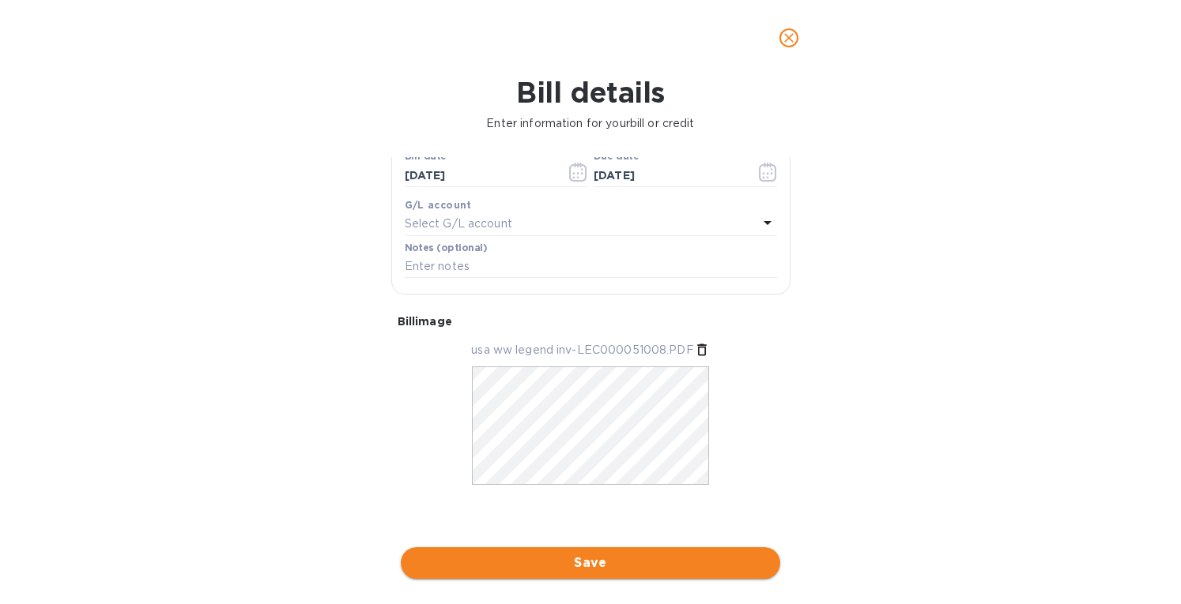
type input "6,633.94"
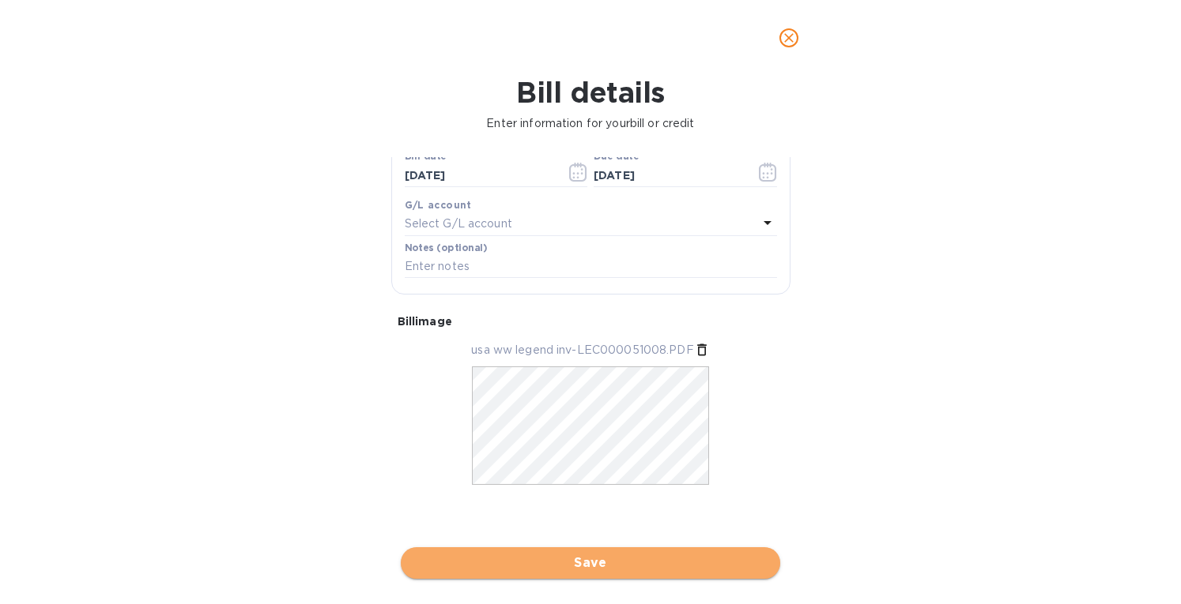
click at [555, 556] on span "Save" at bounding box center [590, 563] width 354 height 19
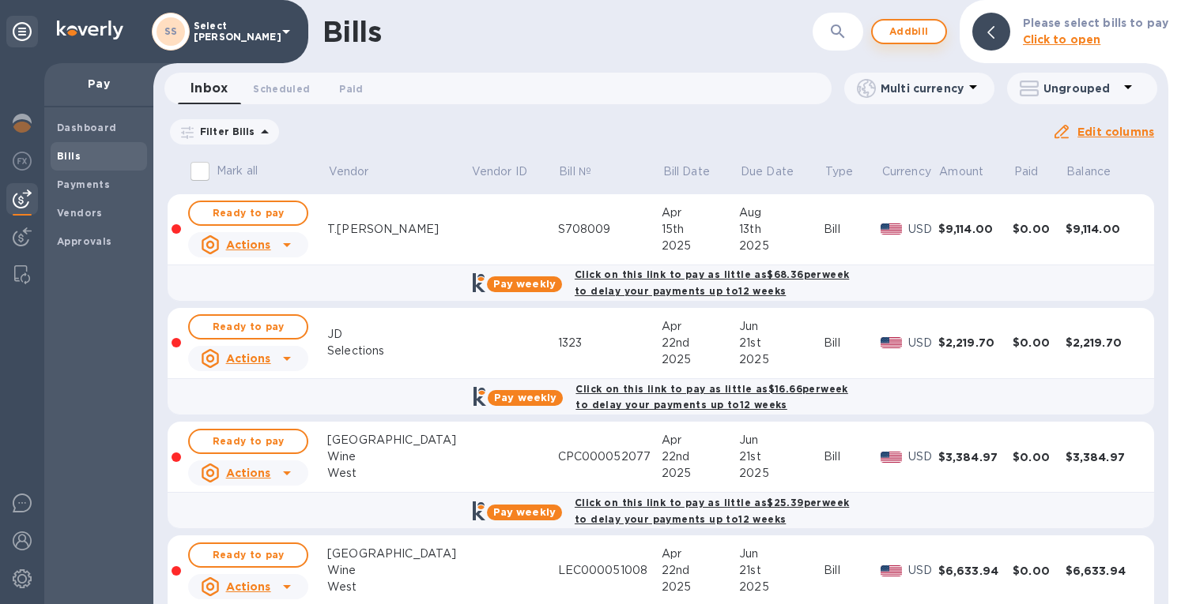
click at [917, 31] on span "Add bill" at bounding box center [908, 31] width 47 height 19
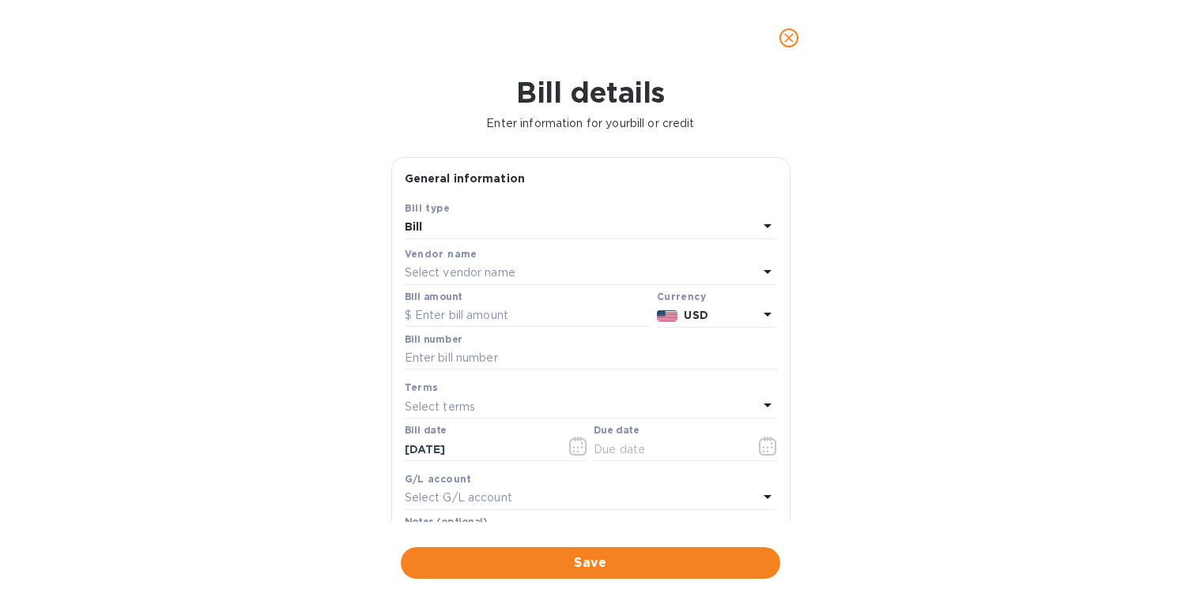
click at [461, 273] on p "Select vendor name" at bounding box center [460, 273] width 111 height 17
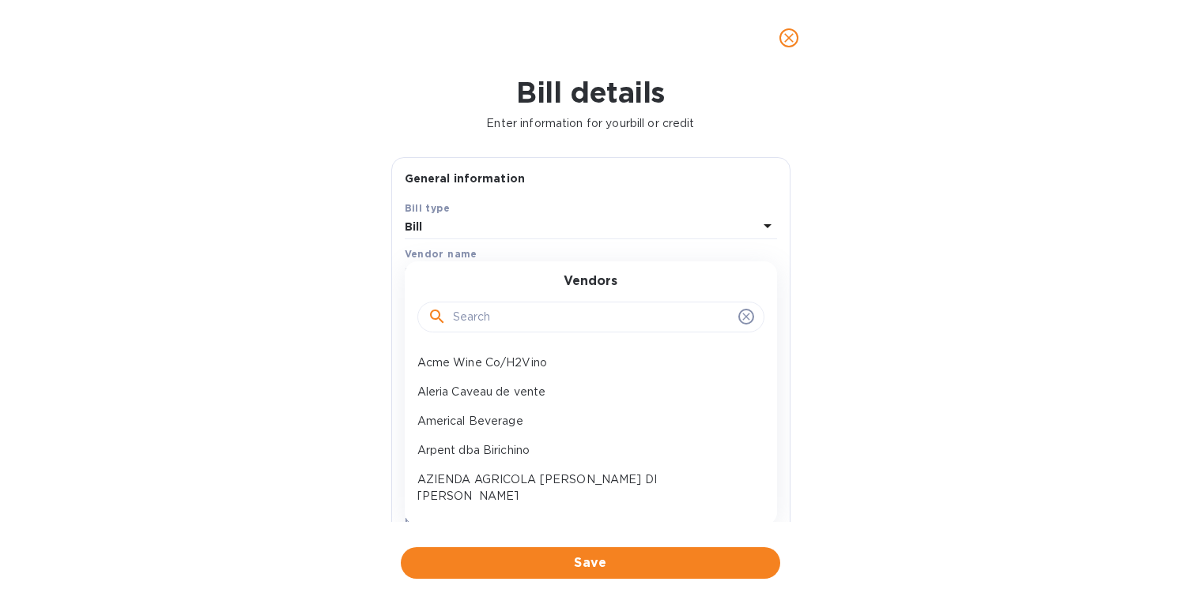
click at [469, 322] on input "text" at bounding box center [592, 318] width 279 height 24
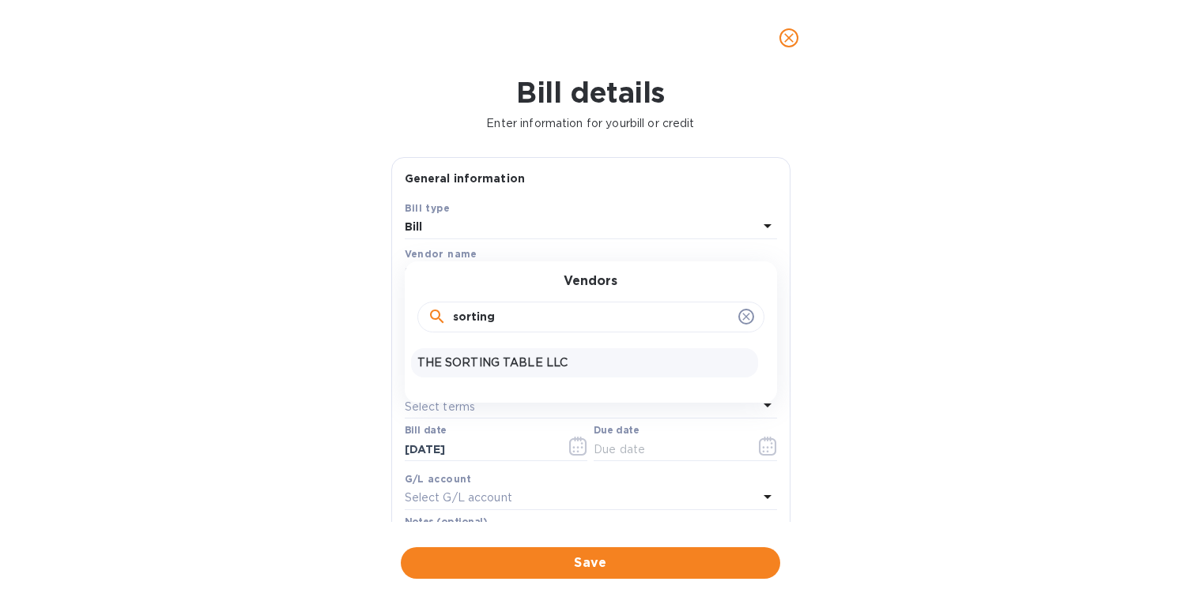
type input "sorting"
click at [468, 360] on p "THE SORTING TABLE LLC" at bounding box center [584, 363] width 334 height 17
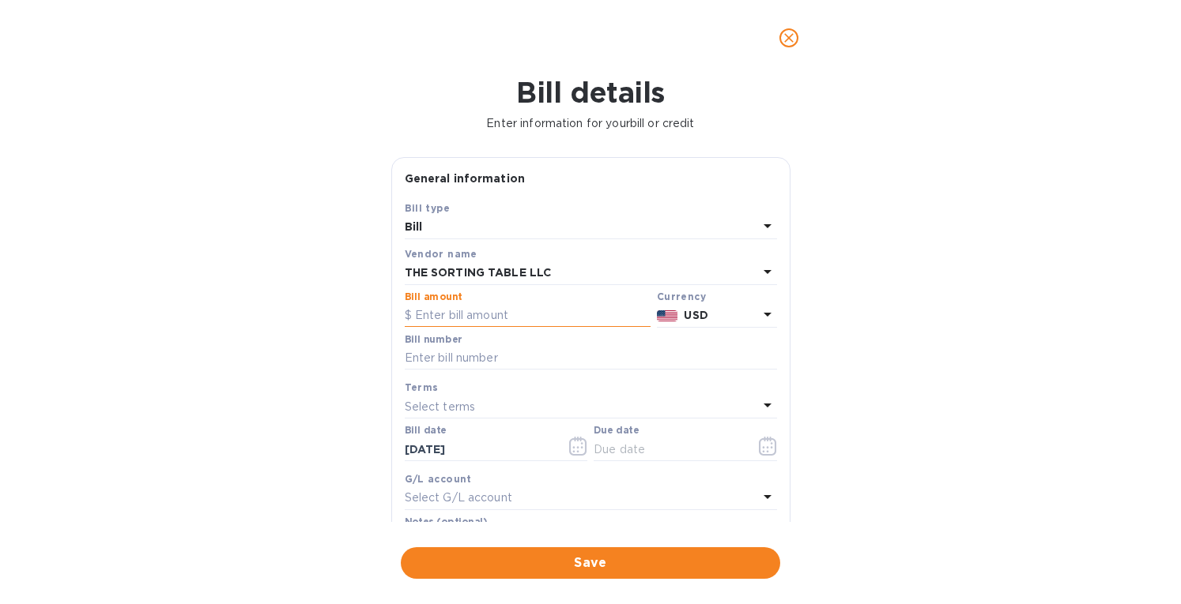
click at [464, 311] on input "text" at bounding box center [528, 316] width 246 height 24
type input "4,398.61"
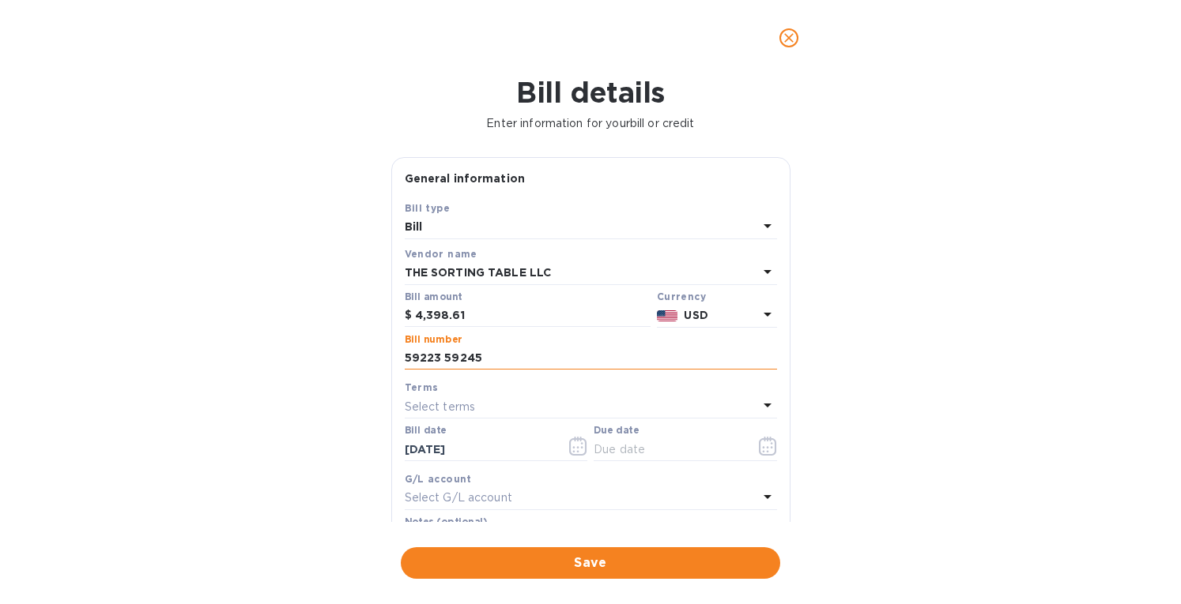
paste input "CR18872"
type input "59223 59245 CR18872"
drag, startPoint x: 482, startPoint y: 458, endPoint x: 351, endPoint y: 450, distance: 131.5
click at [352, 450] on div "Bill details Enter information for your bill or credit General information Save…" at bounding box center [590, 340] width 1181 height 529
click at [460, 409] on p "Select terms" at bounding box center [440, 407] width 71 height 17
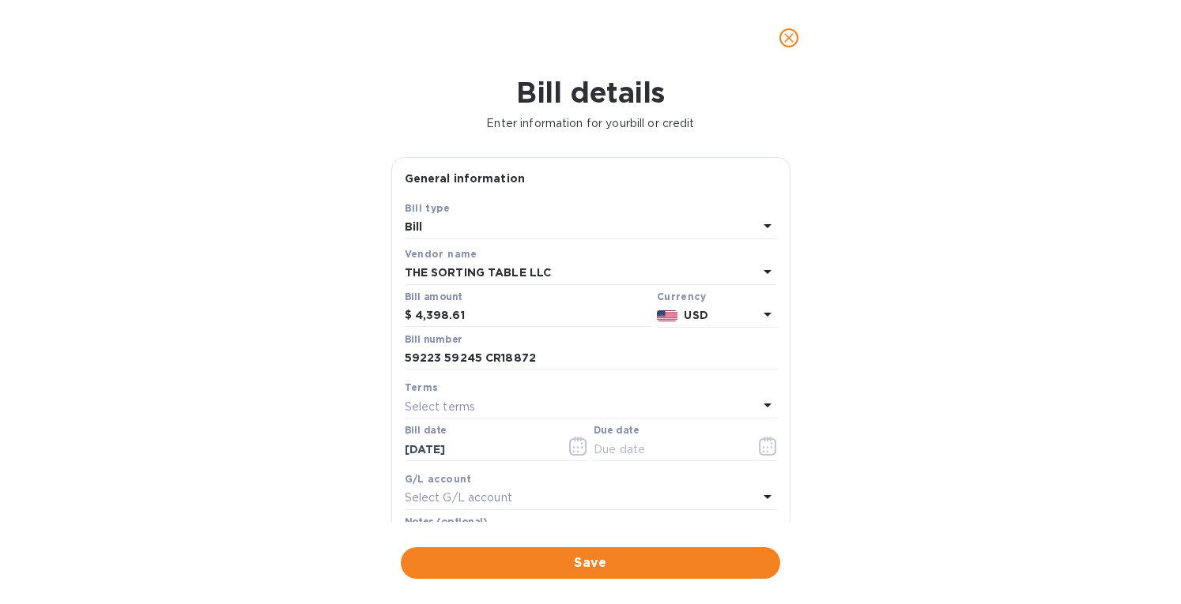
click at [553, 386] on div "Terms" at bounding box center [591, 387] width 372 height 17
drag, startPoint x: 482, startPoint y: 446, endPoint x: 319, endPoint y: 446, distance: 162.8
click at [319, 446] on div "Bill details Enter information for your bill or credit General information Save…" at bounding box center [590, 340] width 1181 height 529
type input "06/23/2025"
click at [581, 443] on icon "button" at bounding box center [582, 443] width 2 height 2
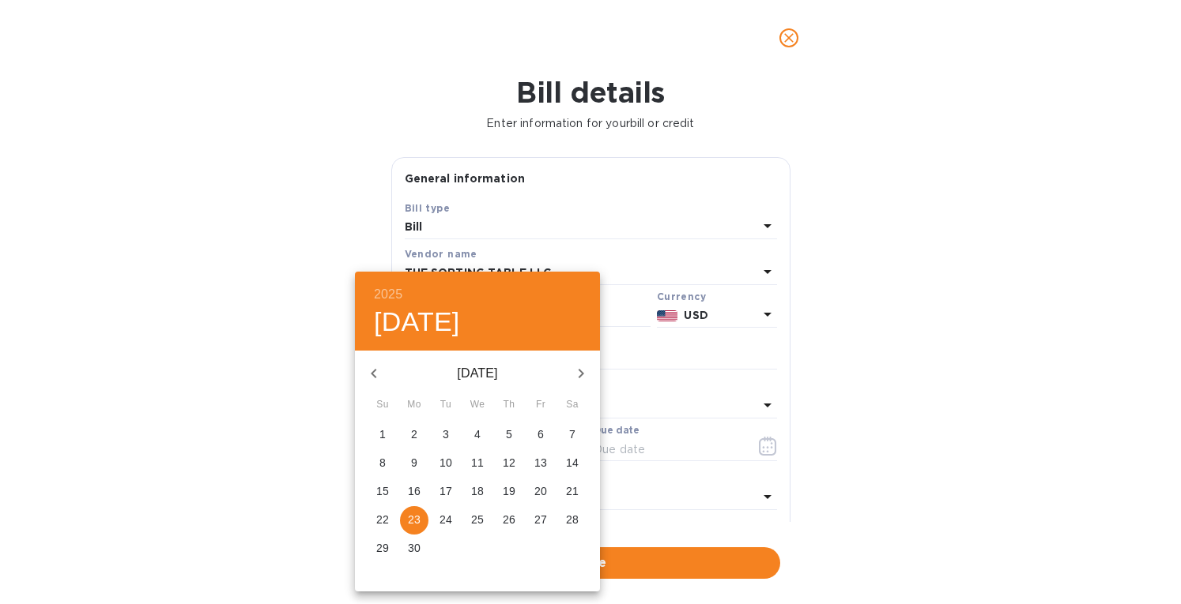
drag, startPoint x: 640, startPoint y: 406, endPoint x: 586, endPoint y: 396, distance: 54.7
click at [638, 404] on div at bounding box center [590, 302] width 1181 height 604
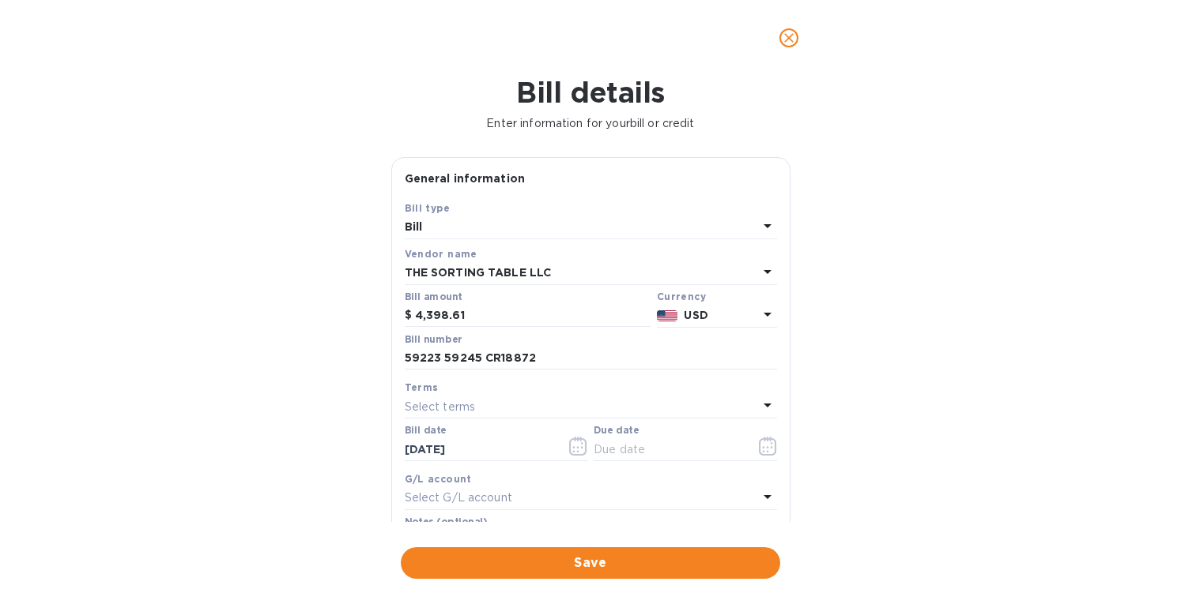
click at [601, 407] on div "Select terms" at bounding box center [581, 407] width 353 height 22
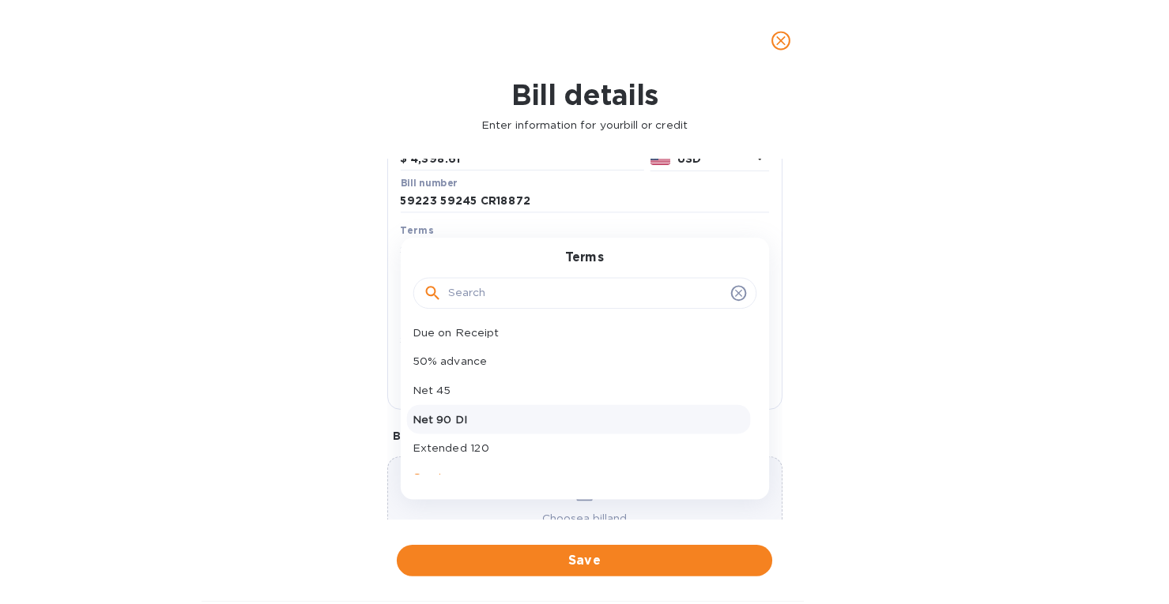
scroll to position [141, 0]
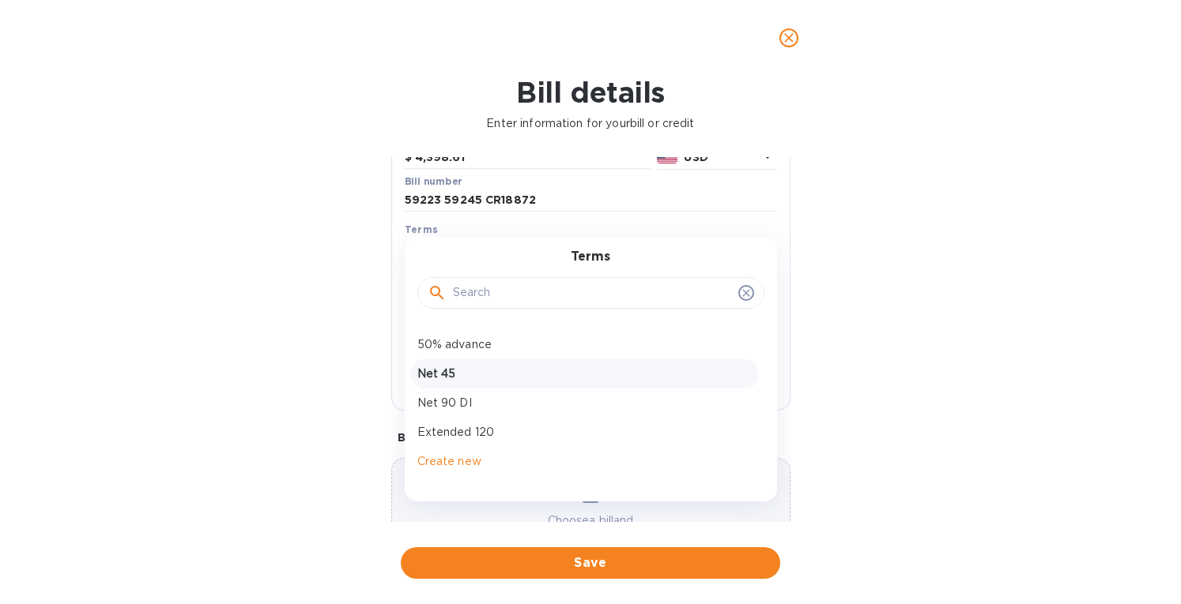
click at [439, 373] on p "Net 45" at bounding box center [584, 374] width 334 height 17
type input "08/07/2025"
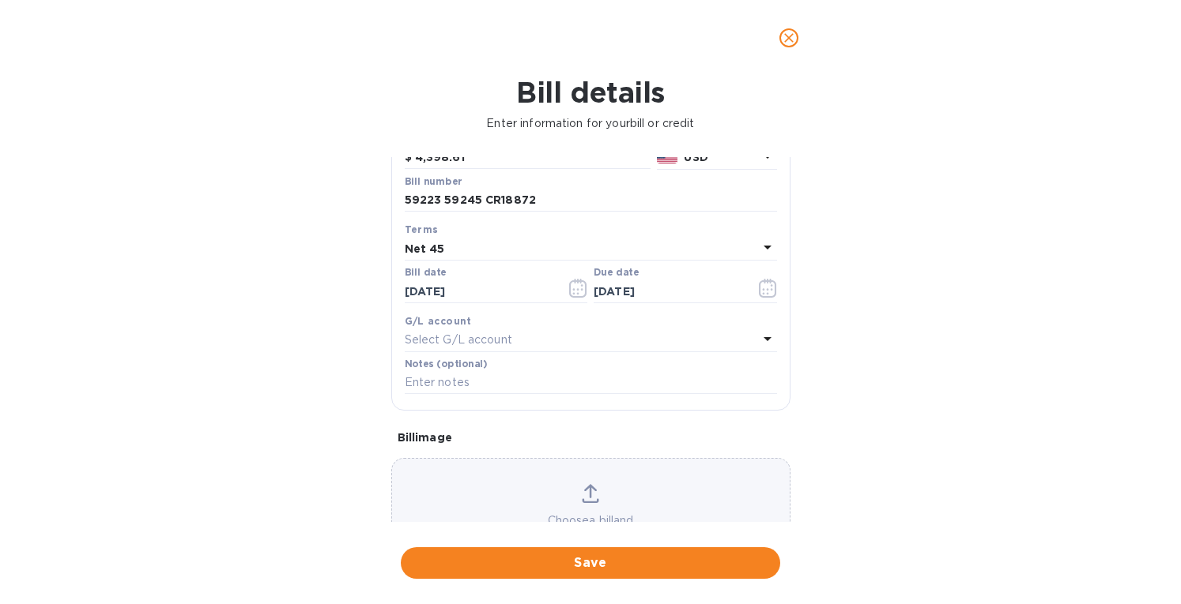
click at [586, 495] on icon at bounding box center [590, 491] width 13 height 14
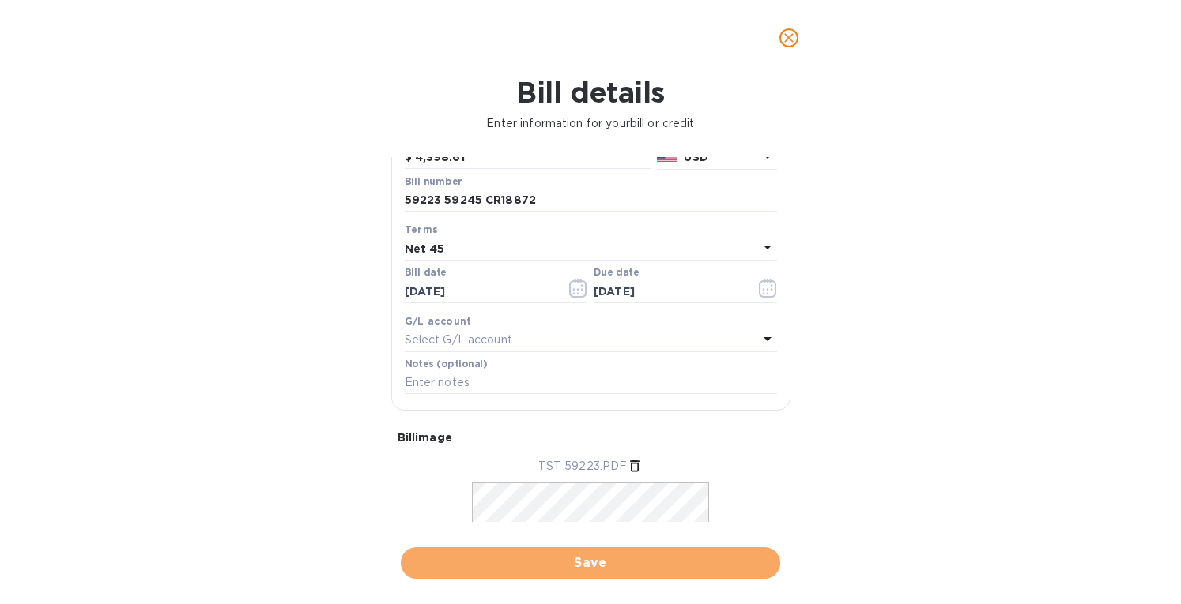
click at [558, 562] on span "Save" at bounding box center [590, 563] width 354 height 19
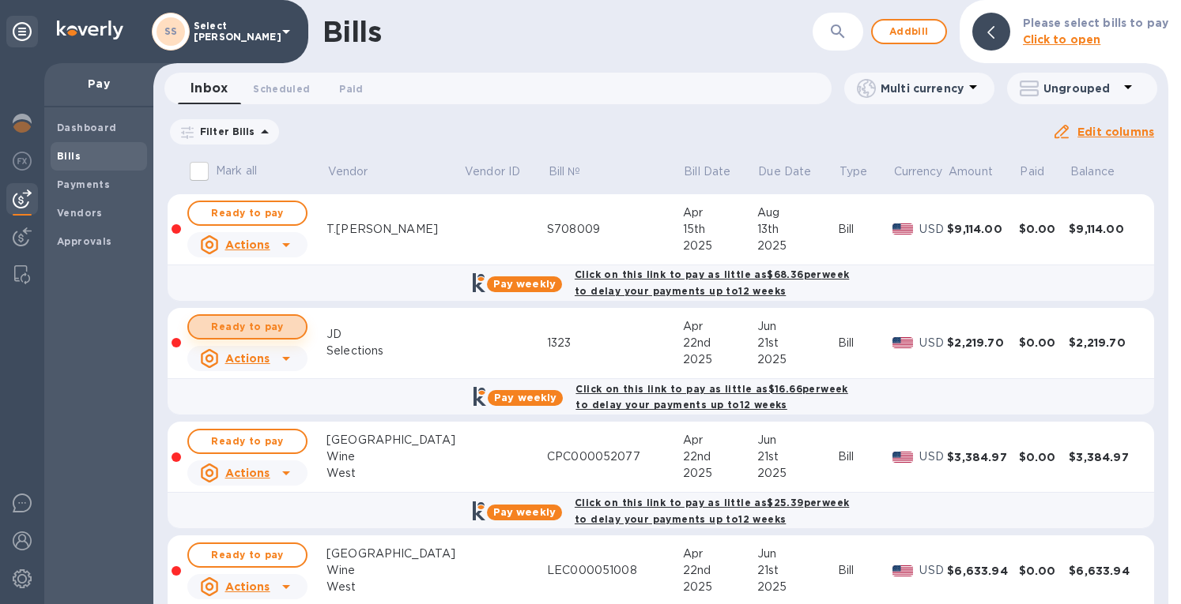
click at [244, 326] on span "Ready to pay" at bounding box center [247, 327] width 92 height 19
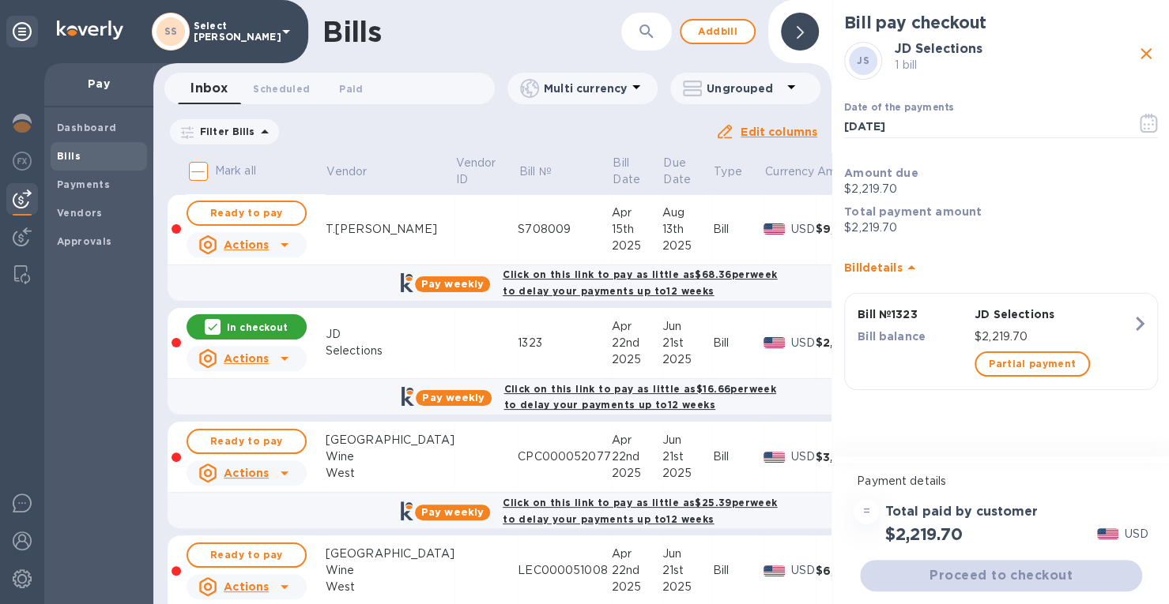
scroll to position [158, 0]
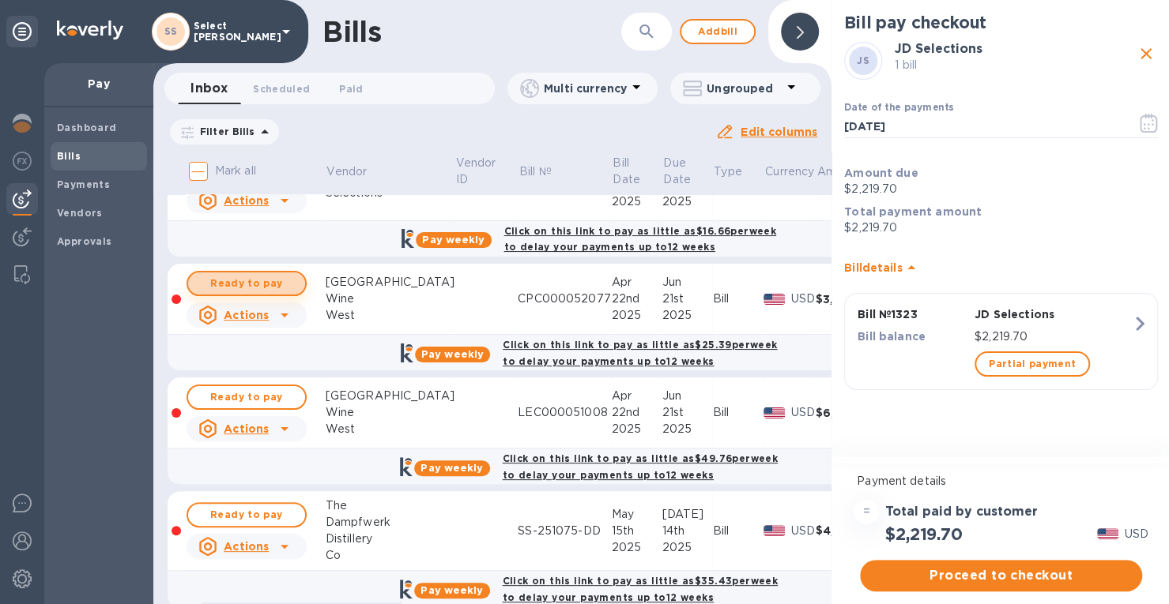
click at [258, 285] on span "Ready to pay" at bounding box center [247, 283] width 92 height 19
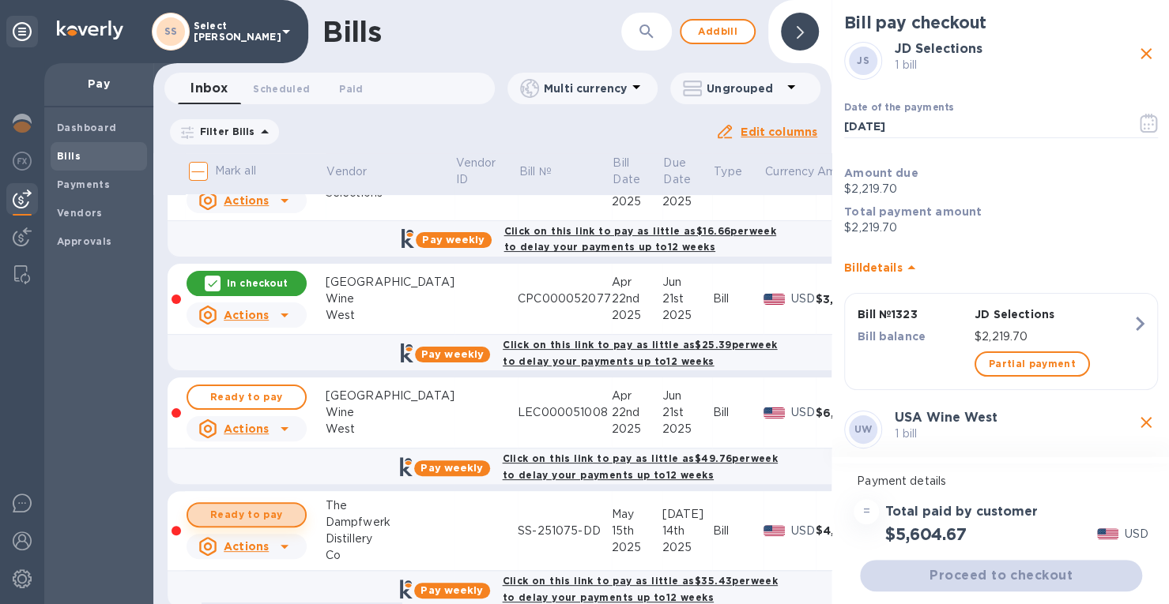
click at [247, 510] on span "Ready to pay" at bounding box center [247, 515] width 92 height 19
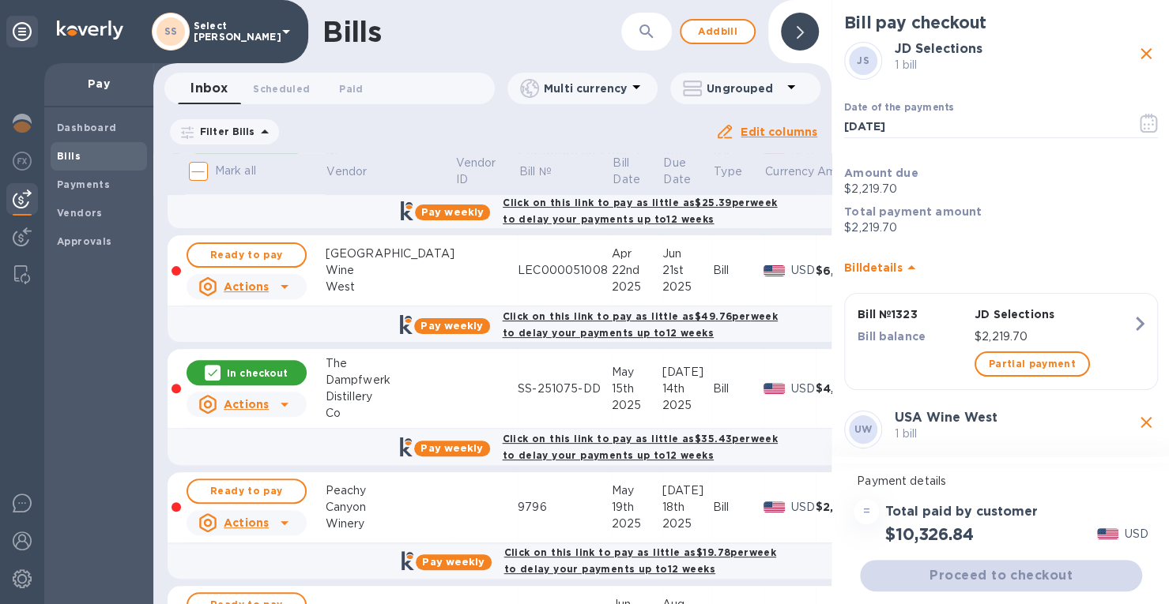
scroll to position [316, 0]
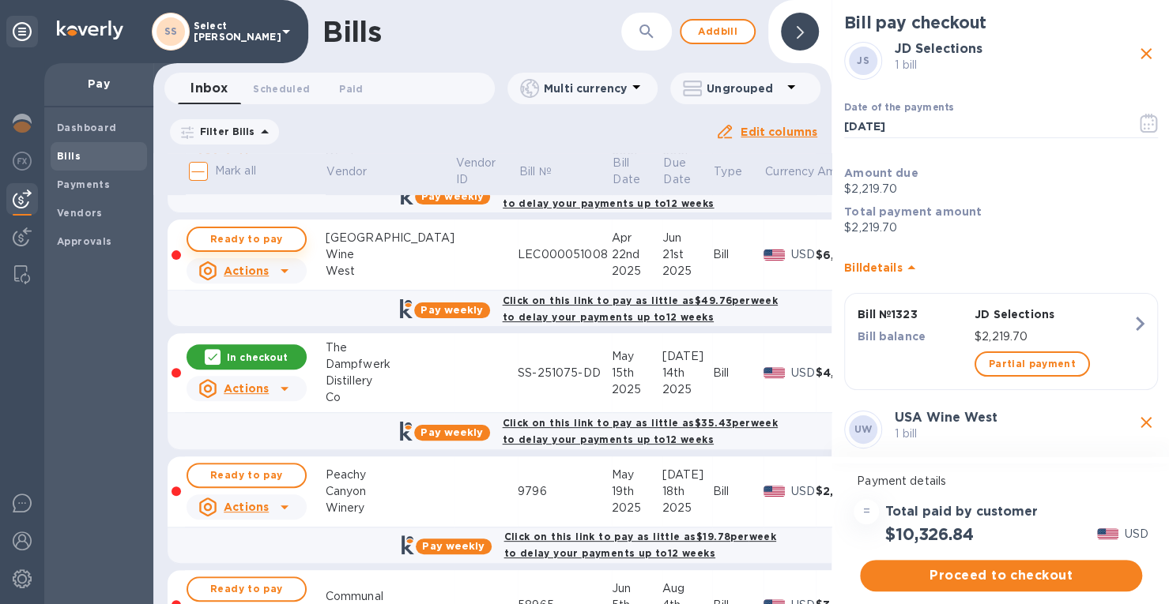
click at [259, 236] on span "Ready to pay" at bounding box center [247, 239] width 92 height 19
click at [258, 237] on p "In checkout" at bounding box center [257, 238] width 61 height 13
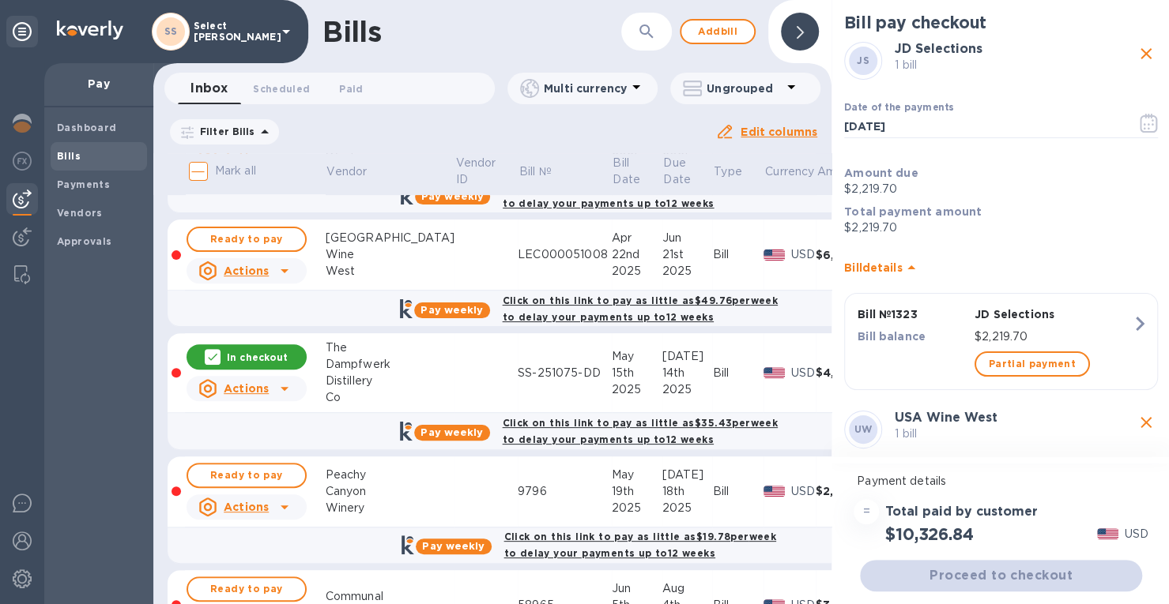
scroll to position [474, 0]
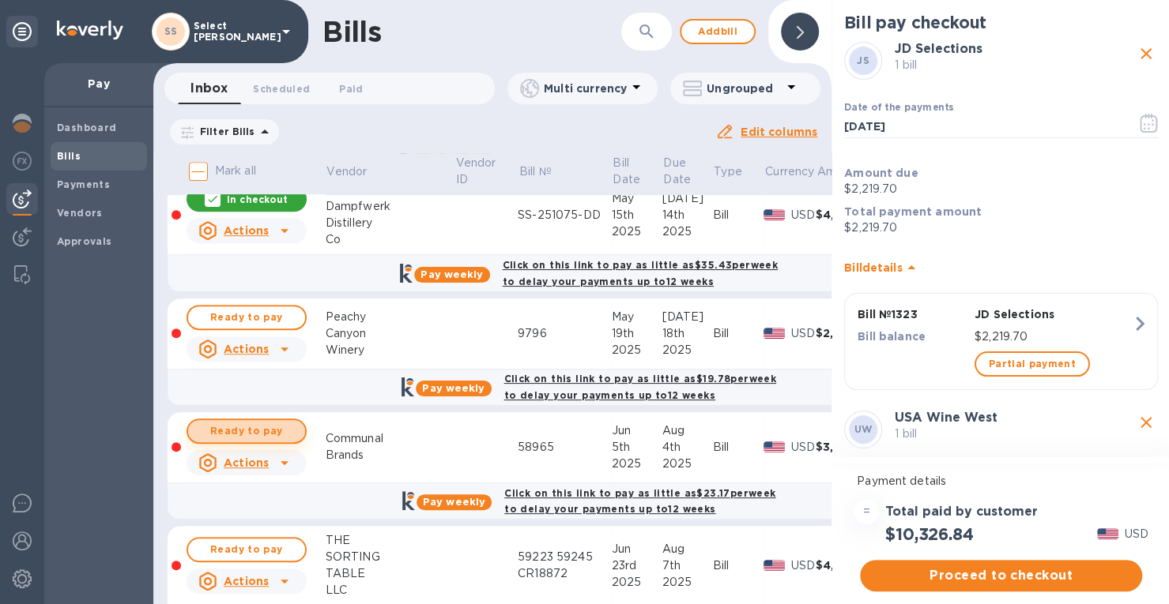
click at [266, 422] on span "Ready to pay" at bounding box center [247, 431] width 92 height 19
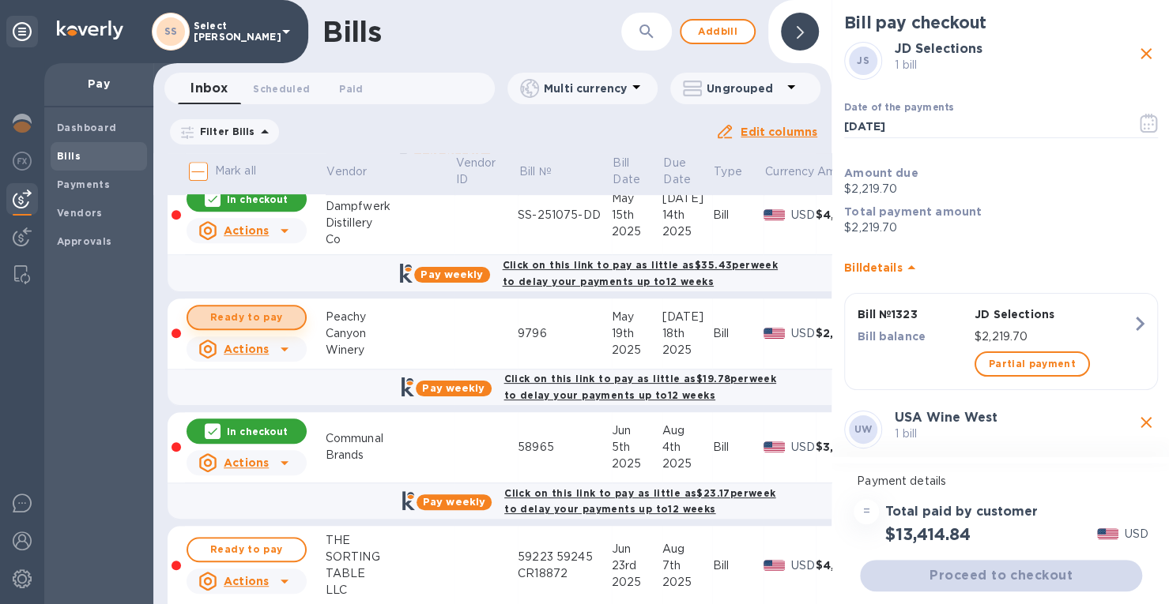
click at [239, 308] on span "Ready to pay" at bounding box center [247, 317] width 92 height 19
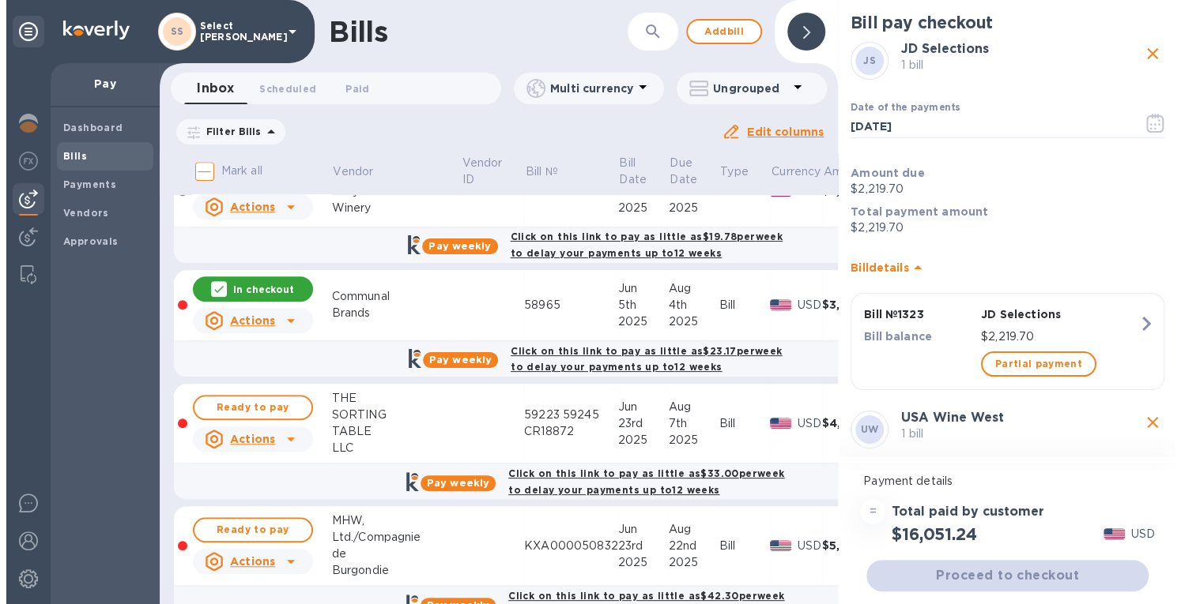
scroll to position [632, 0]
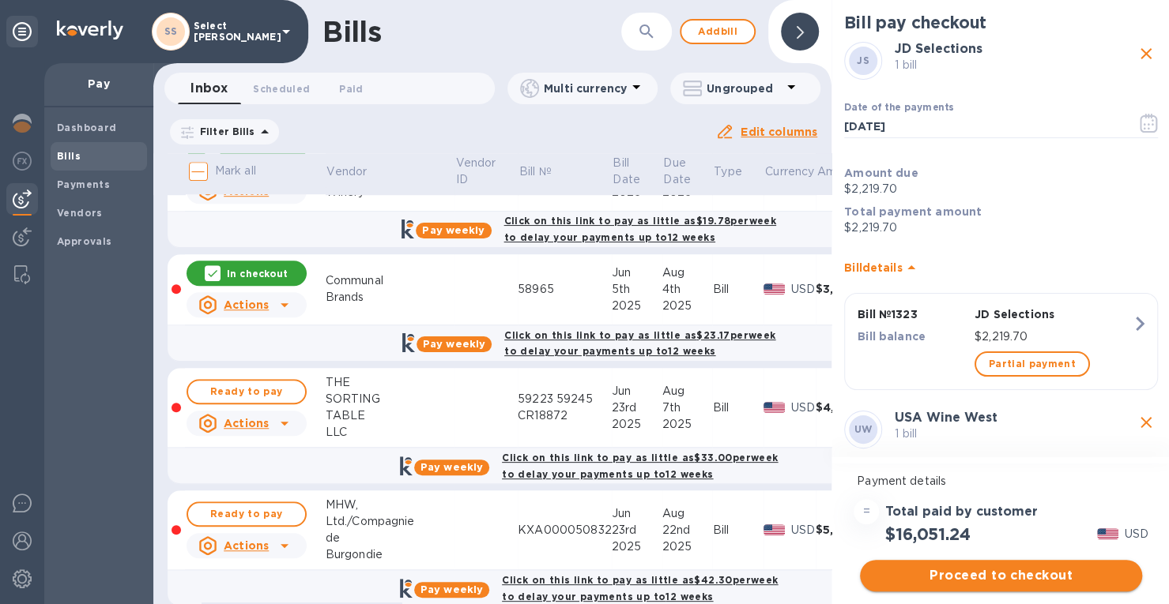
click at [948, 574] on span "Proceed to checkout" at bounding box center [1000, 576] width 257 height 19
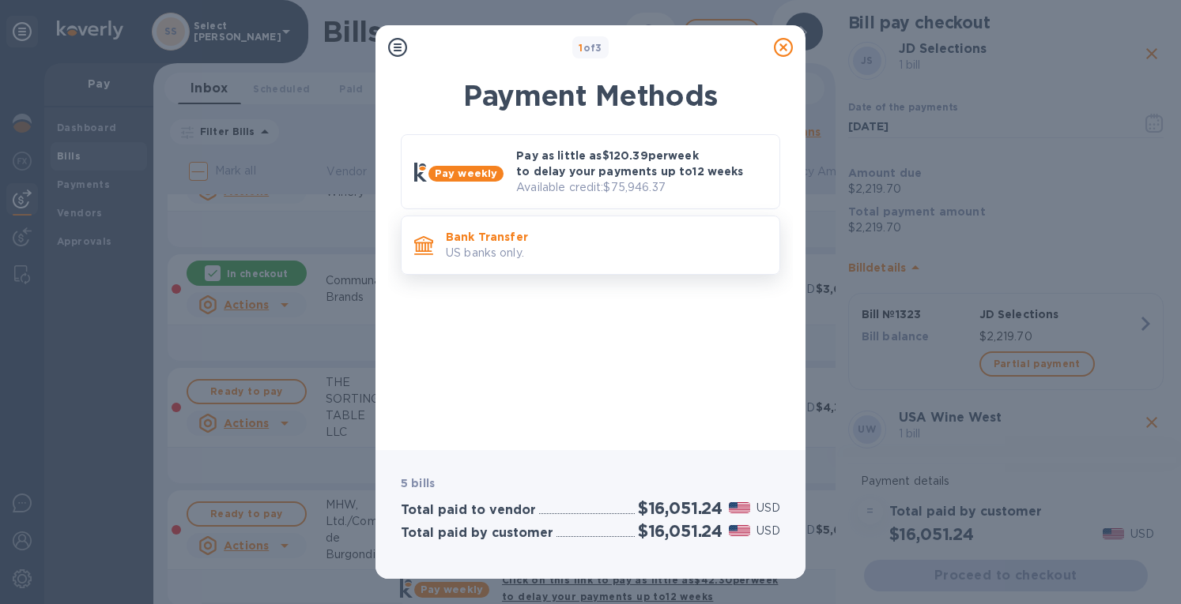
click at [553, 245] on p "US banks only." at bounding box center [606, 253] width 321 height 17
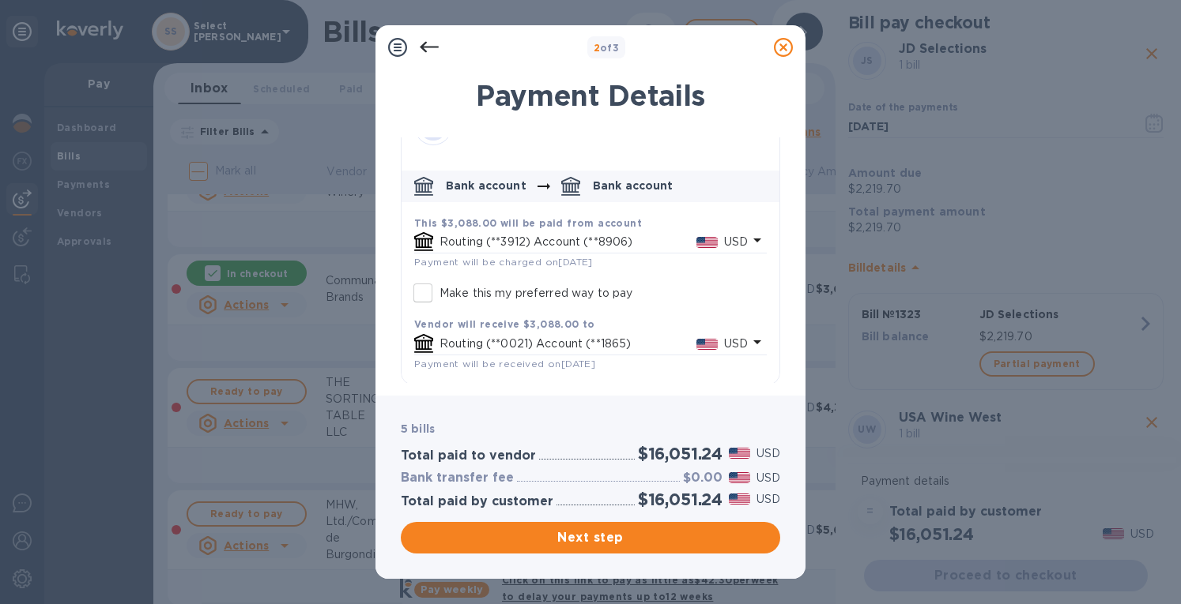
scroll to position [1277, 0]
click at [558, 539] on span "Next step" at bounding box center [590, 538] width 354 height 19
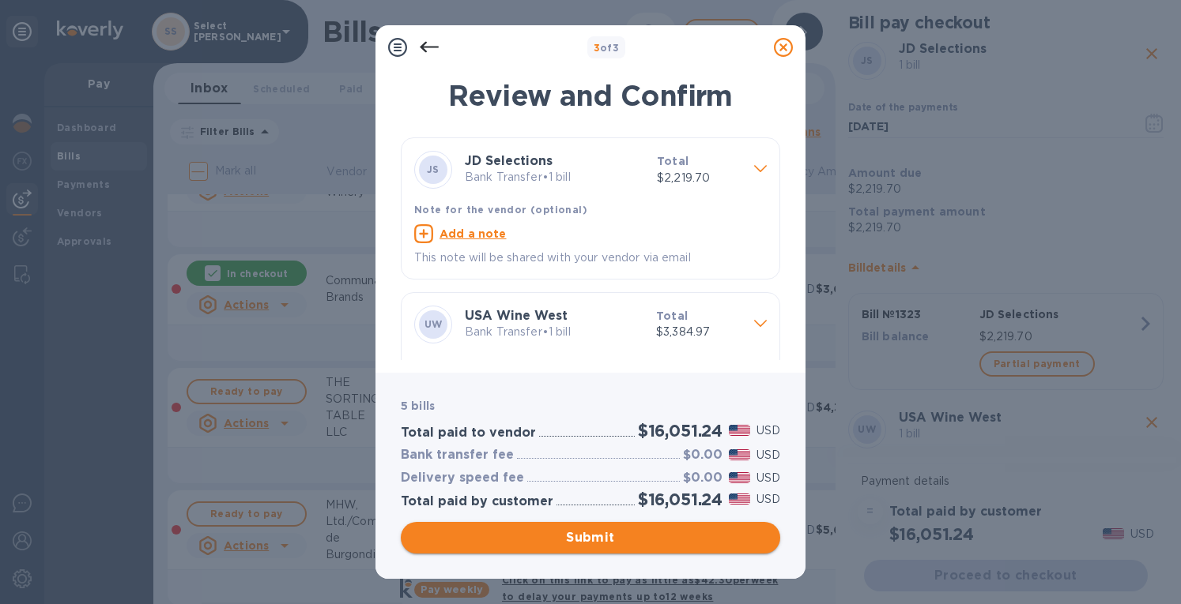
click at [559, 537] on span "Submit" at bounding box center [590, 538] width 354 height 19
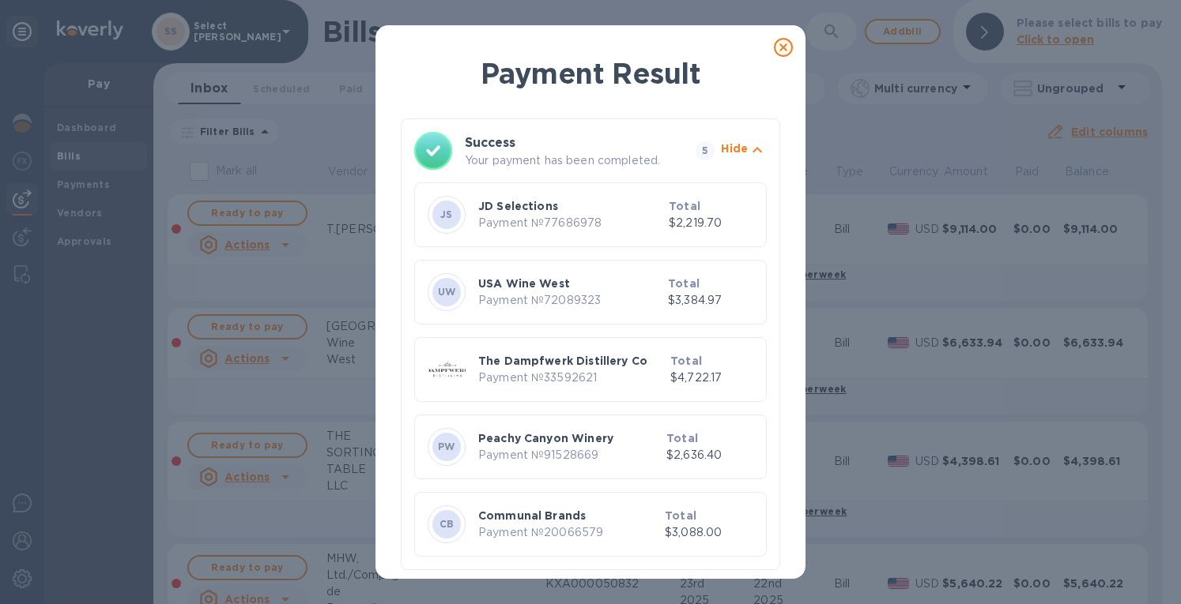
scroll to position [0, 0]
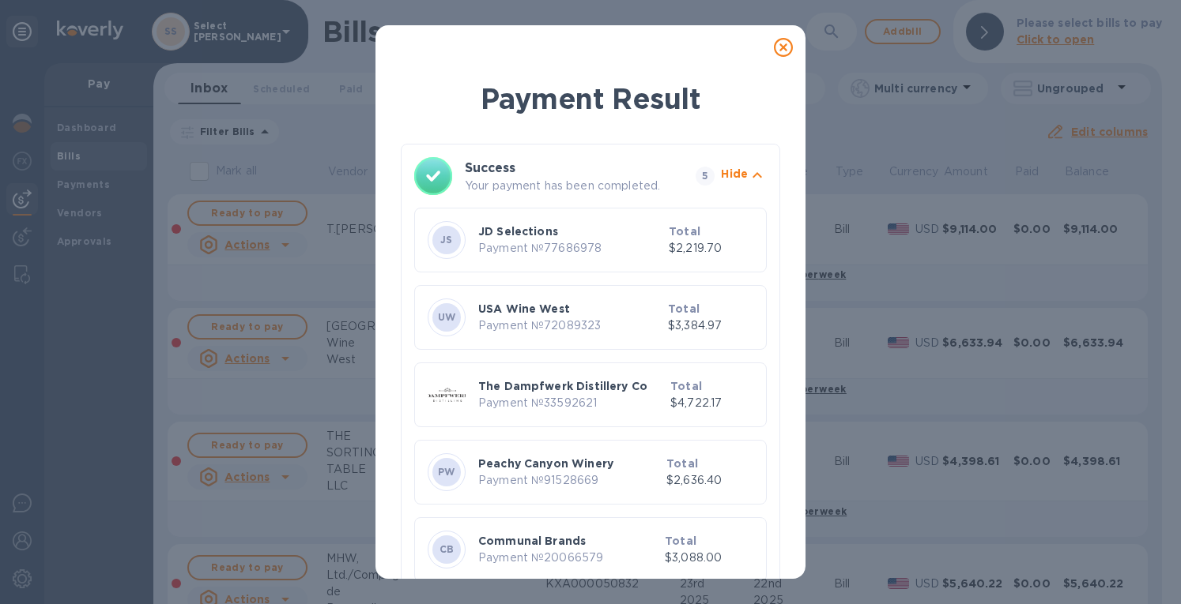
click at [789, 49] on icon at bounding box center [783, 47] width 19 height 19
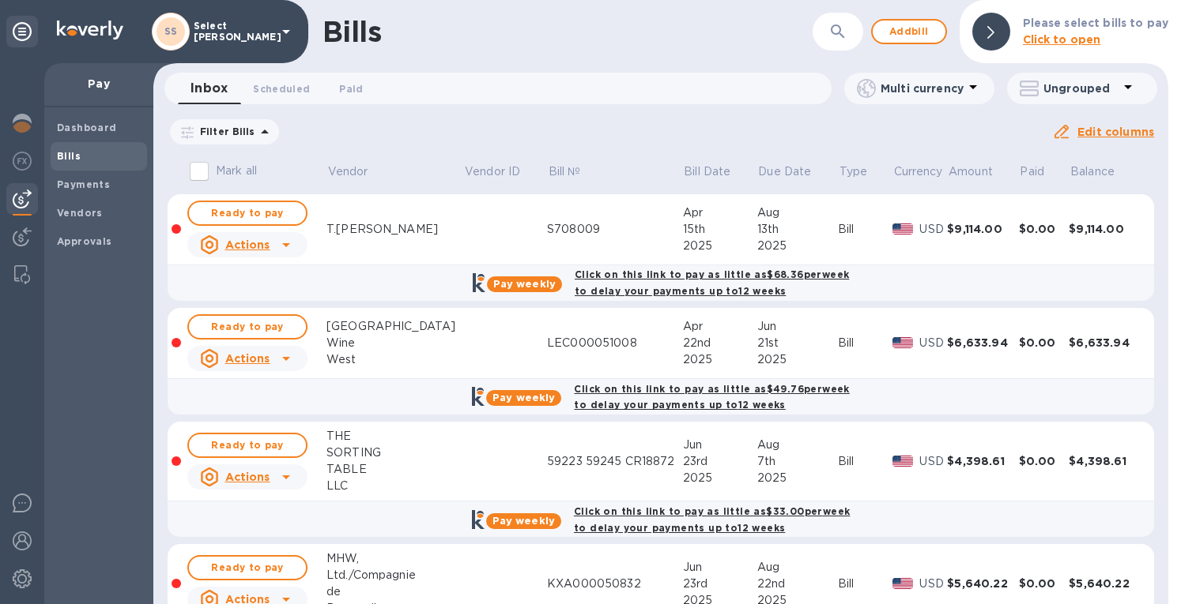
click at [67, 154] on b "Bills" at bounding box center [69, 156] width 24 height 12
click at [66, 154] on b "Bills" at bounding box center [69, 156] width 24 height 12
click at [20, 126] on img at bounding box center [22, 123] width 19 height 19
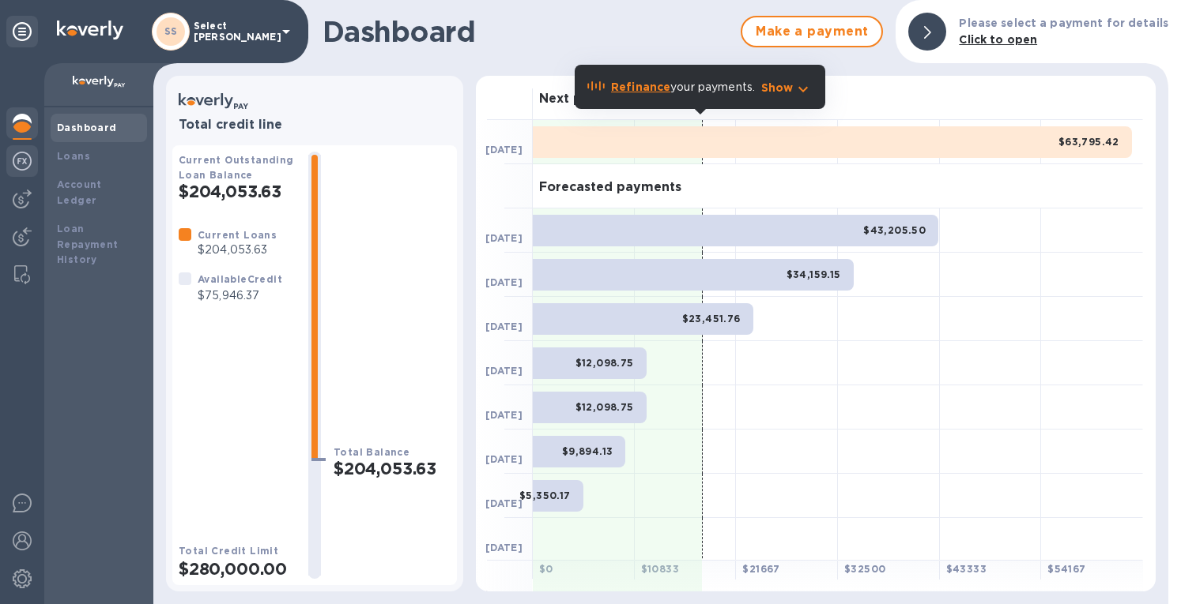
click at [21, 160] on img at bounding box center [22, 161] width 19 height 19
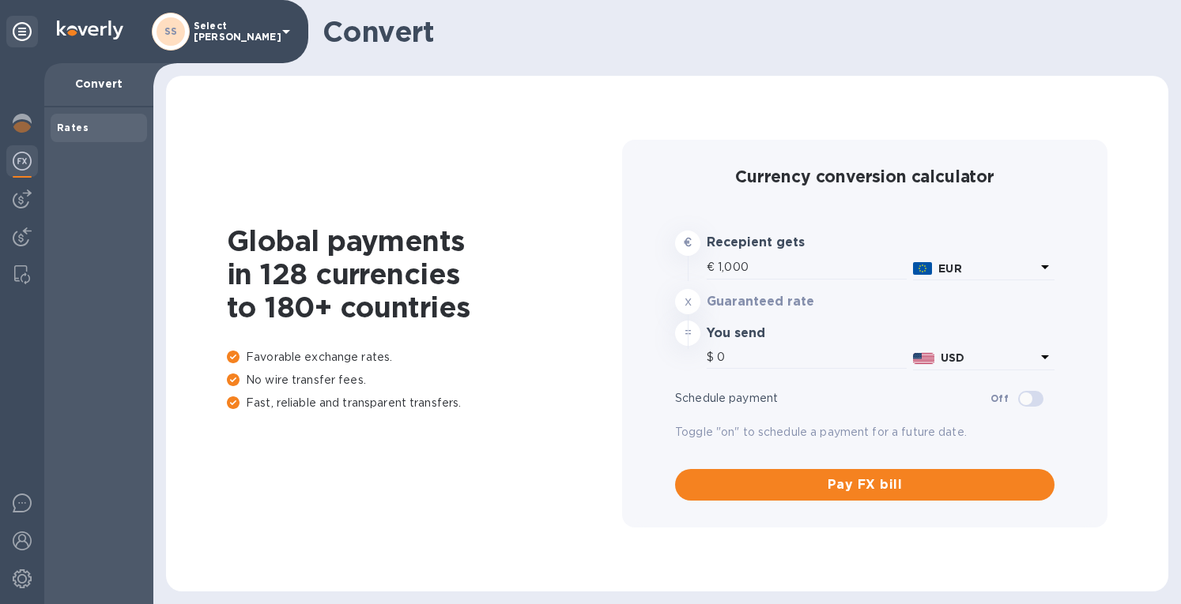
type input "1,177.86"
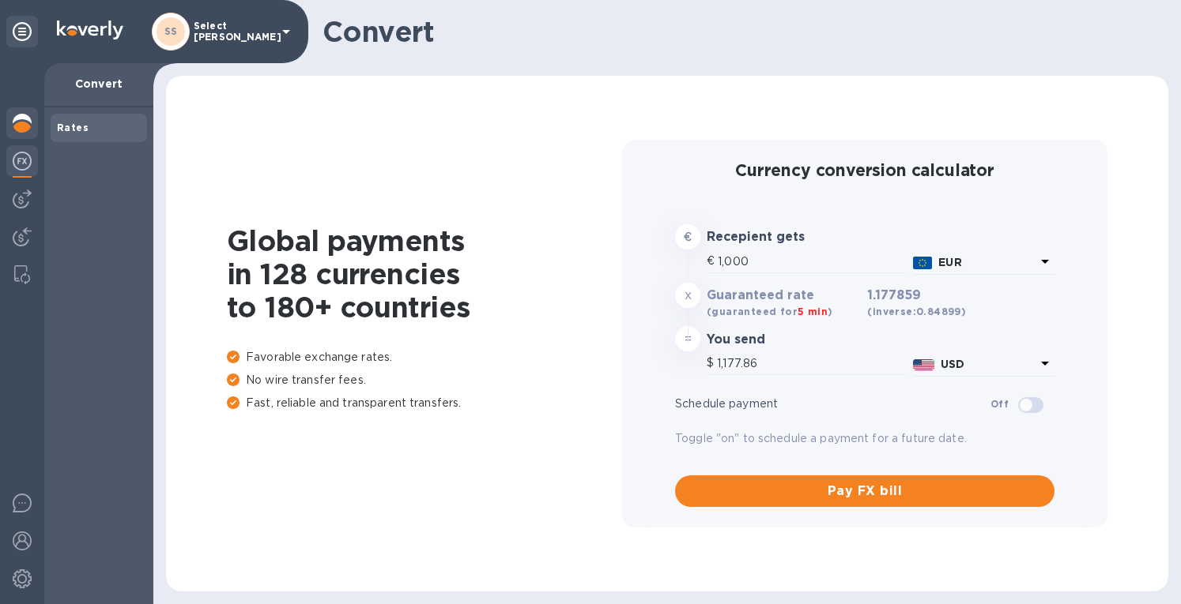
click at [23, 126] on img at bounding box center [22, 123] width 19 height 19
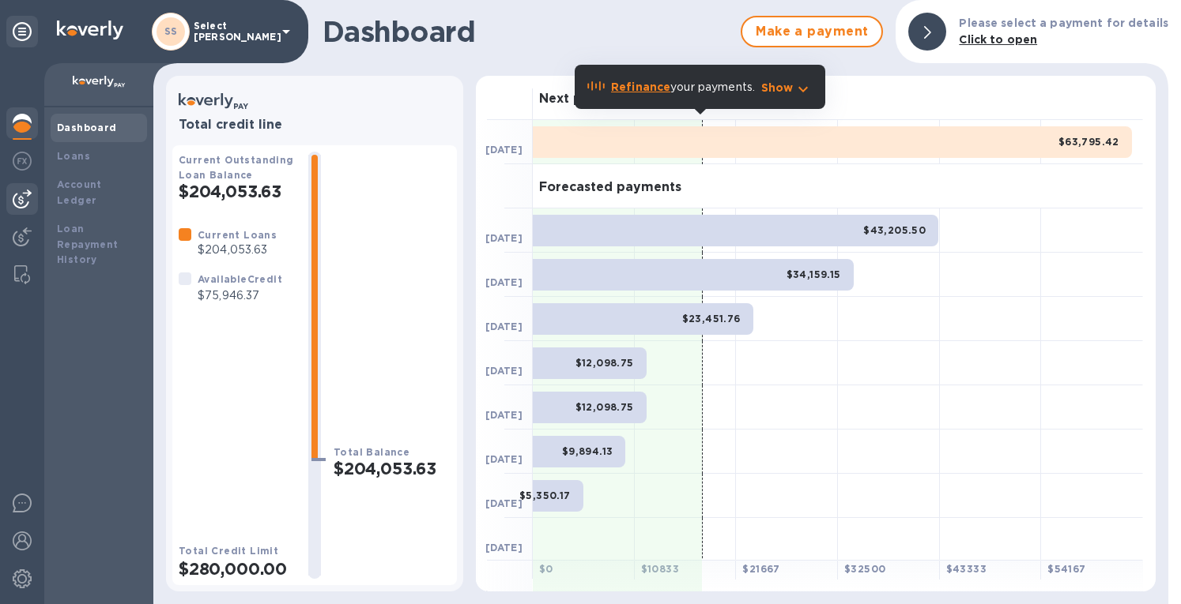
click at [28, 199] on img at bounding box center [22, 199] width 19 height 19
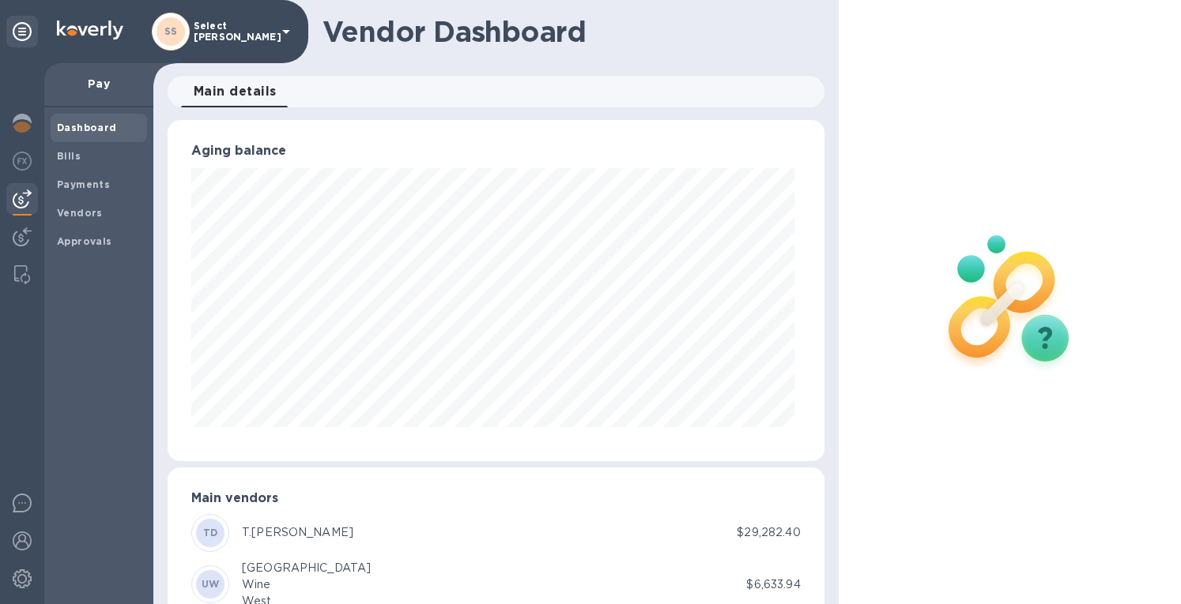
scroll to position [341, 650]
click at [22, 241] on img at bounding box center [22, 237] width 19 height 19
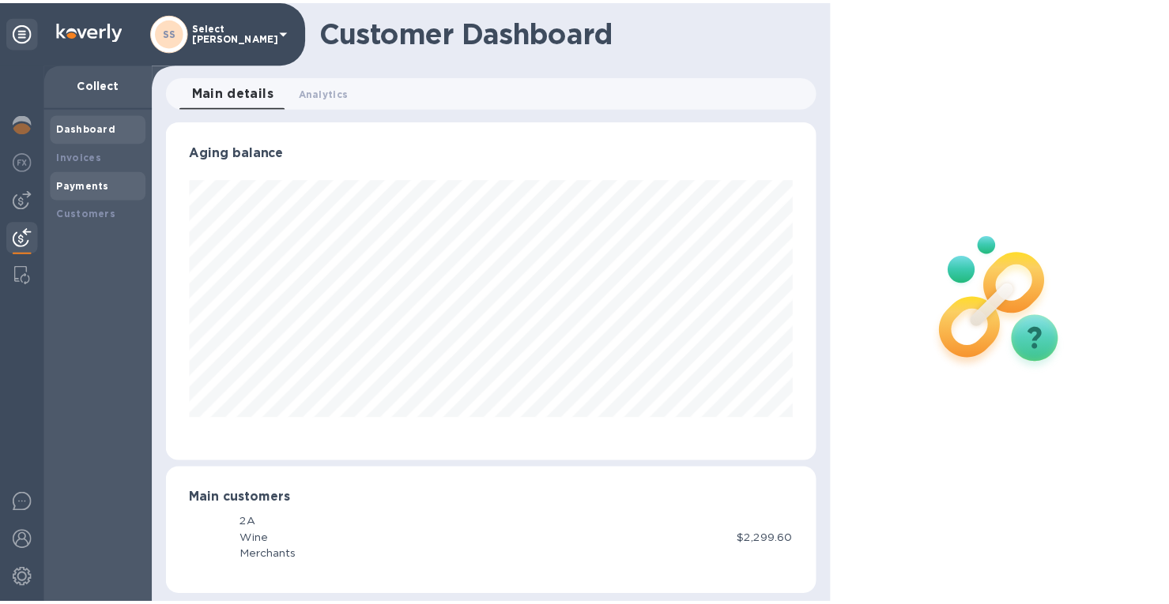
scroll to position [789827, 789518]
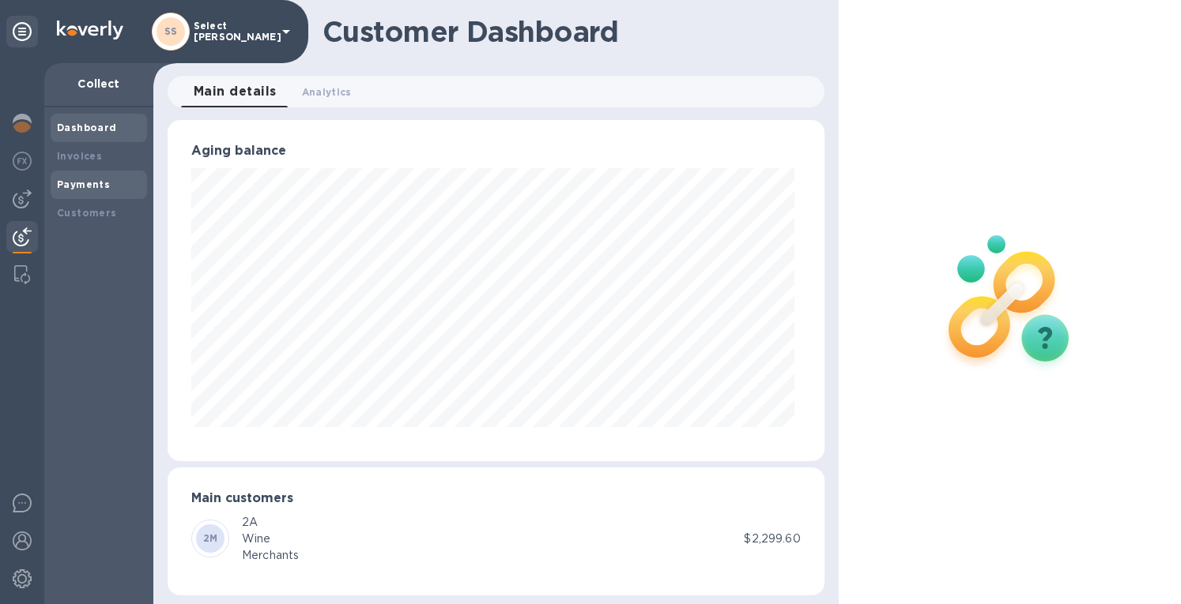
click at [82, 187] on b "Payments" at bounding box center [83, 185] width 53 height 12
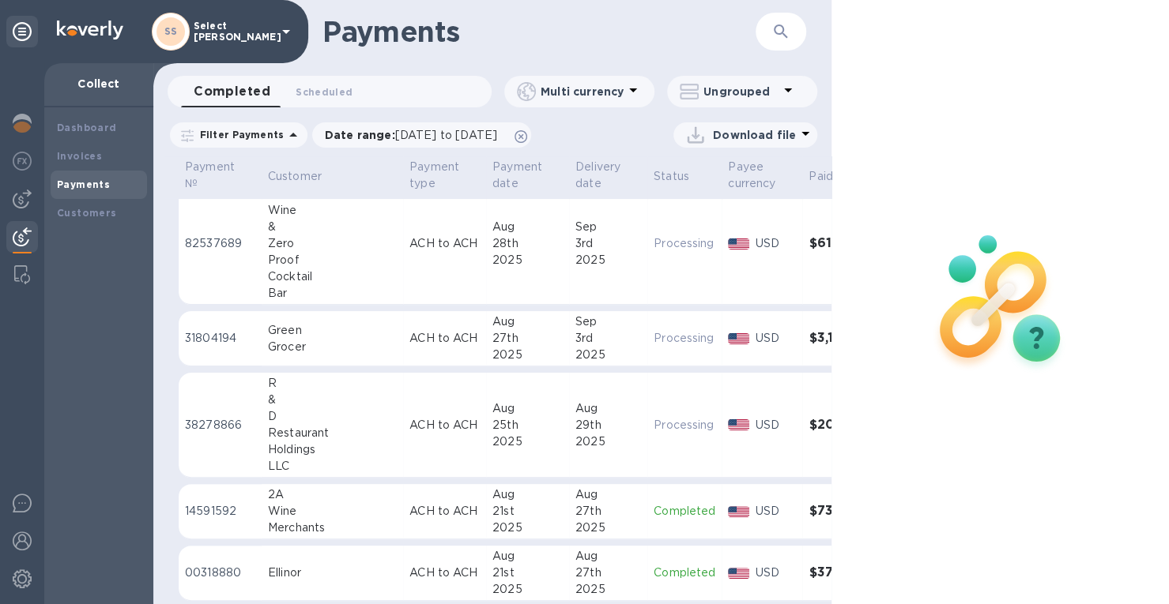
scroll to position [158, 0]
